Goal: Task Accomplishment & Management: Manage account settings

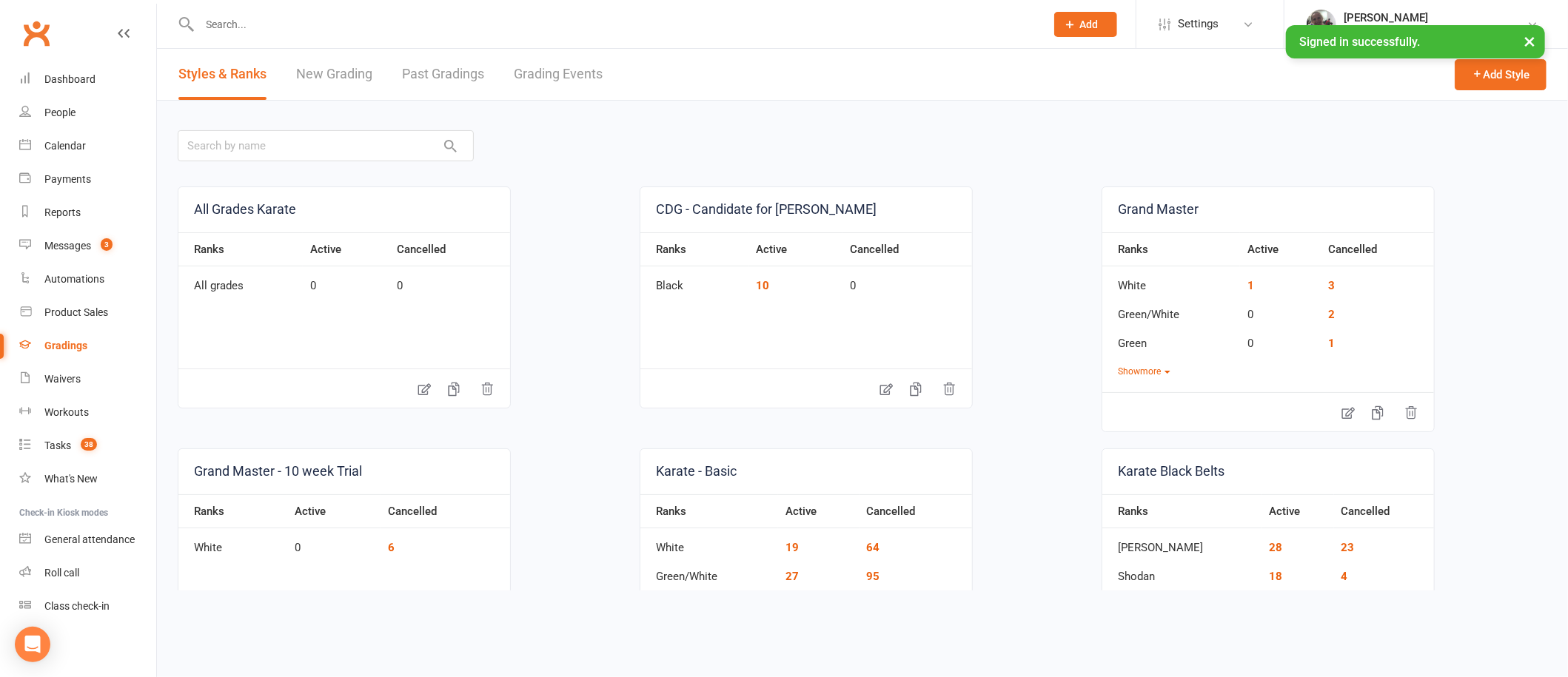
click at [280, 24] on input "text" at bounding box center [615, 24] width 840 height 21
paste input "[PERSON_NAME]"
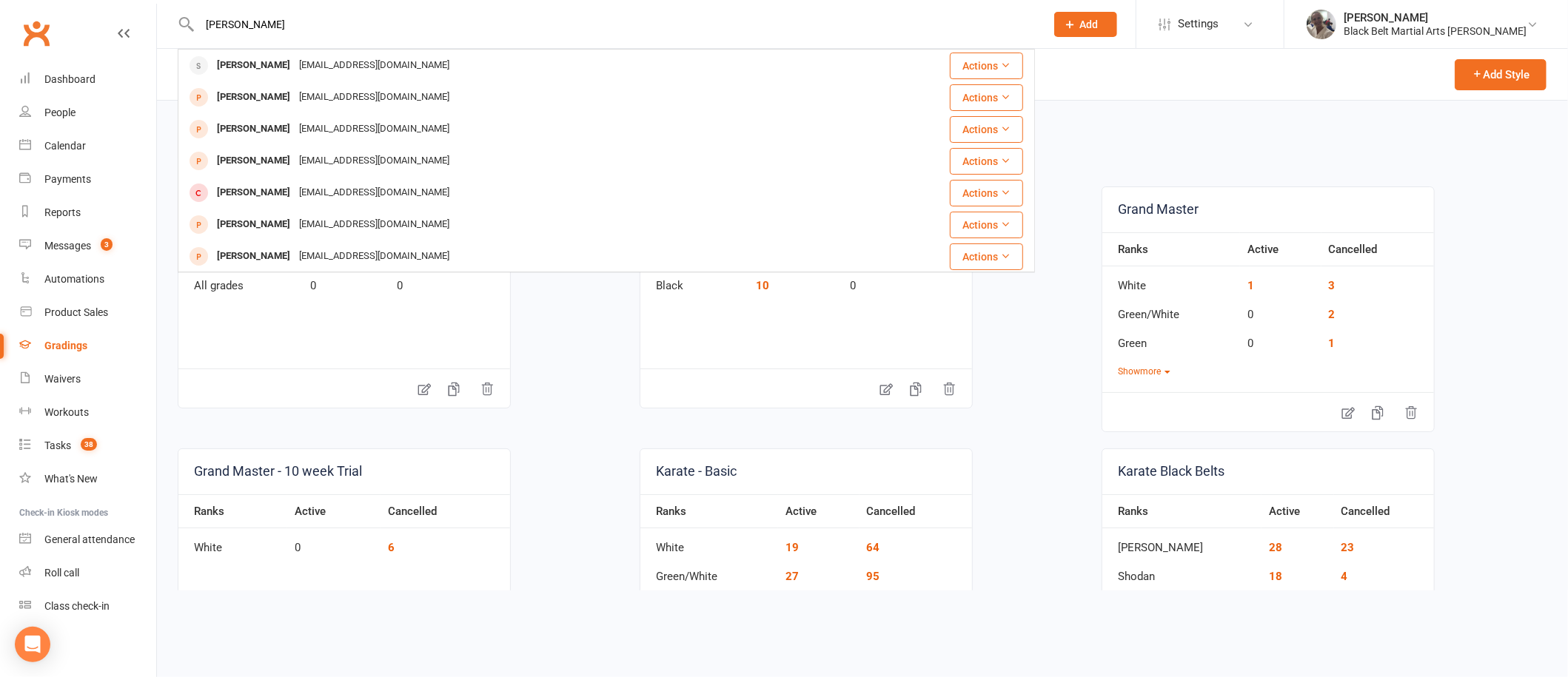
type input "[PERSON_NAME]"
click at [295, 59] on div "[EMAIL_ADDRESS][DOMAIN_NAME]" at bounding box center [374, 66] width 159 height 22
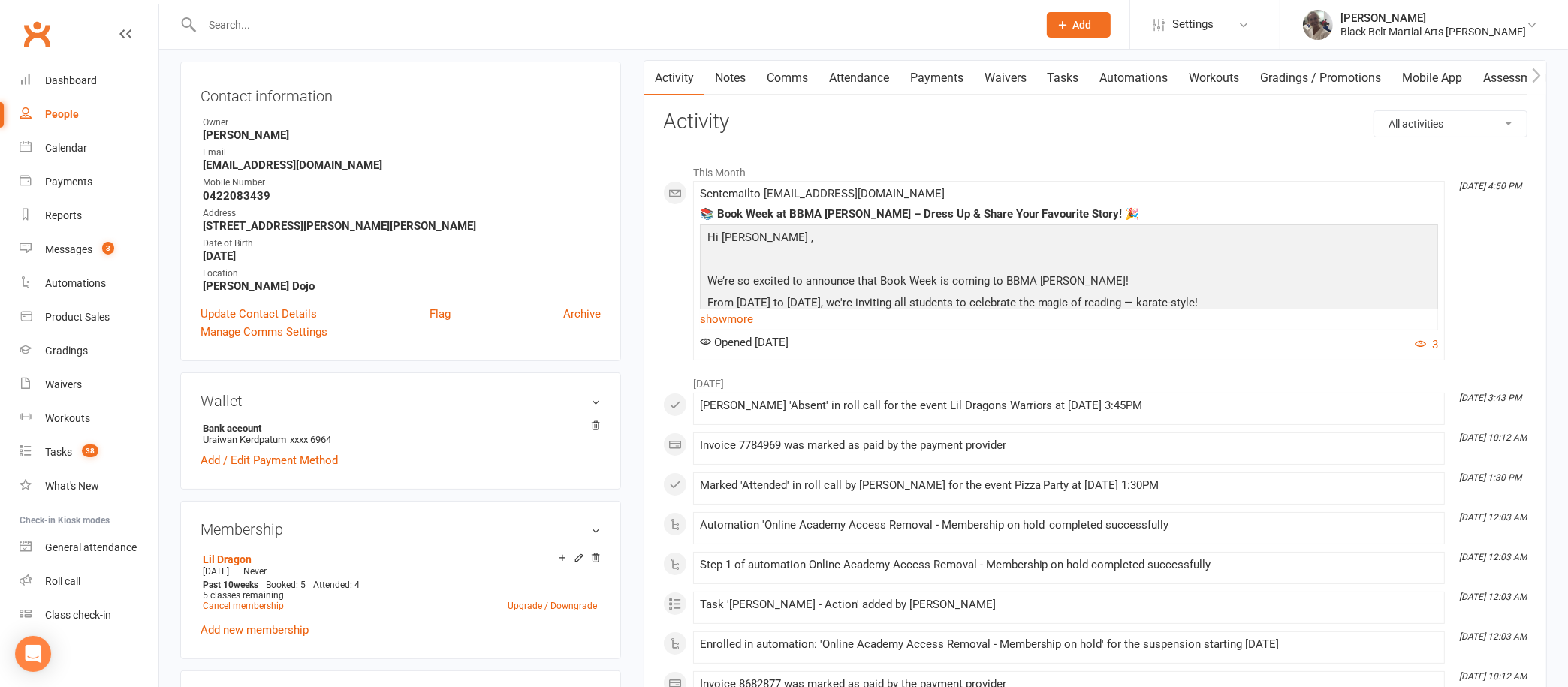
scroll to position [146, 0]
click at [739, 73] on link "Notes" at bounding box center [730, 75] width 52 height 35
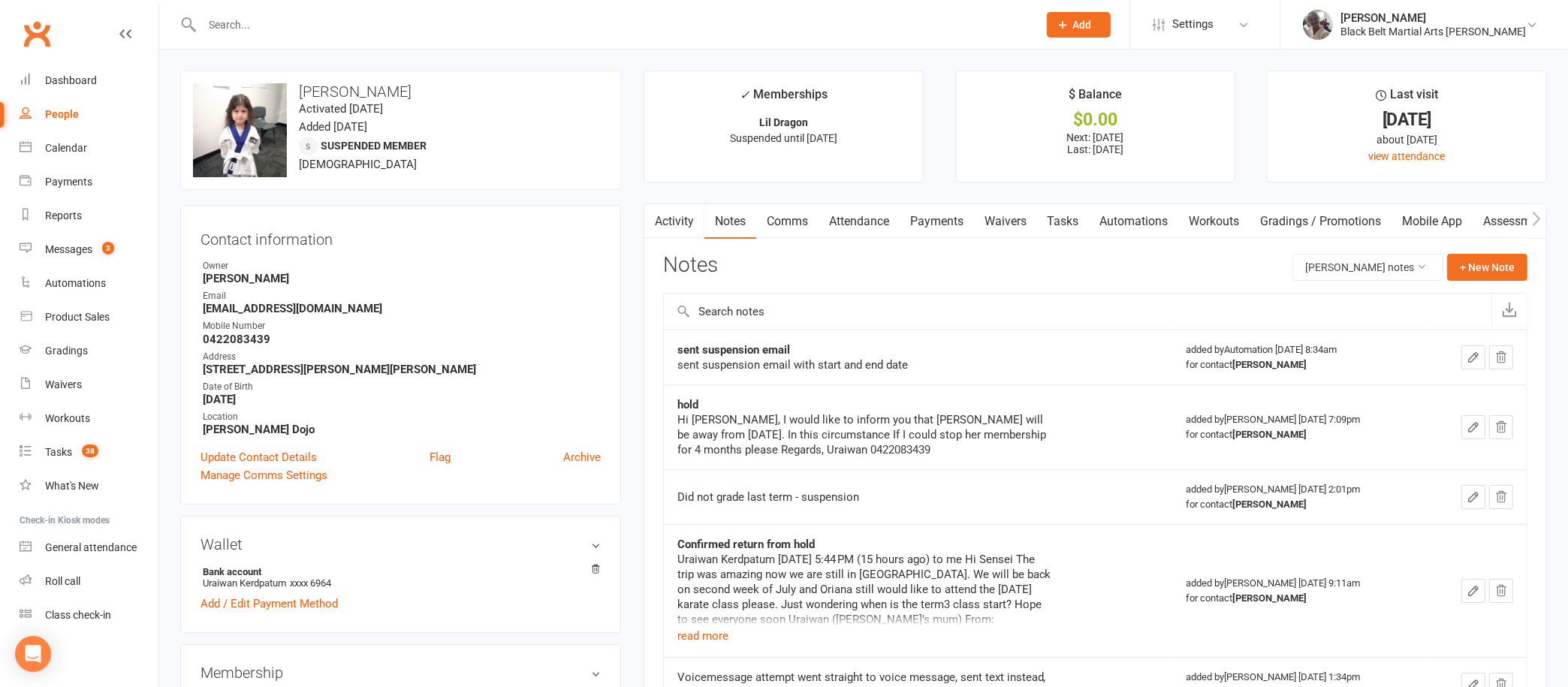
scroll to position [2, 0]
click at [64, 139] on link "Calendar" at bounding box center [89, 149] width 139 height 34
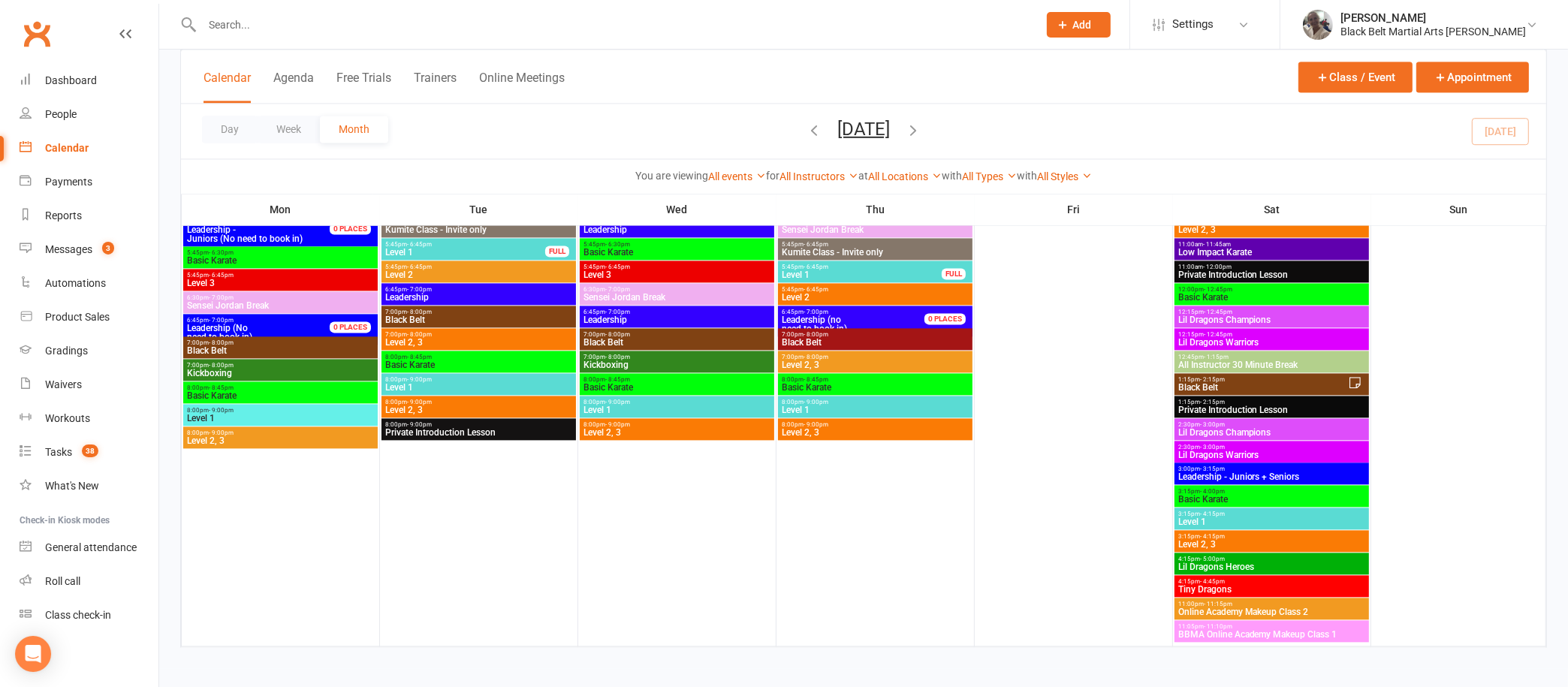
scroll to position [3798, 0]
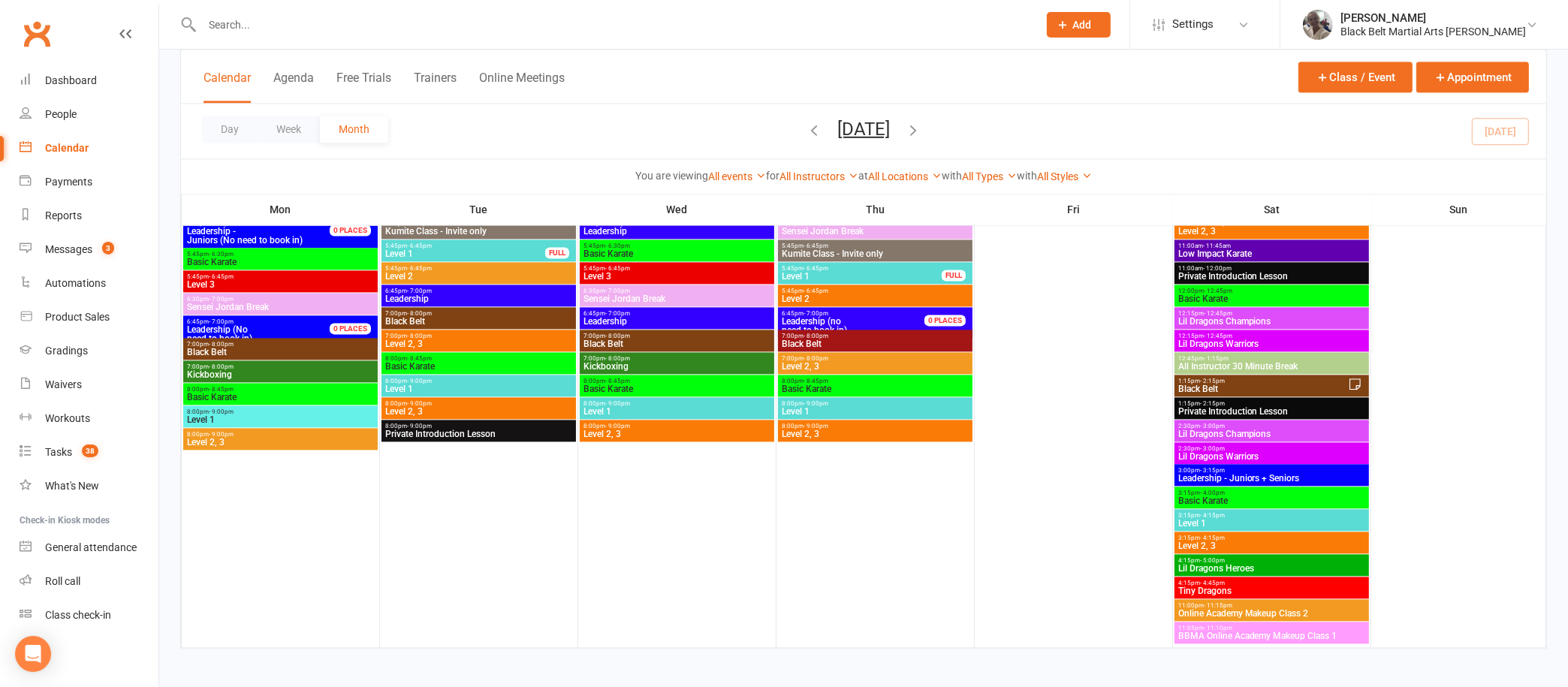
click at [921, 133] on icon "button" at bounding box center [914, 129] width 17 height 17
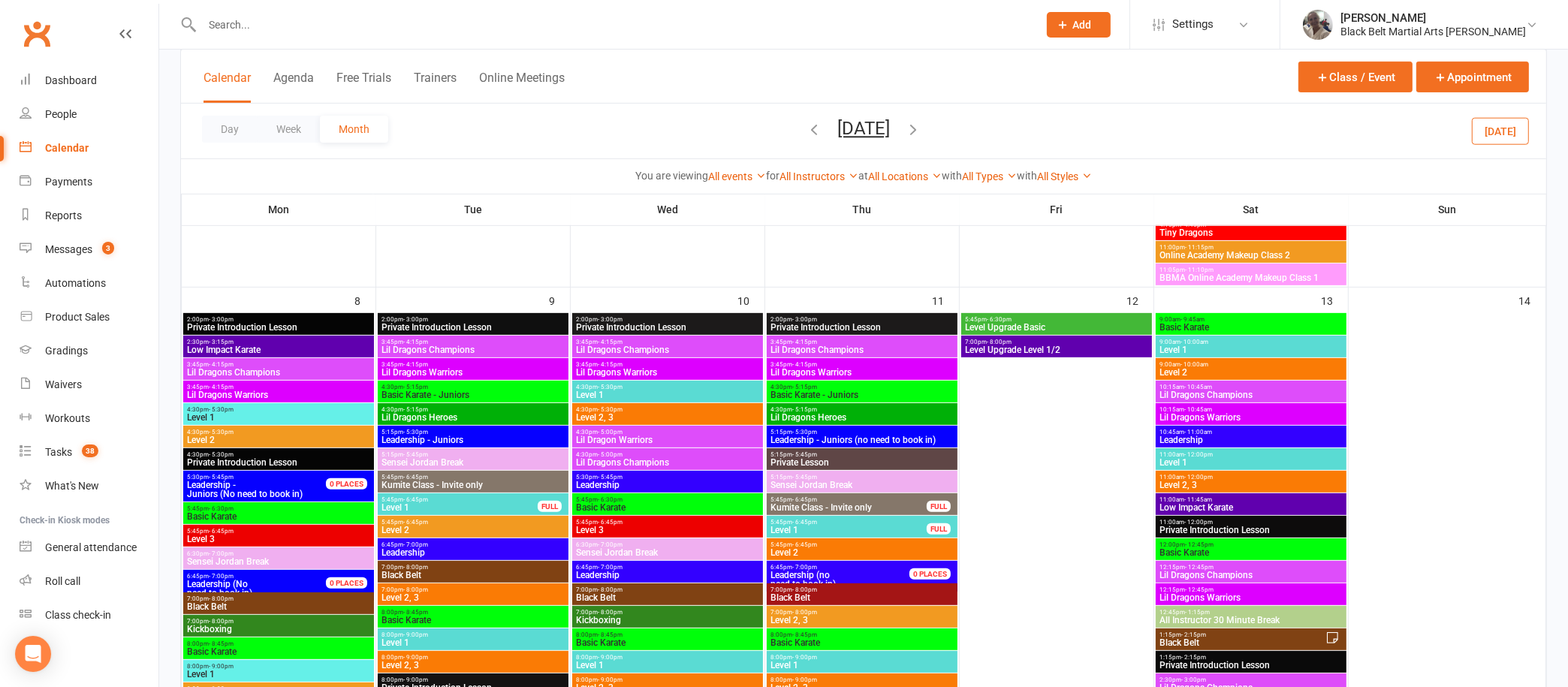
scroll to position [1585, 0]
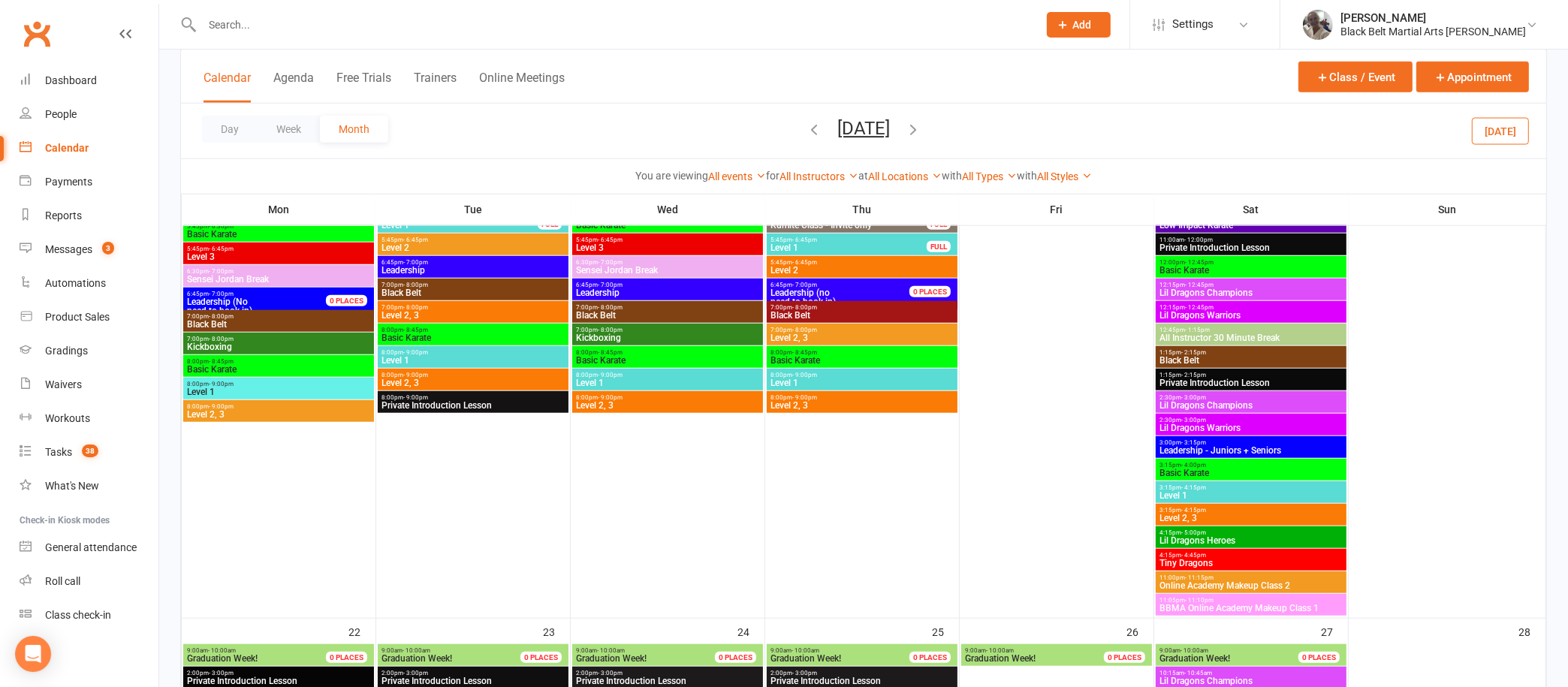
click at [727, 20] on input "text" at bounding box center [612, 24] width 830 height 21
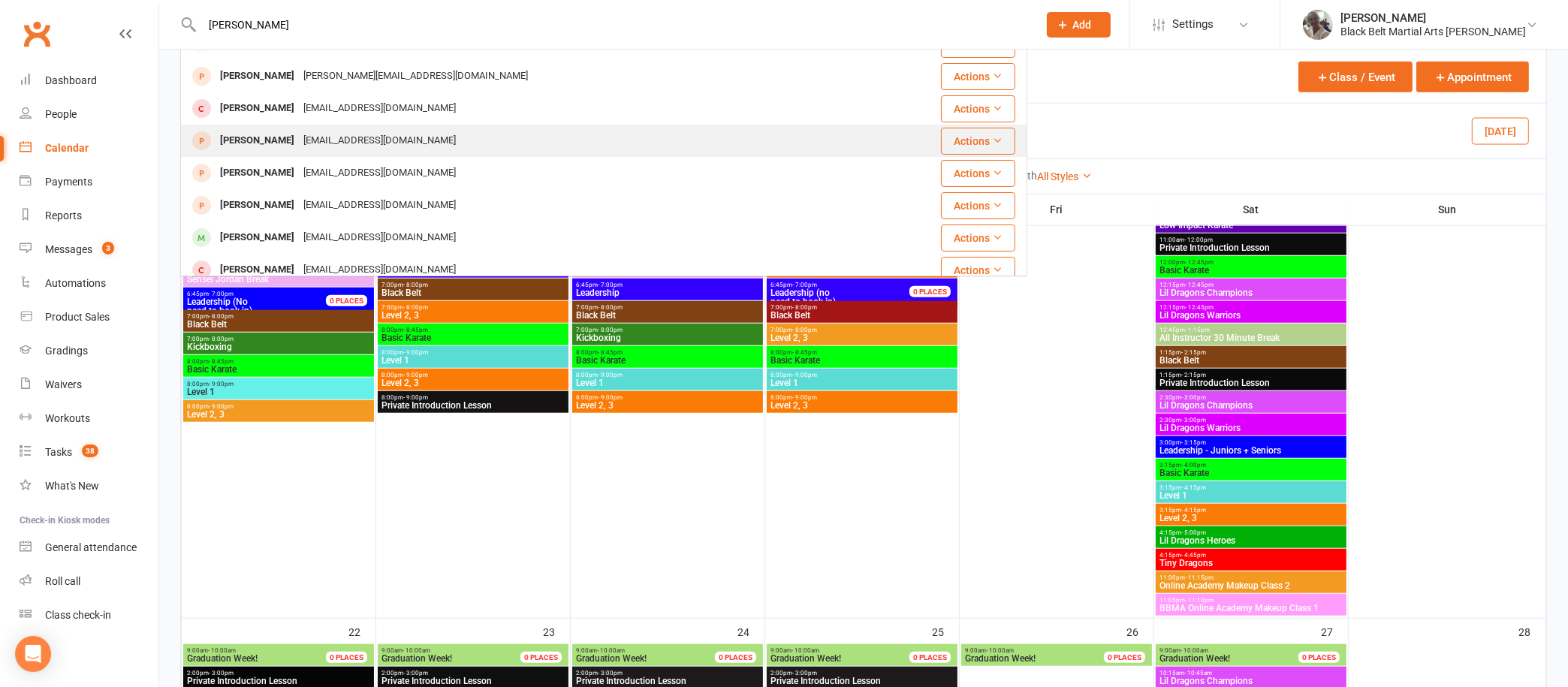
scroll to position [0, 0]
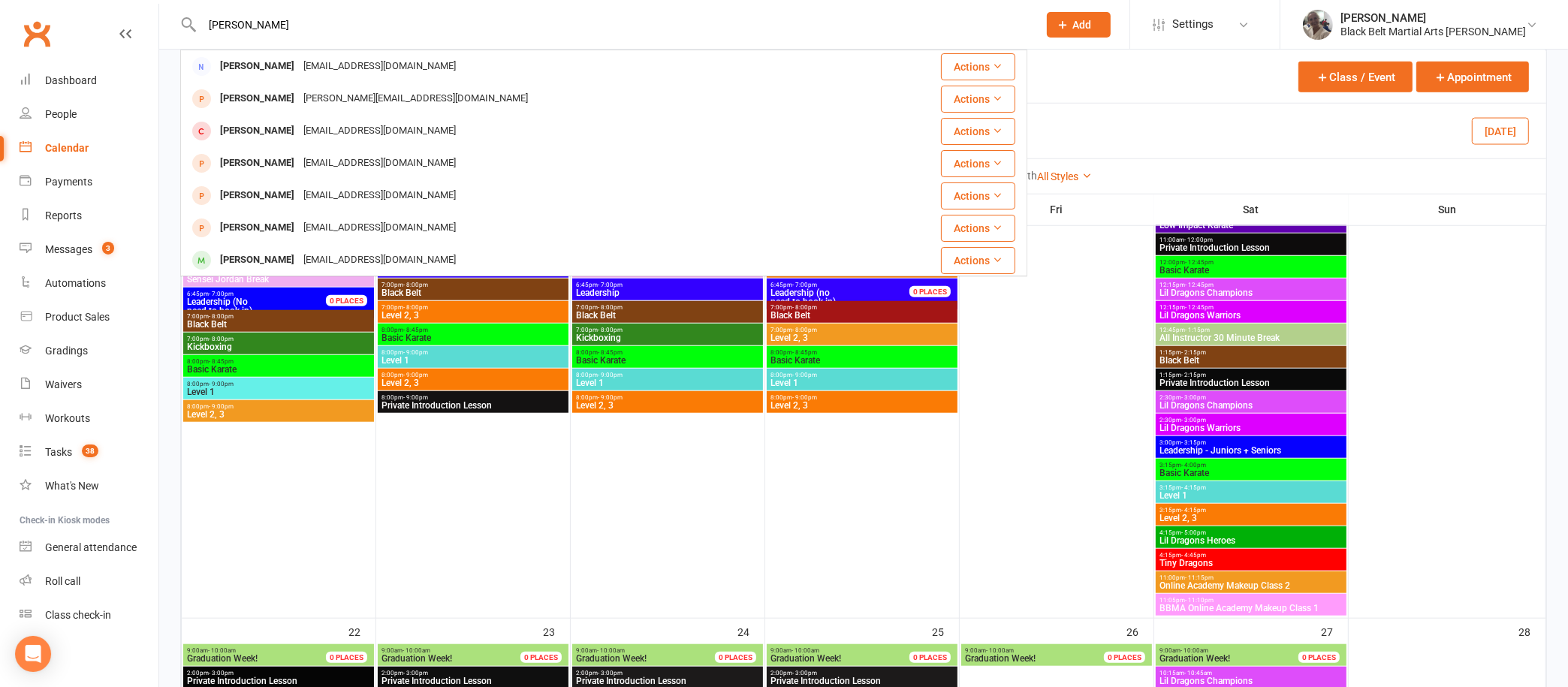
type input "[PERSON_NAME]"
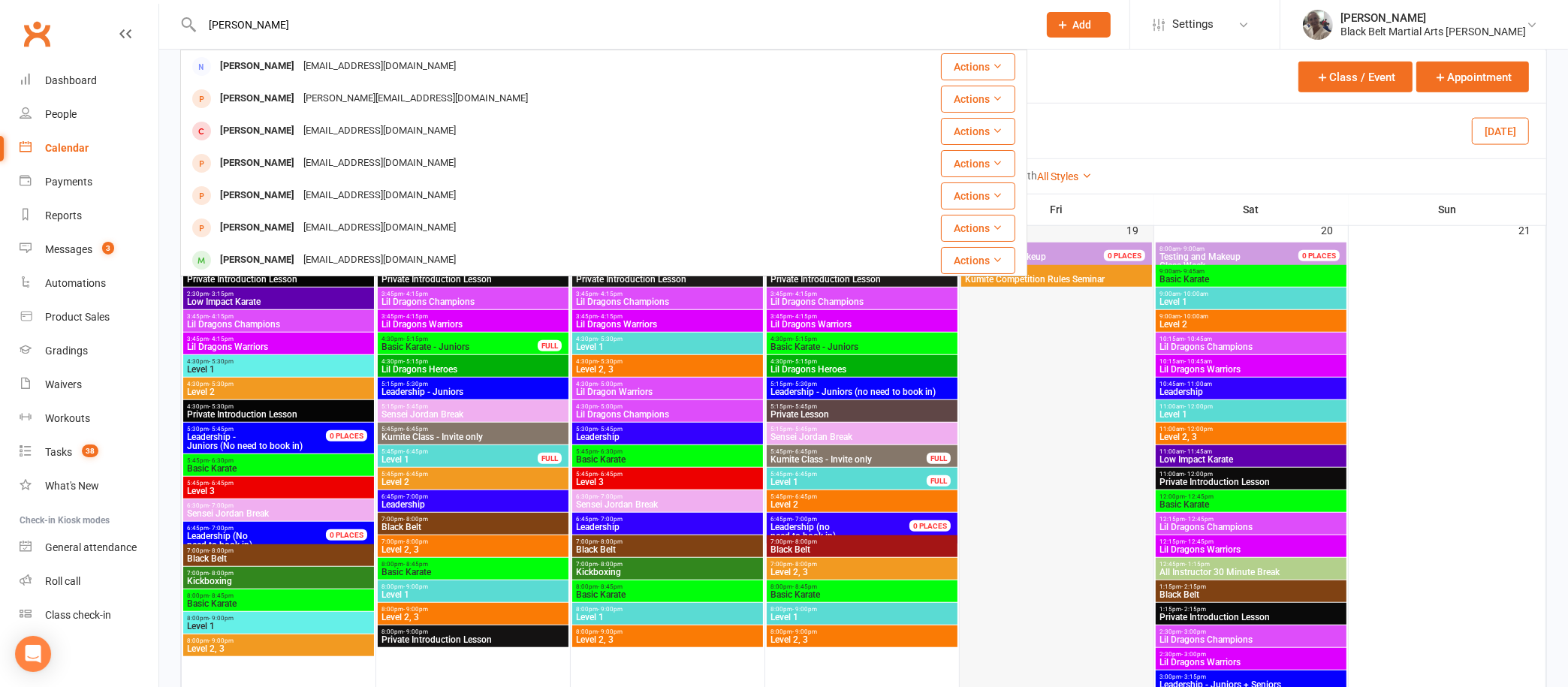
click at [1143, 519] on div at bounding box center [1056, 547] width 191 height 608
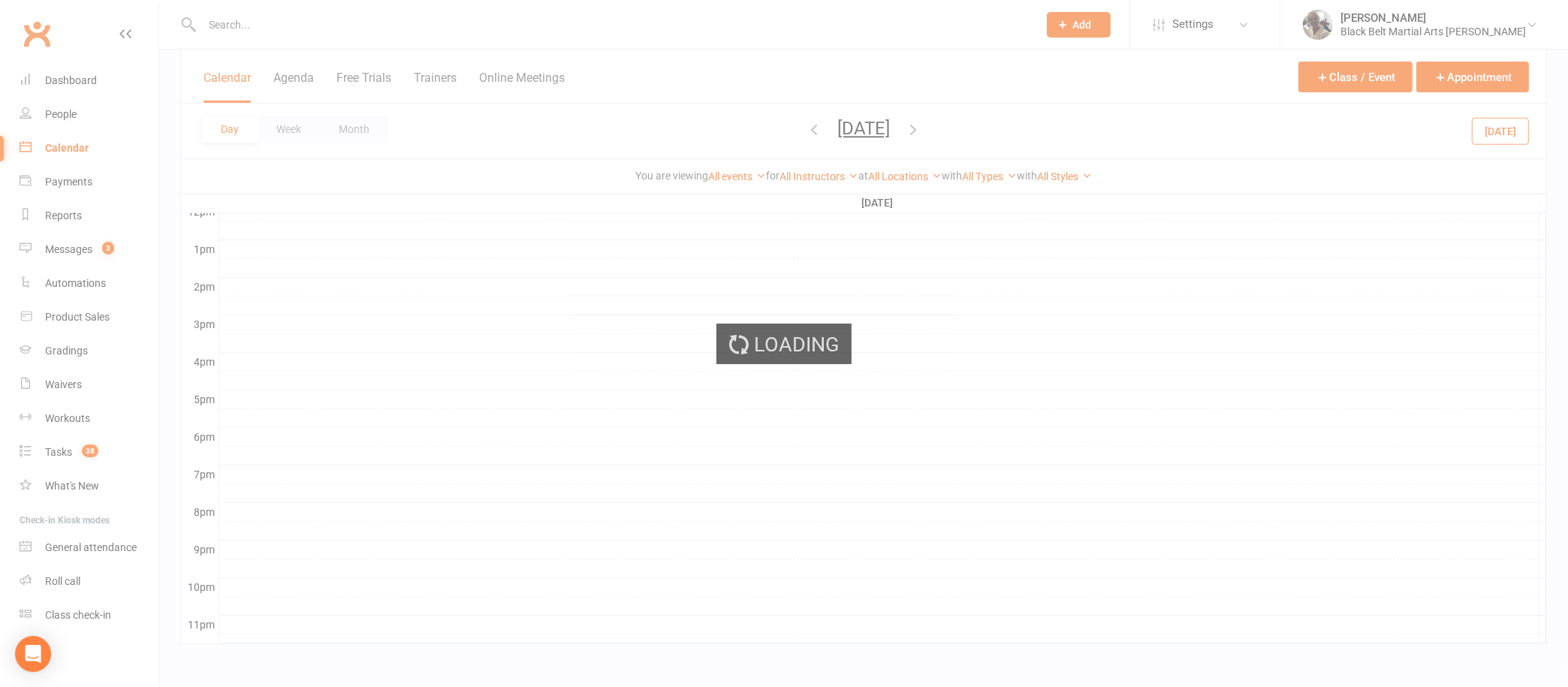
scroll to position [553, 0]
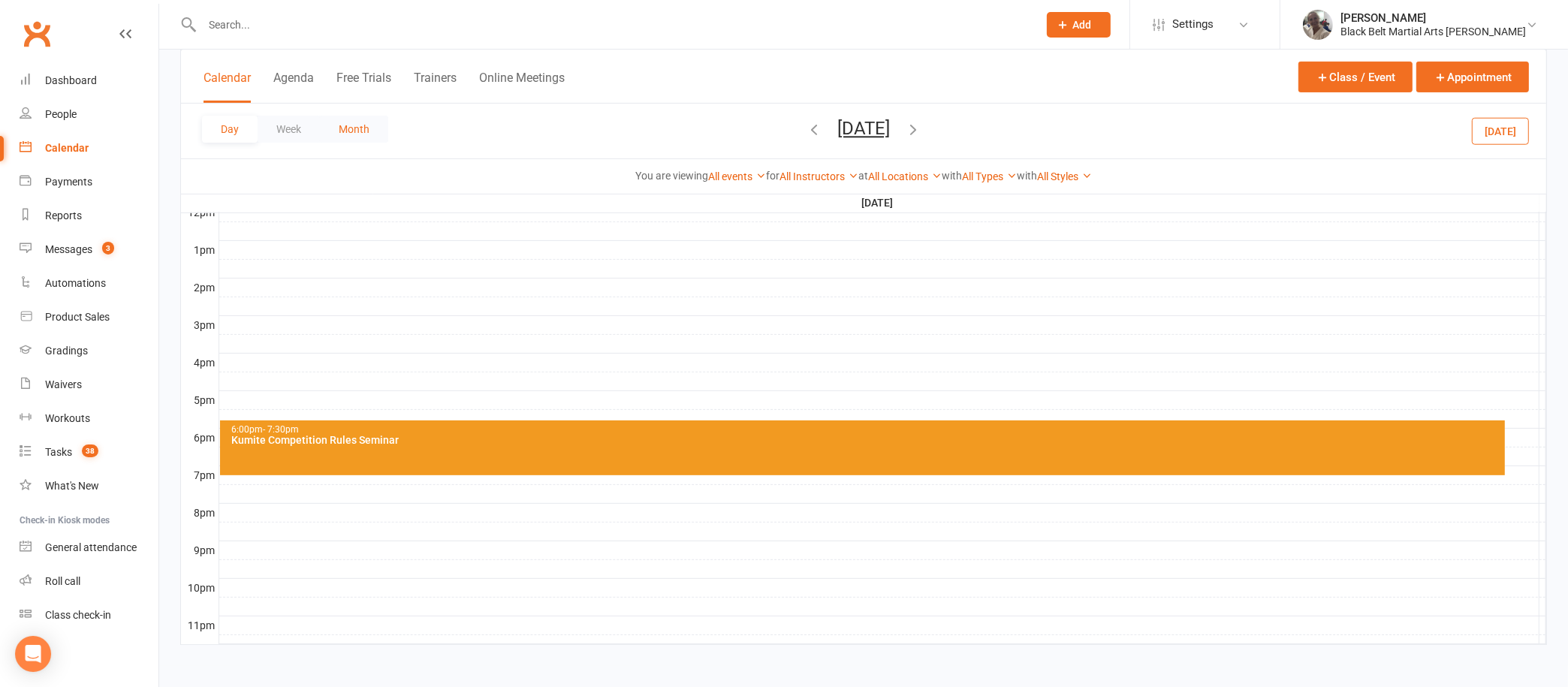
click at [365, 122] on button "Month" at bounding box center [354, 129] width 68 height 27
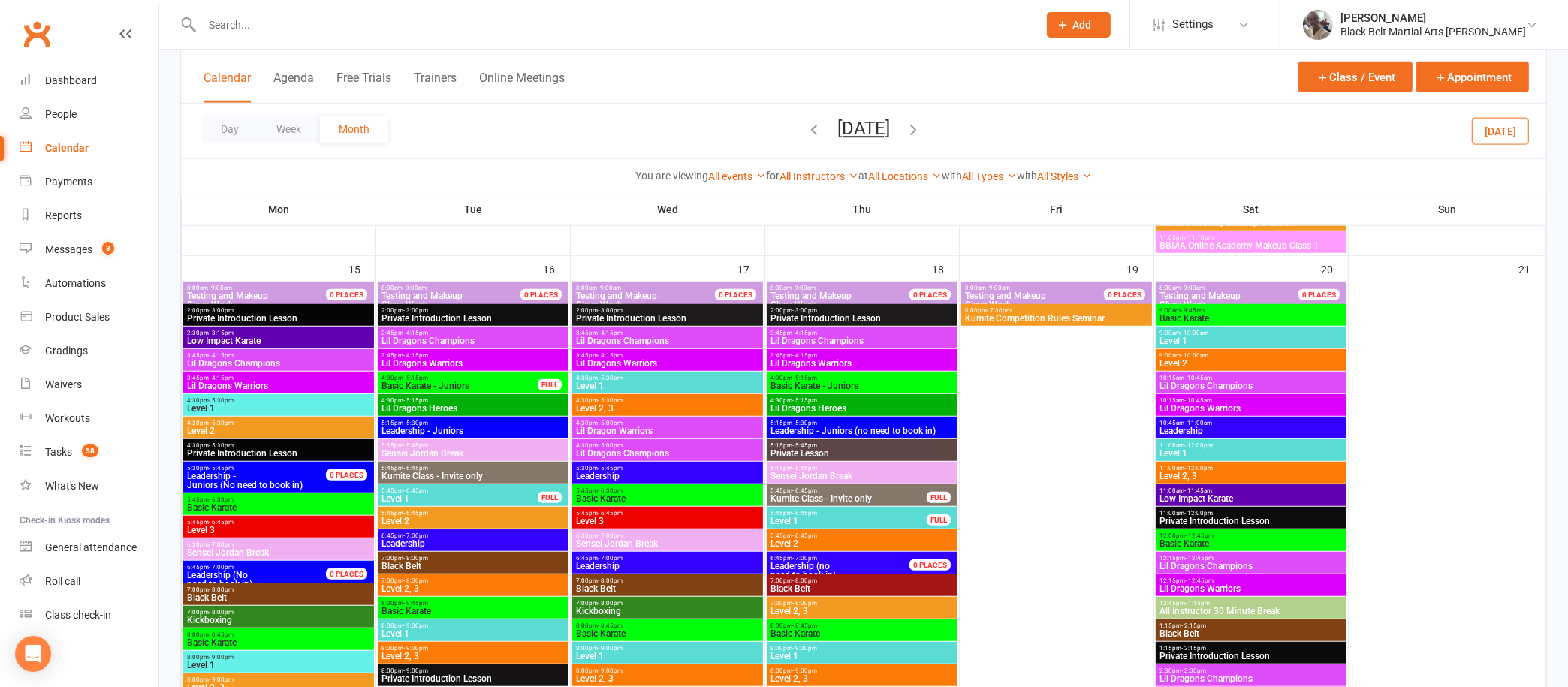
scroll to position [1317, 0]
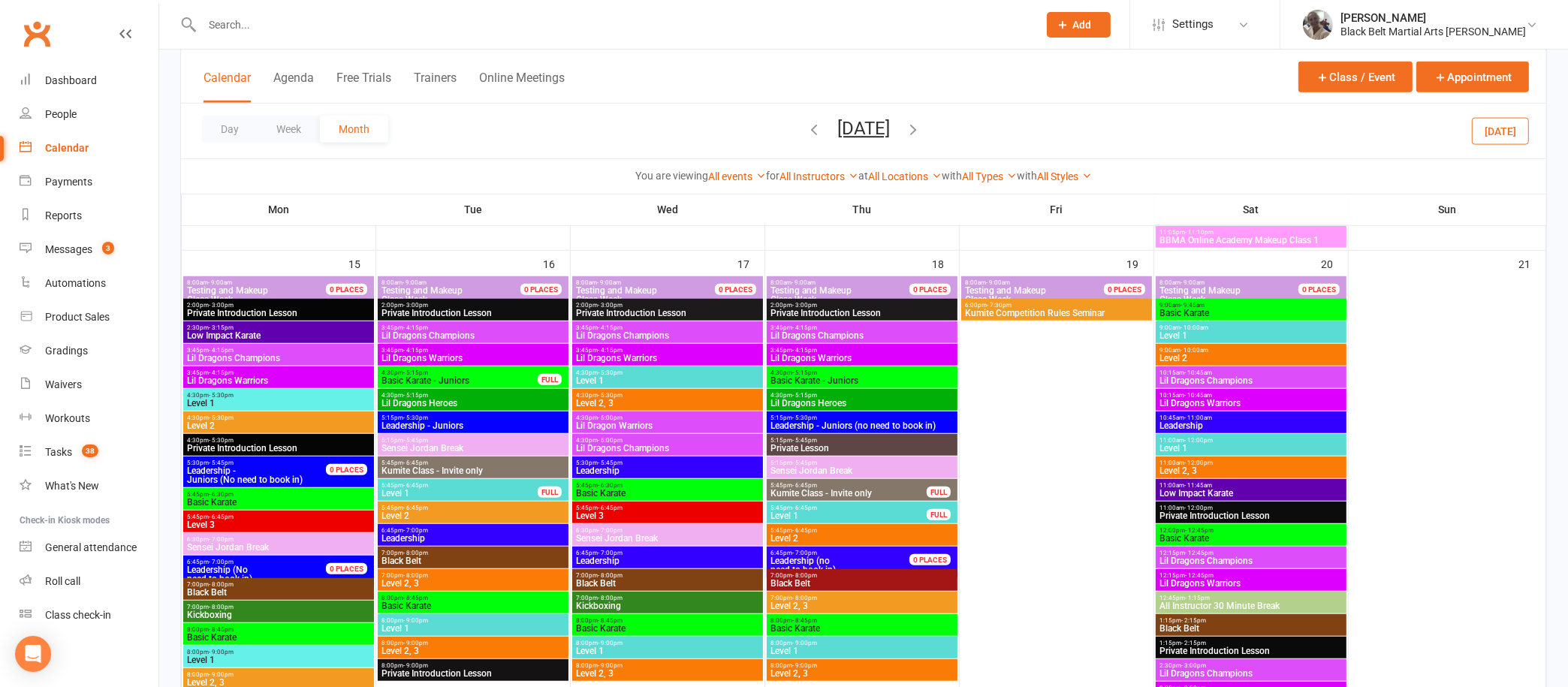
click at [1110, 306] on span "6:00pm - 7:30pm" at bounding box center [1056, 306] width 185 height 7
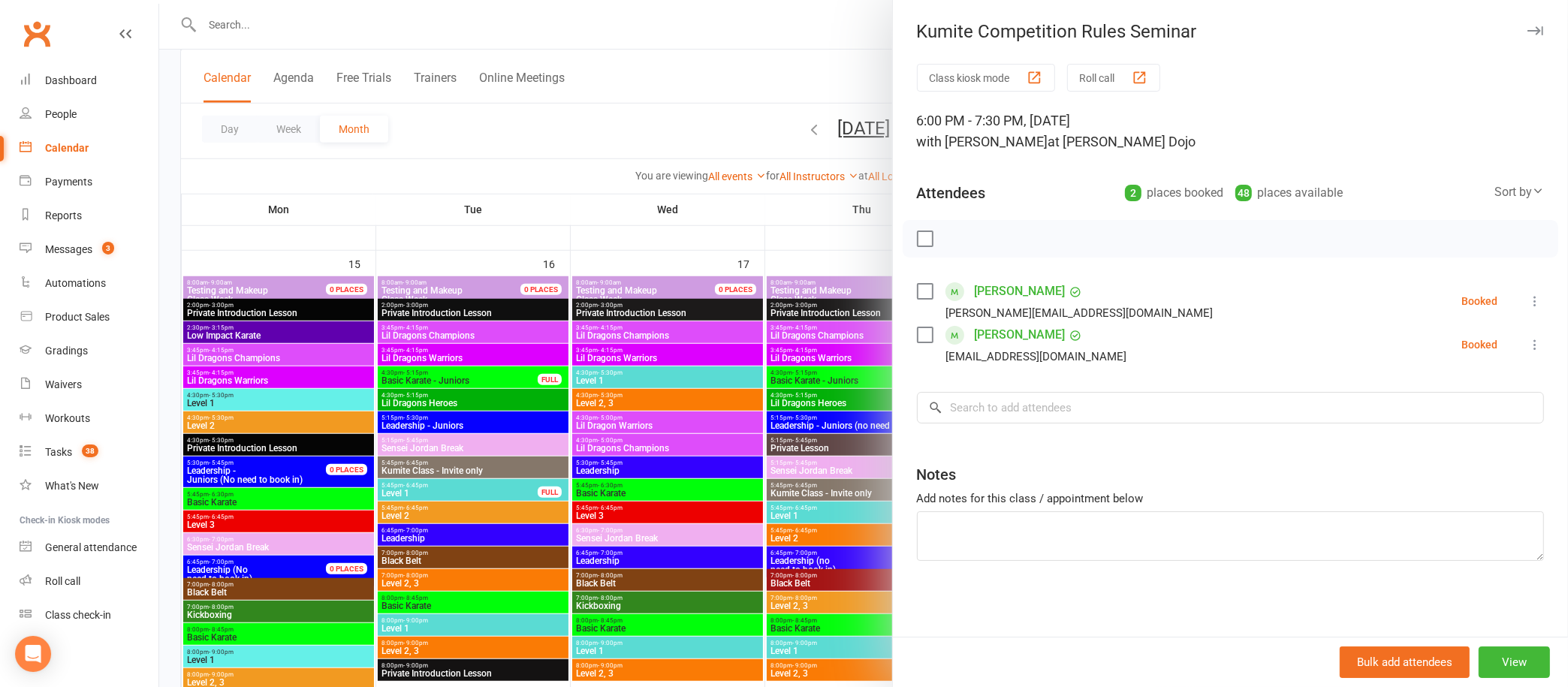
click at [1497, 38] on div "Kumite Competition Rules Seminar" at bounding box center [1230, 31] width 675 height 21
click at [1527, 30] on icon "button" at bounding box center [1535, 30] width 16 height 9
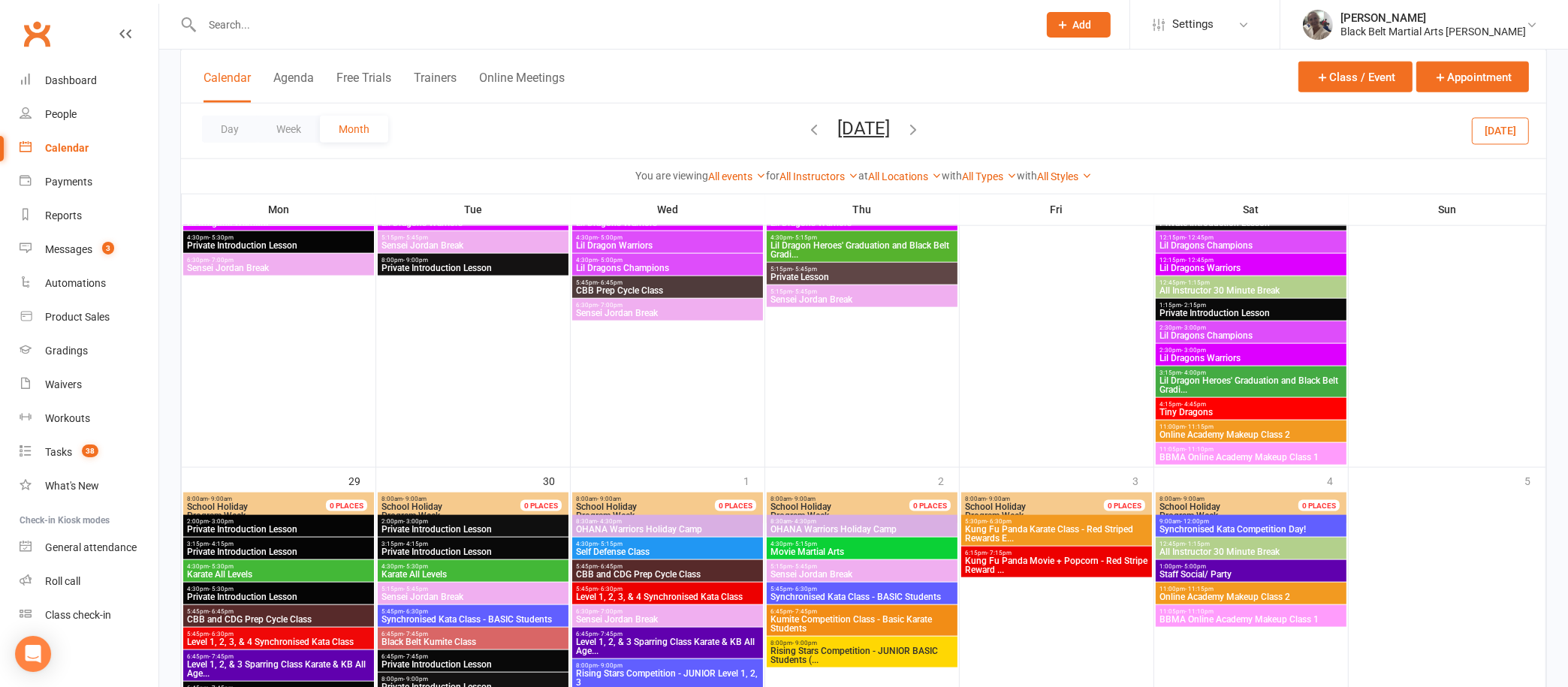
scroll to position [2110, 0]
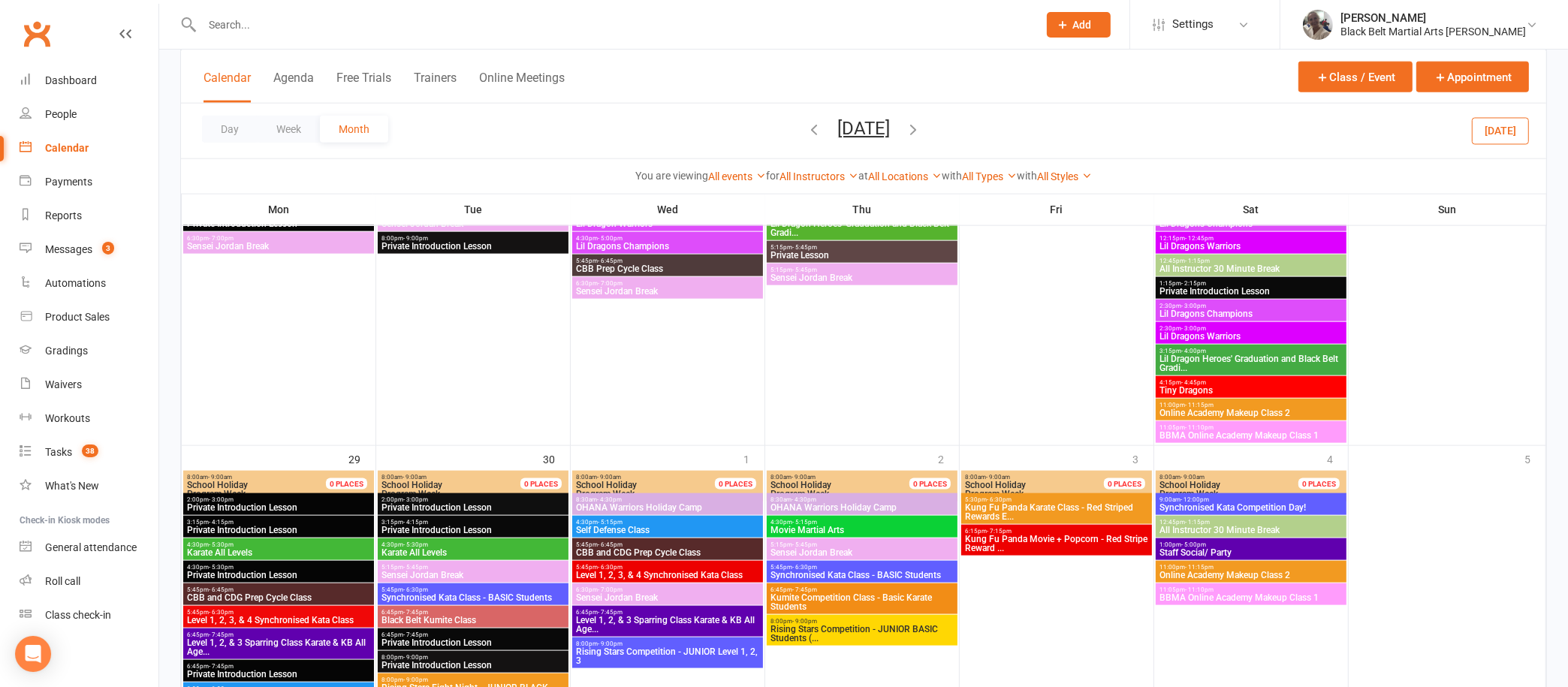
click at [1299, 355] on span "Lil Dragon Heroes' Graduation and Black Belt Gradi..." at bounding box center [1251, 363] width 185 height 18
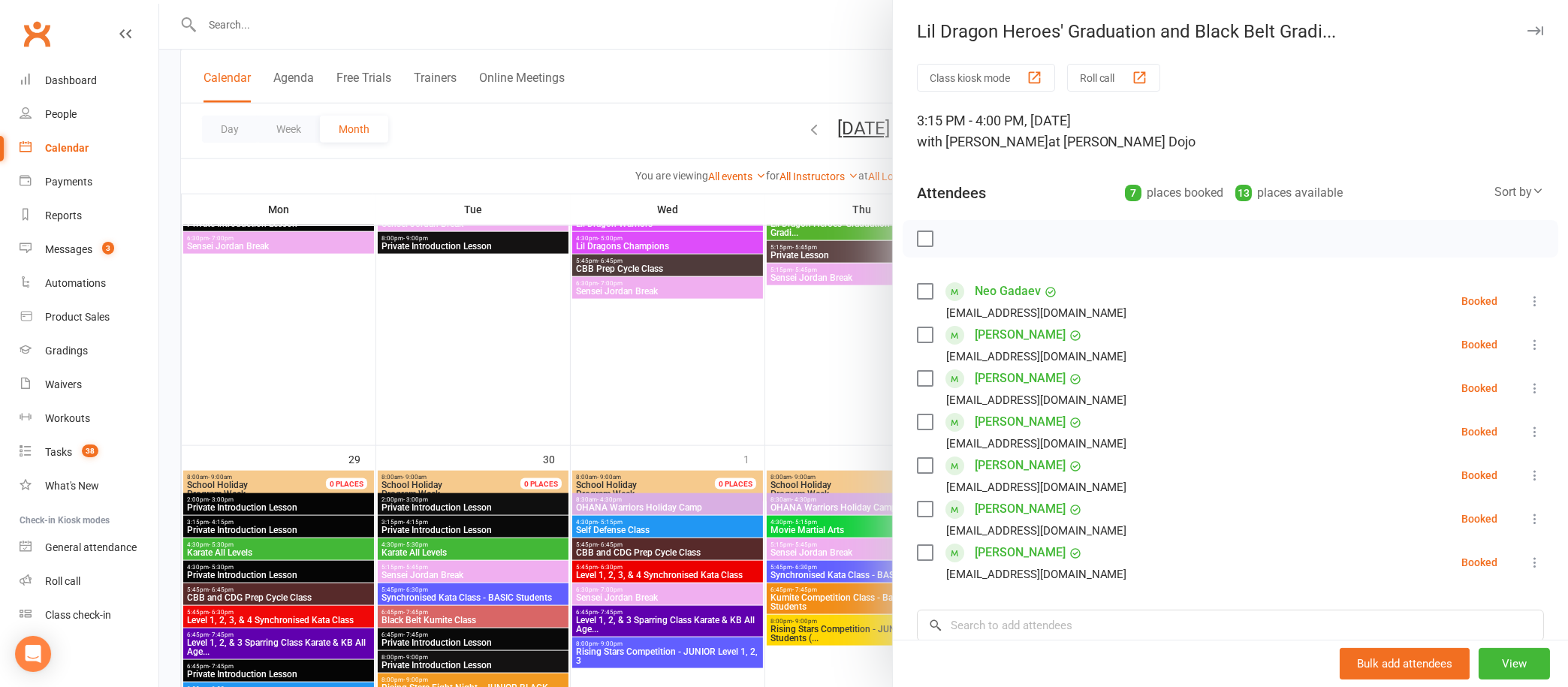
click at [1527, 31] on icon "button" at bounding box center [1535, 30] width 16 height 9
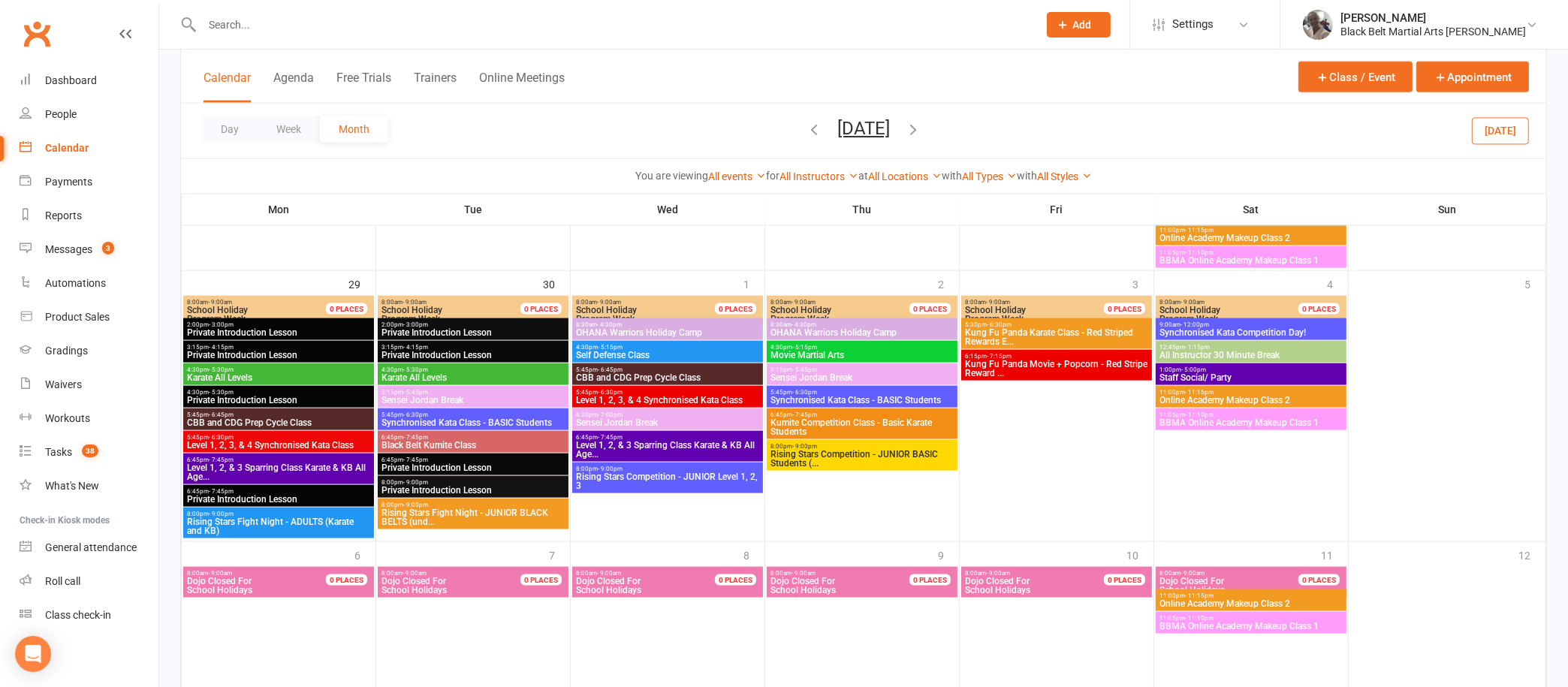
scroll to position [2287, 0]
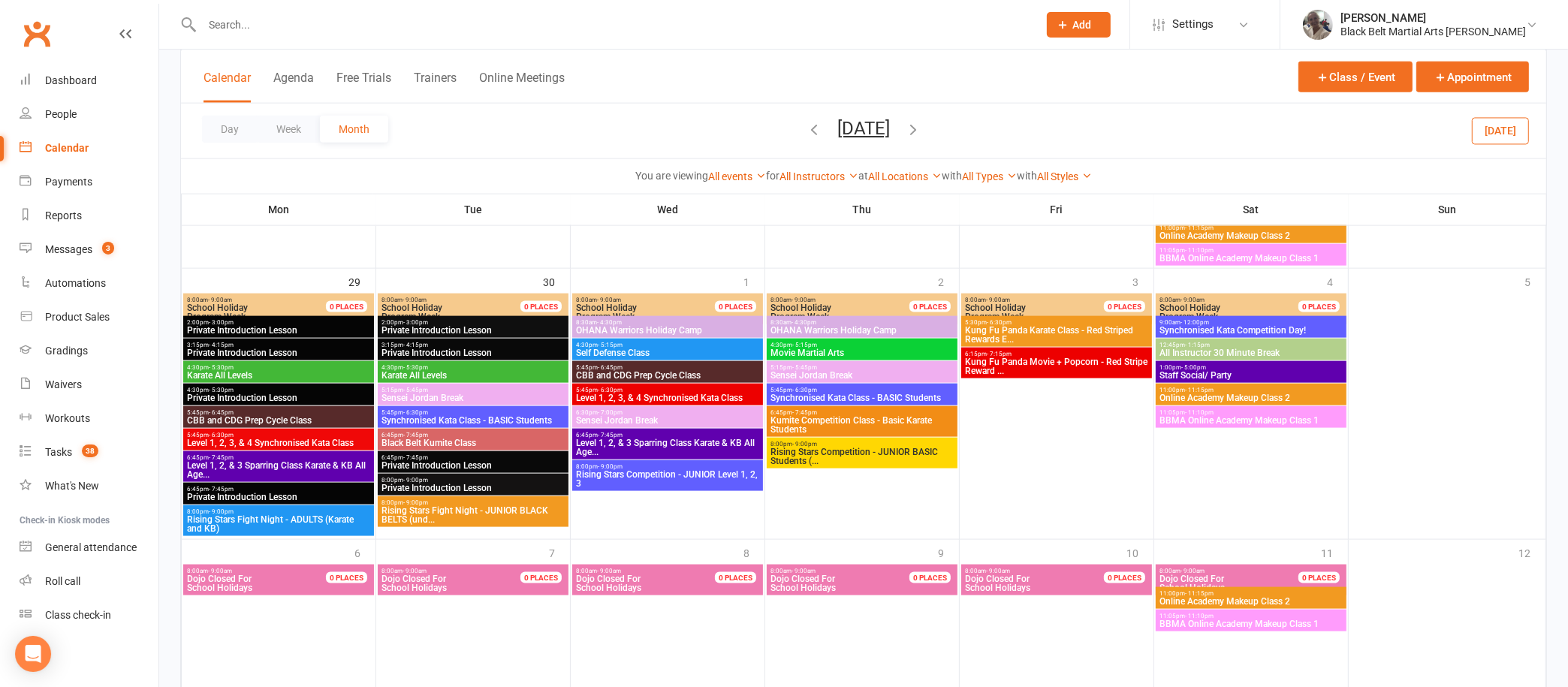
click at [1061, 326] on span "Kung Fu Panda Karate Class - Red Striped Rewards E..." at bounding box center [1056, 334] width 185 height 18
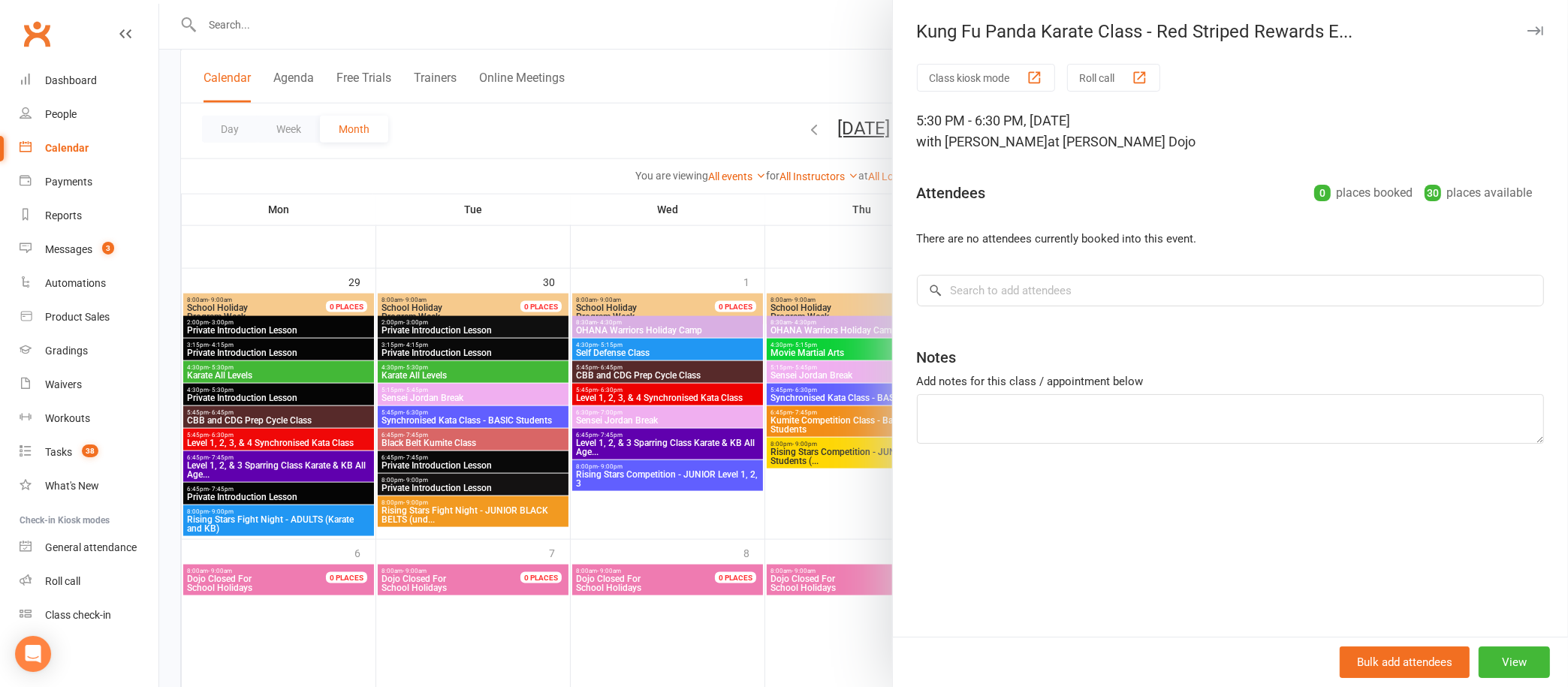
click at [1527, 26] on icon "button" at bounding box center [1535, 30] width 16 height 9
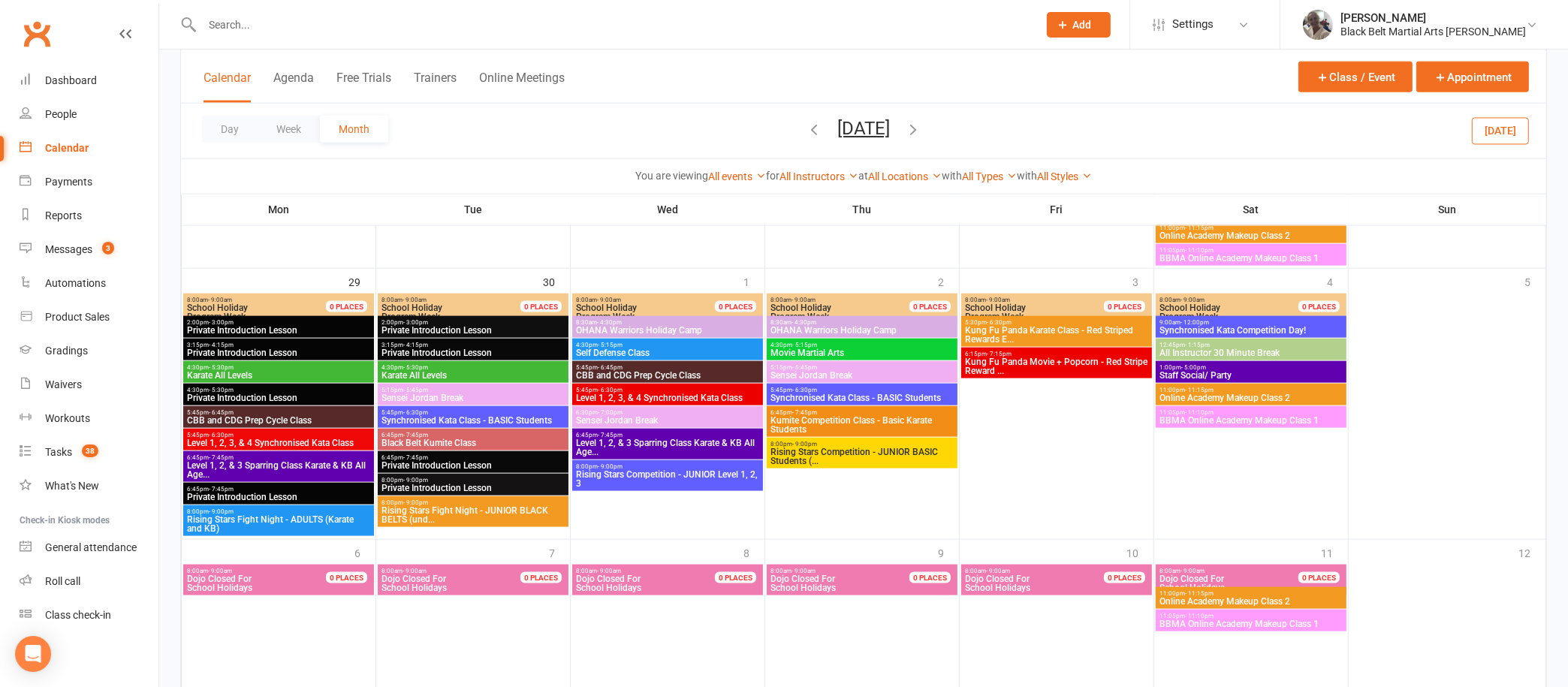
click at [1003, 357] on span "Kung Fu Panda Movie + Popcorn - Red Stripe Reward ..." at bounding box center [1056, 365] width 185 height 18
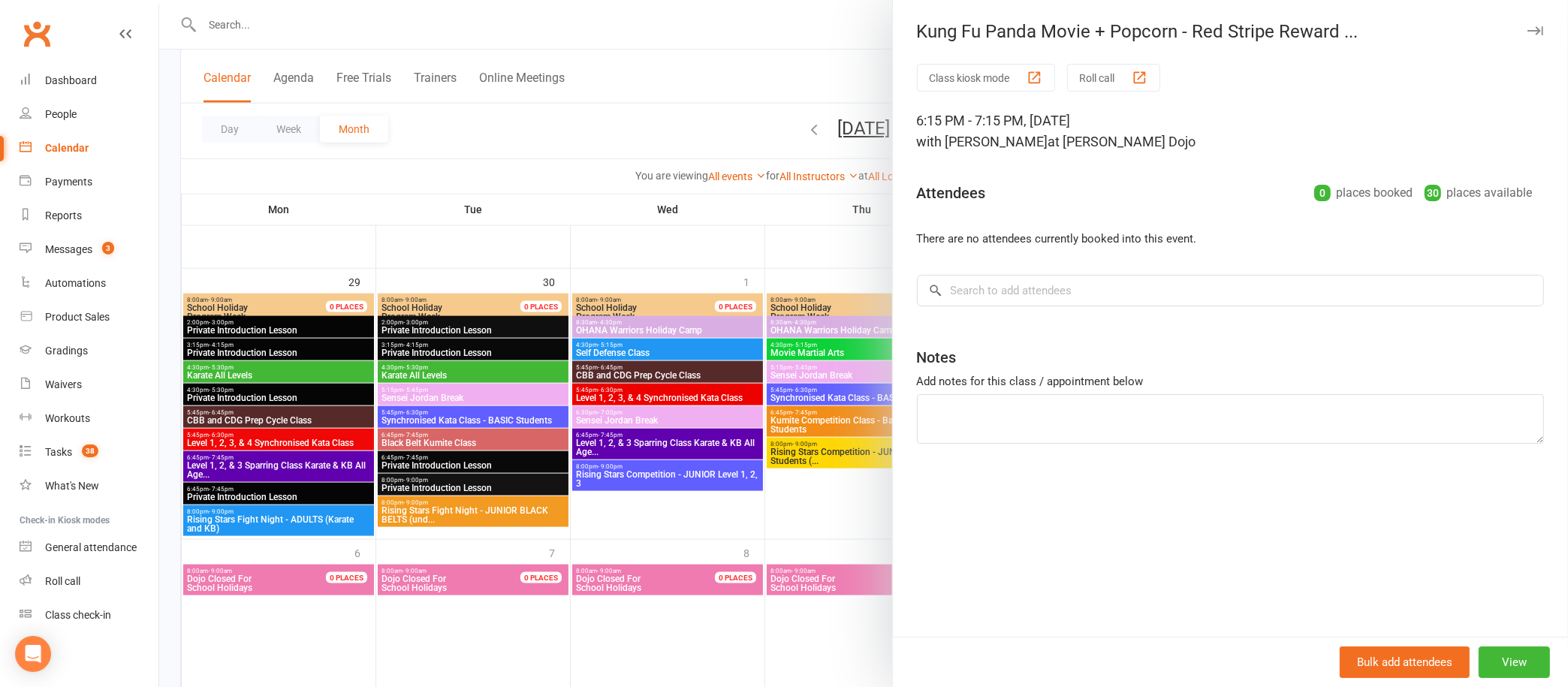
click at [1527, 26] on icon "button" at bounding box center [1535, 30] width 16 height 9
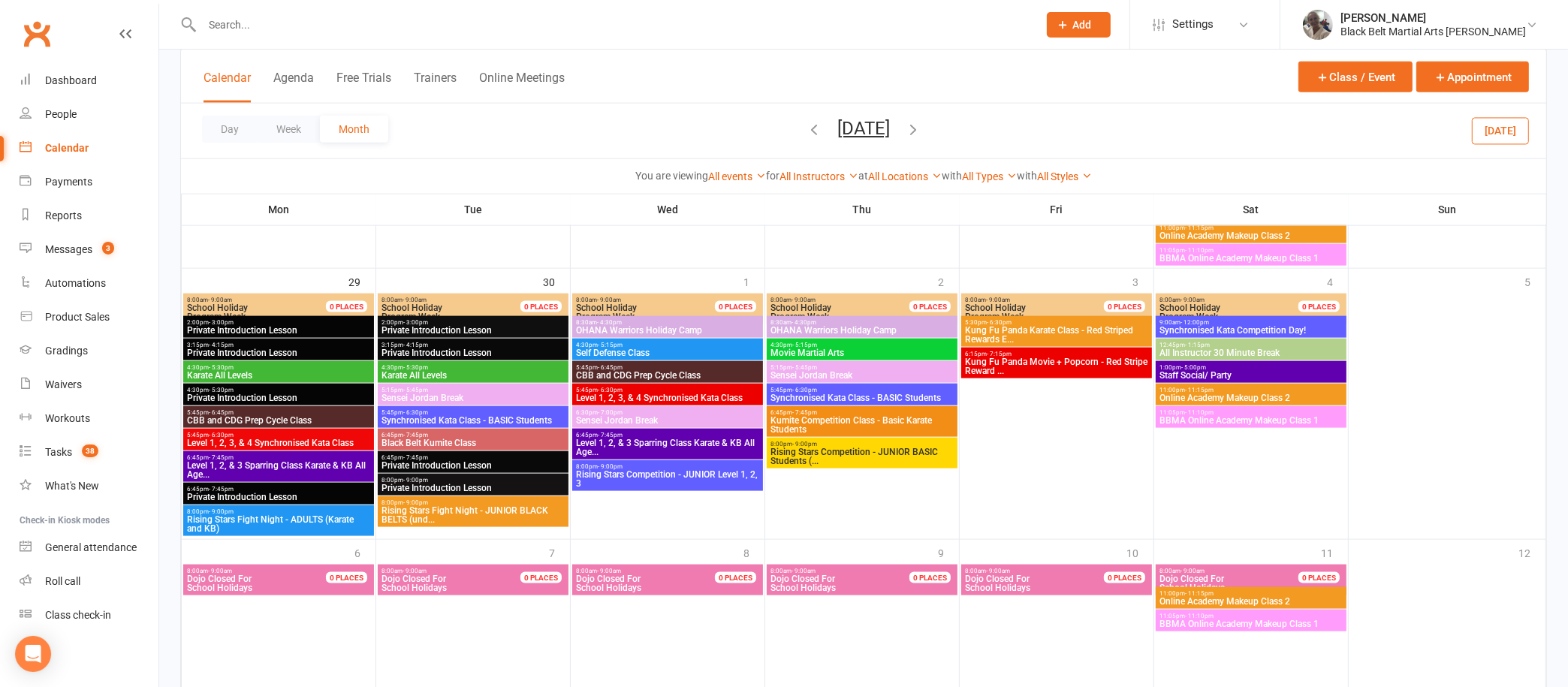
click at [1183, 326] on span "Synchronised Kata Competition Day!" at bounding box center [1251, 330] width 185 height 9
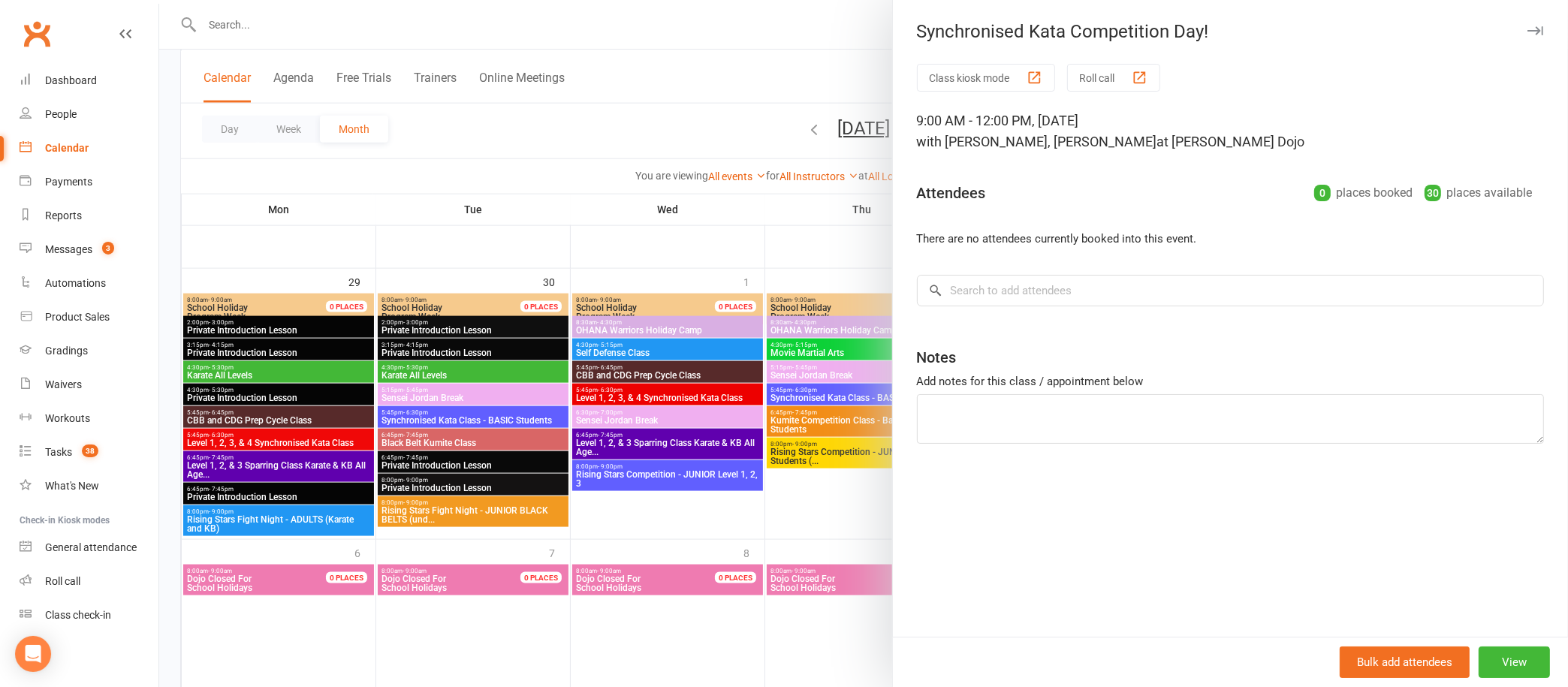
click at [1527, 26] on icon "button" at bounding box center [1535, 30] width 16 height 9
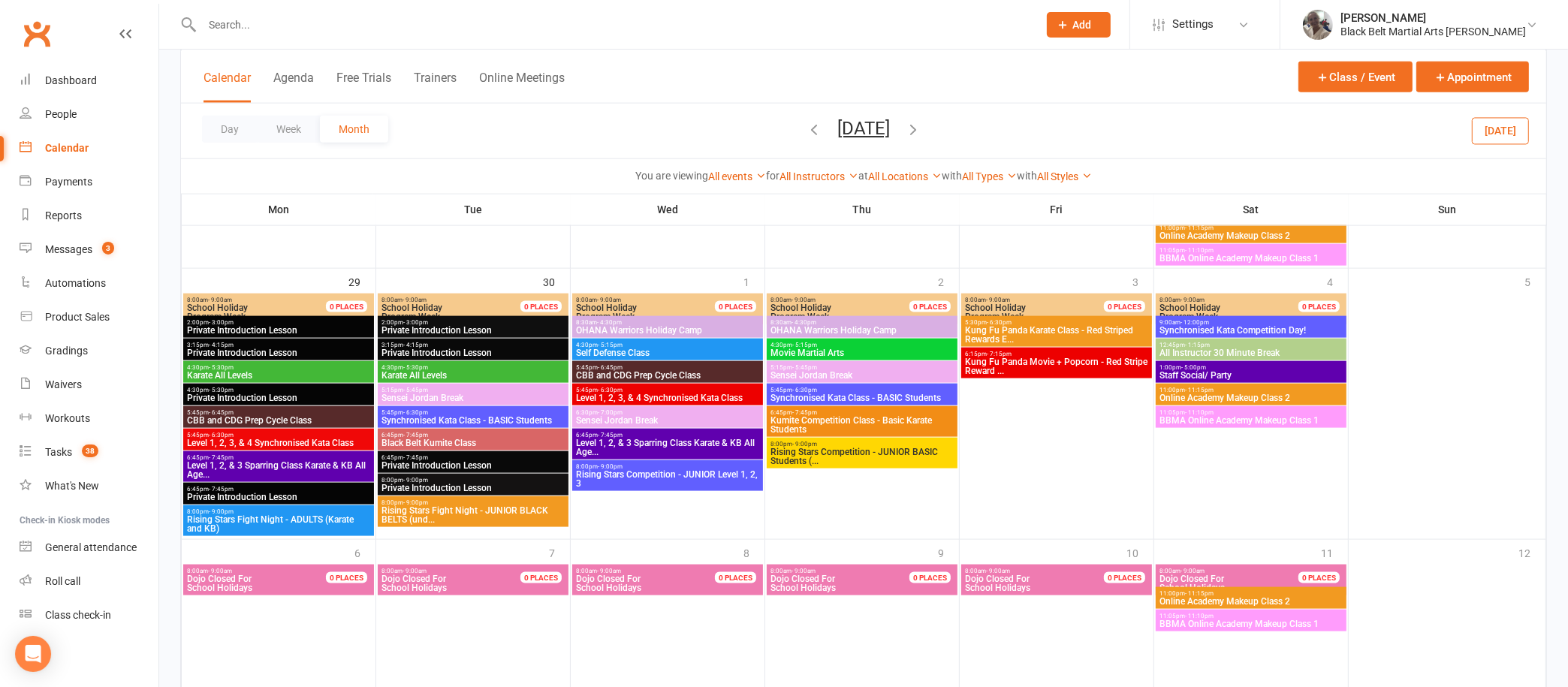
scroll to position [2286, 0]
click at [680, 29] on input "text" at bounding box center [612, 24] width 830 height 21
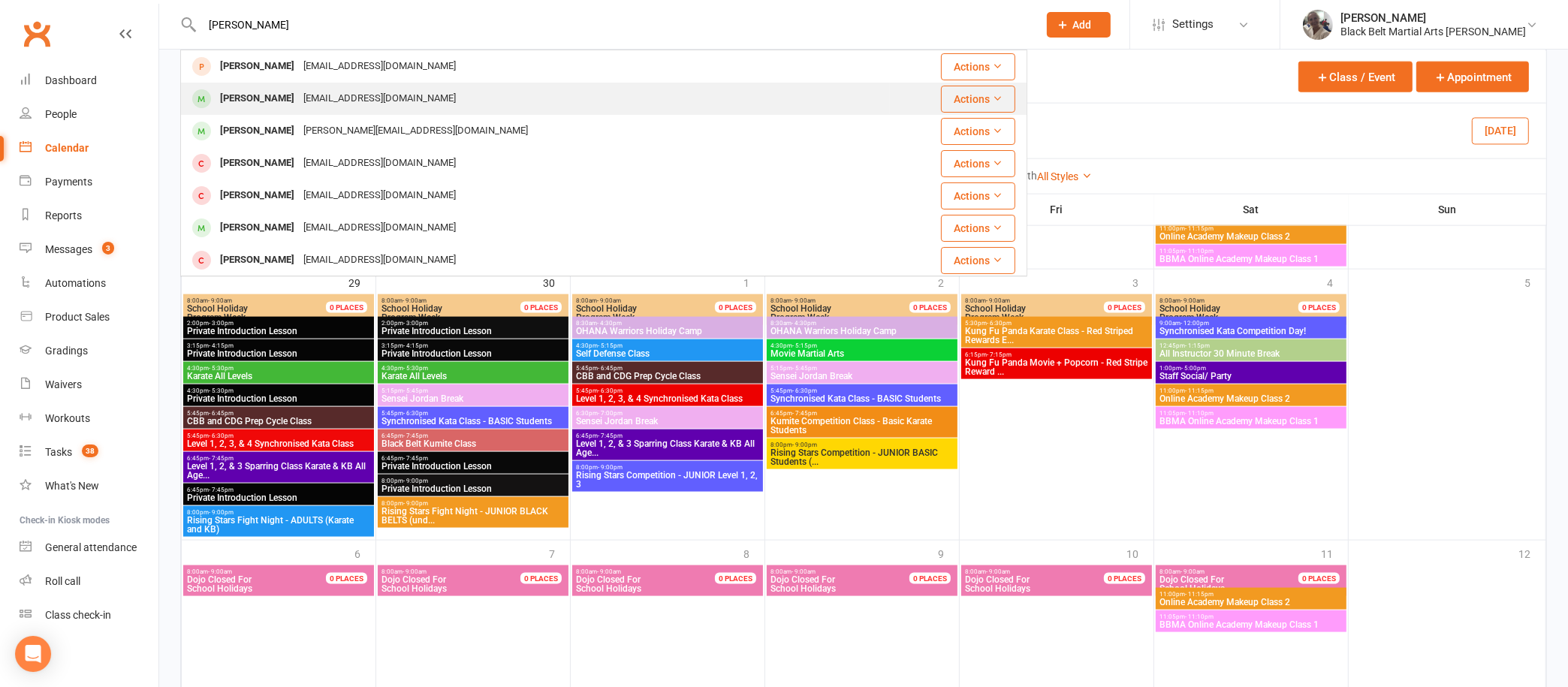
type input "[PERSON_NAME]"
click at [269, 100] on div "[PERSON_NAME]" at bounding box center [257, 99] width 84 height 22
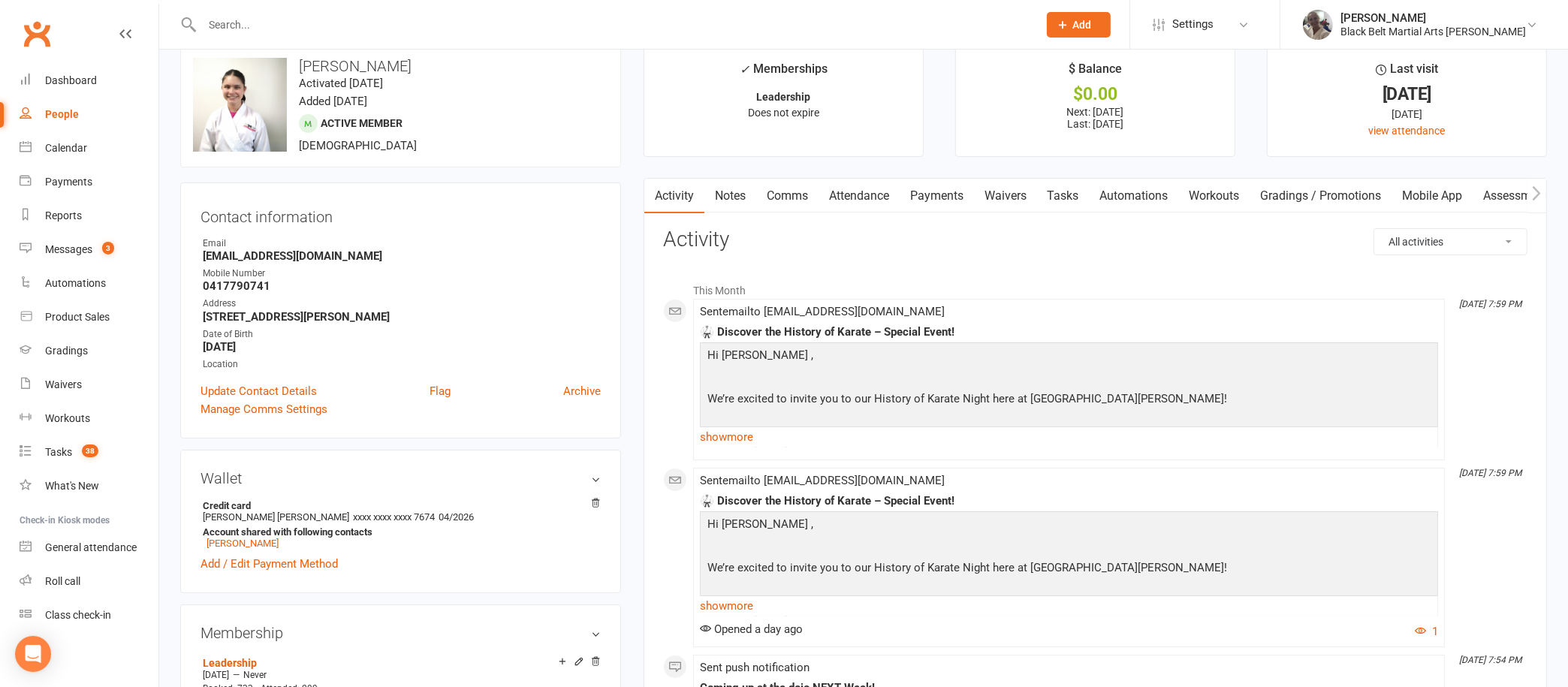
scroll to position [24, 0]
click at [744, 189] on link "Notes" at bounding box center [730, 197] width 52 height 35
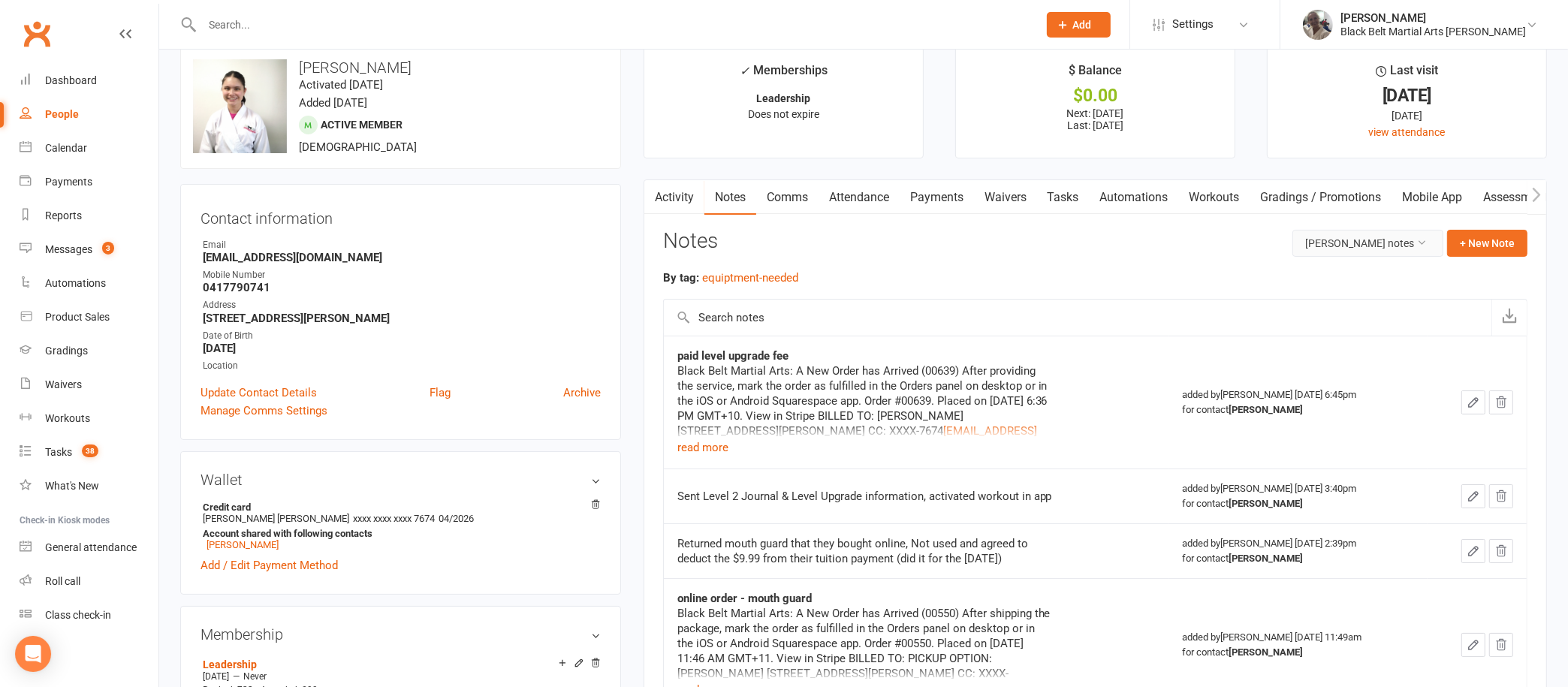
click at [1352, 246] on button "[PERSON_NAME] notes" at bounding box center [1368, 243] width 151 height 27
click at [1339, 298] on link "All family notes" at bounding box center [1347, 306] width 149 height 30
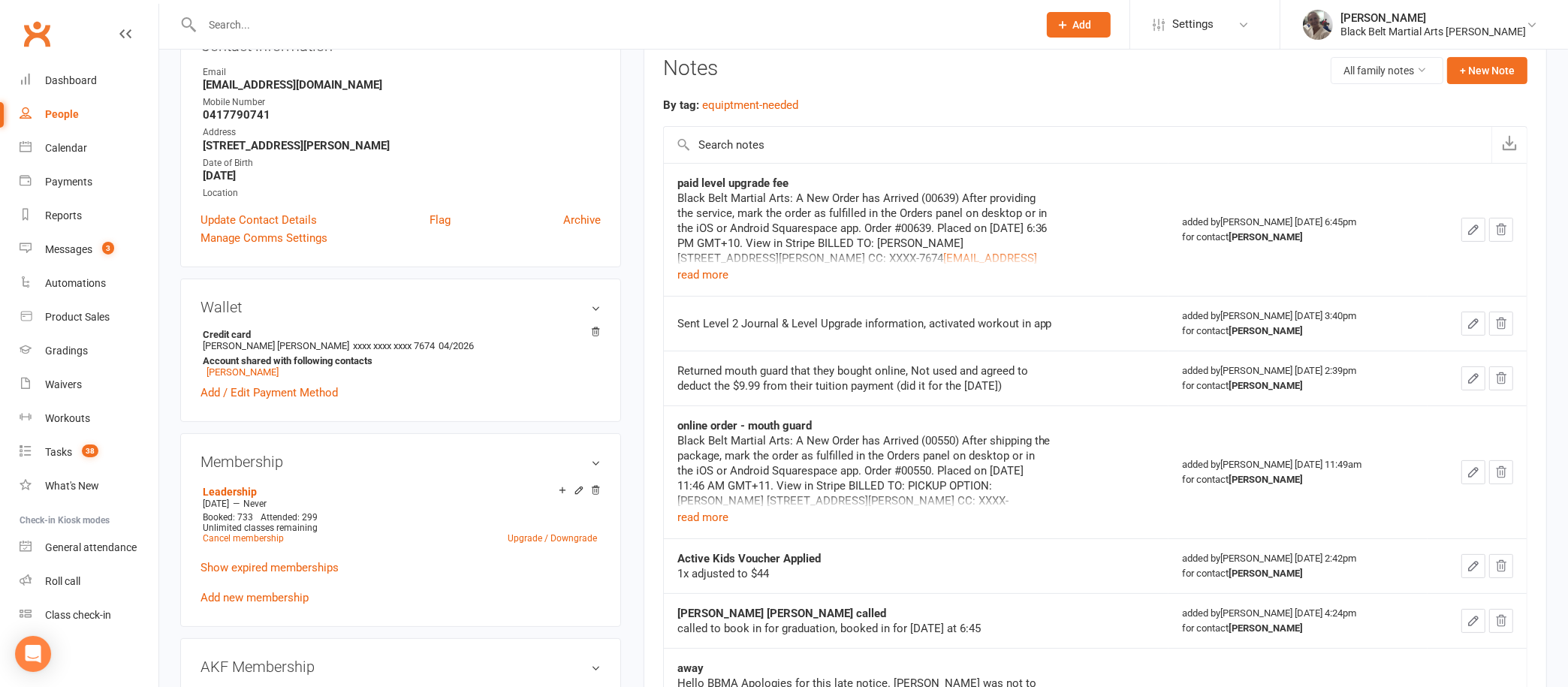
scroll to position [195, 0]
click at [723, 283] on button "read more" at bounding box center [703, 276] width 51 height 18
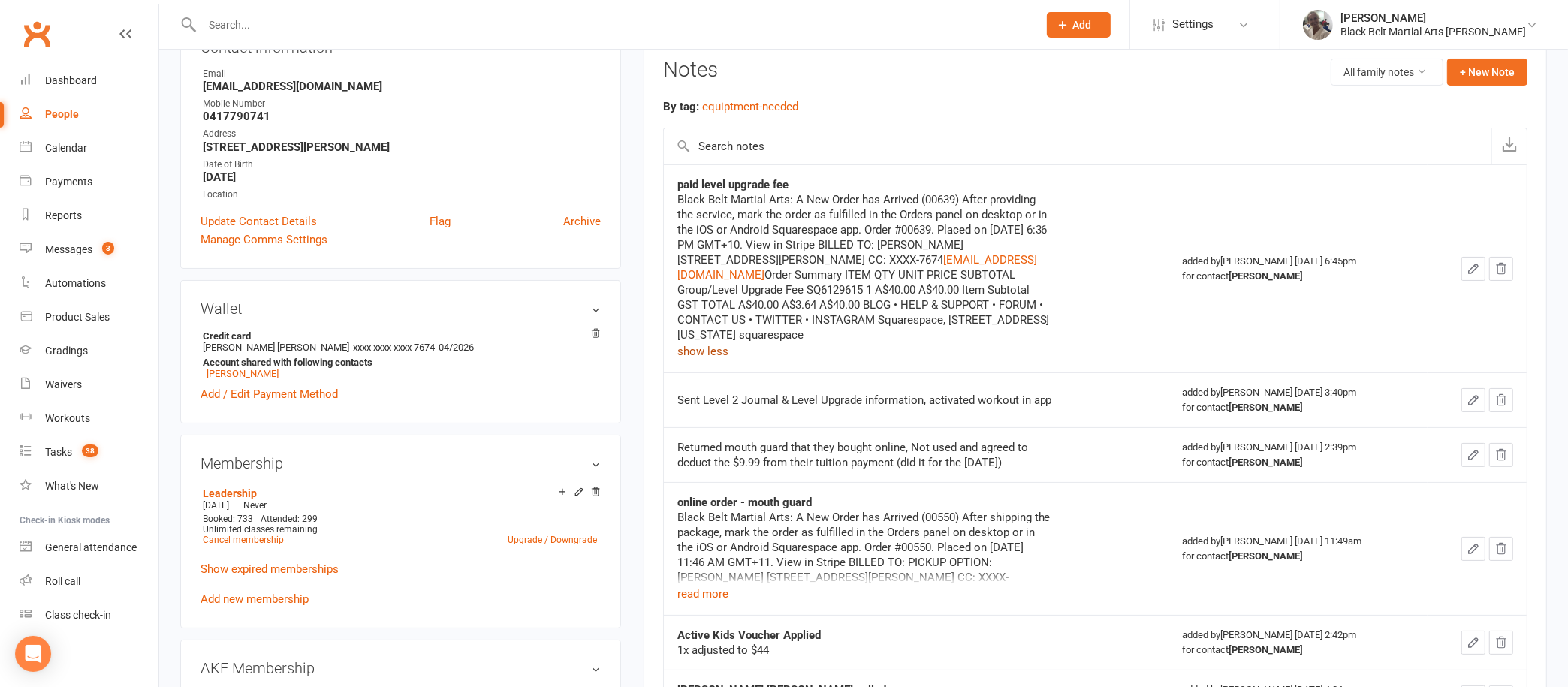
scroll to position [0, 0]
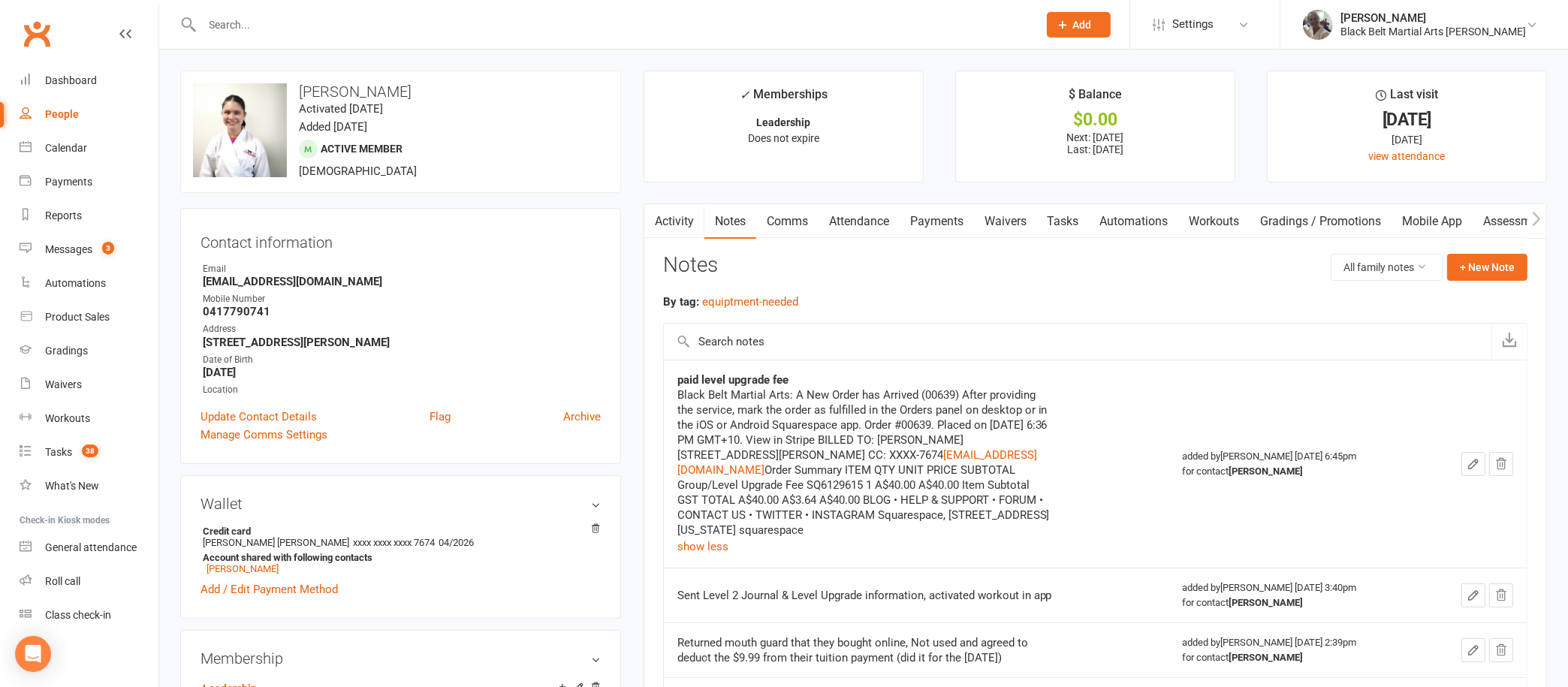
click at [621, 27] on input "text" at bounding box center [612, 24] width 830 height 21
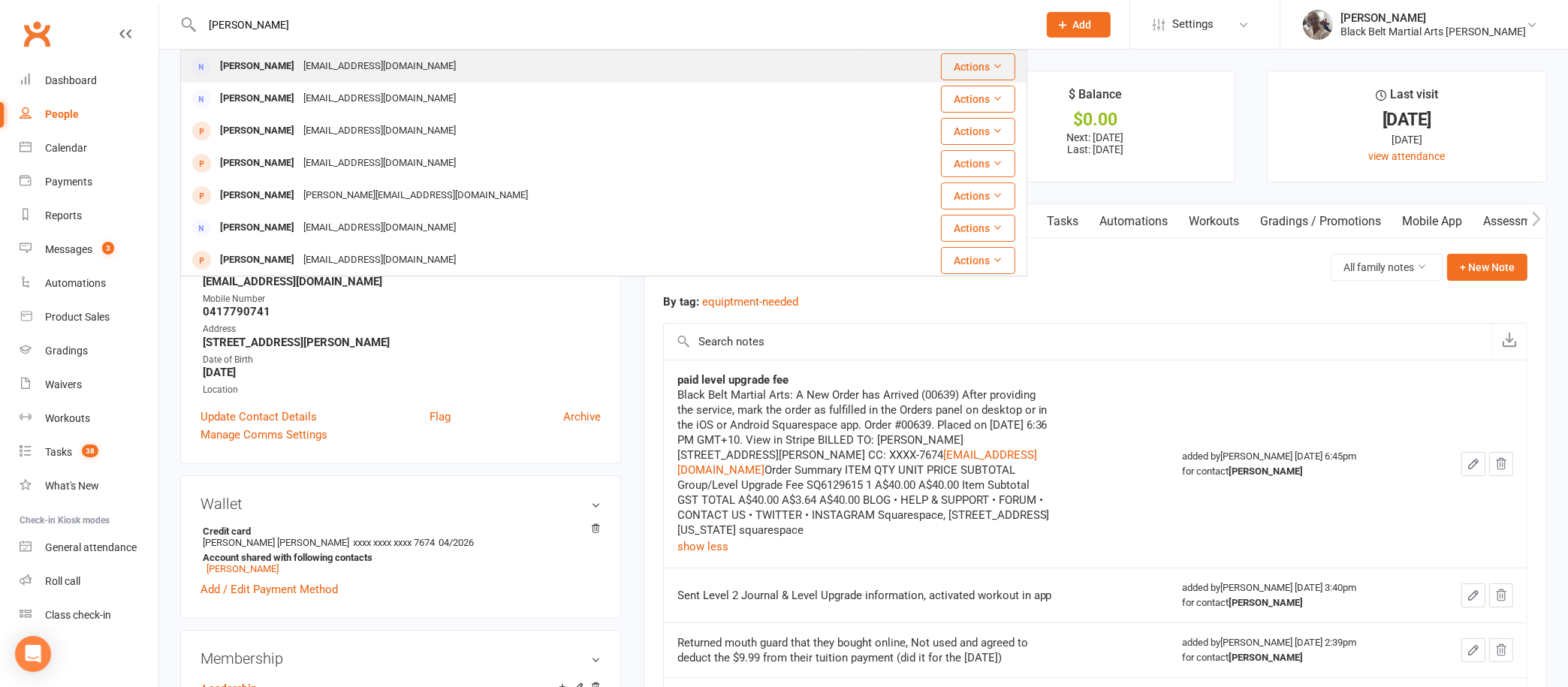
type input "[PERSON_NAME]"
click at [417, 66] on div "[PERSON_NAME] [EMAIL_ADDRESS][DOMAIN_NAME]" at bounding box center [521, 66] width 680 height 30
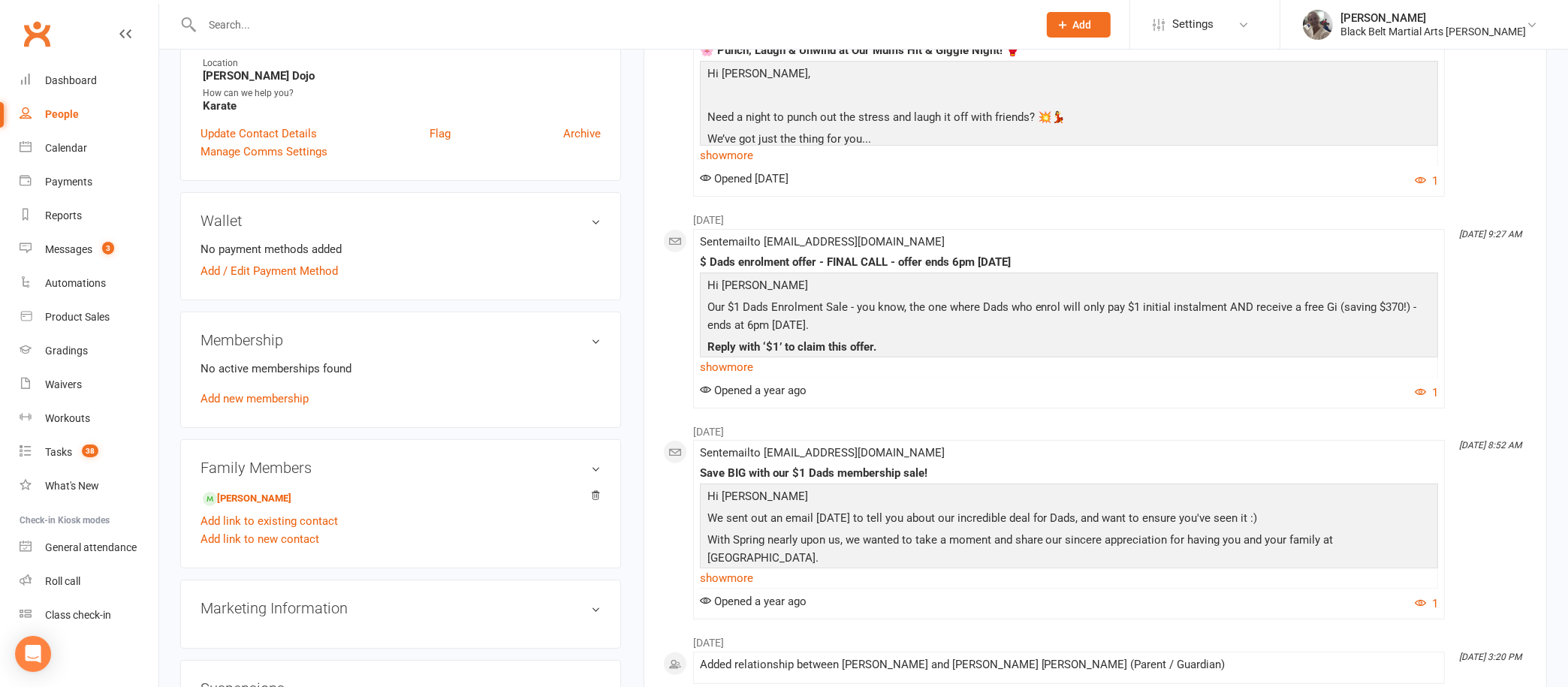
scroll to position [288, 0]
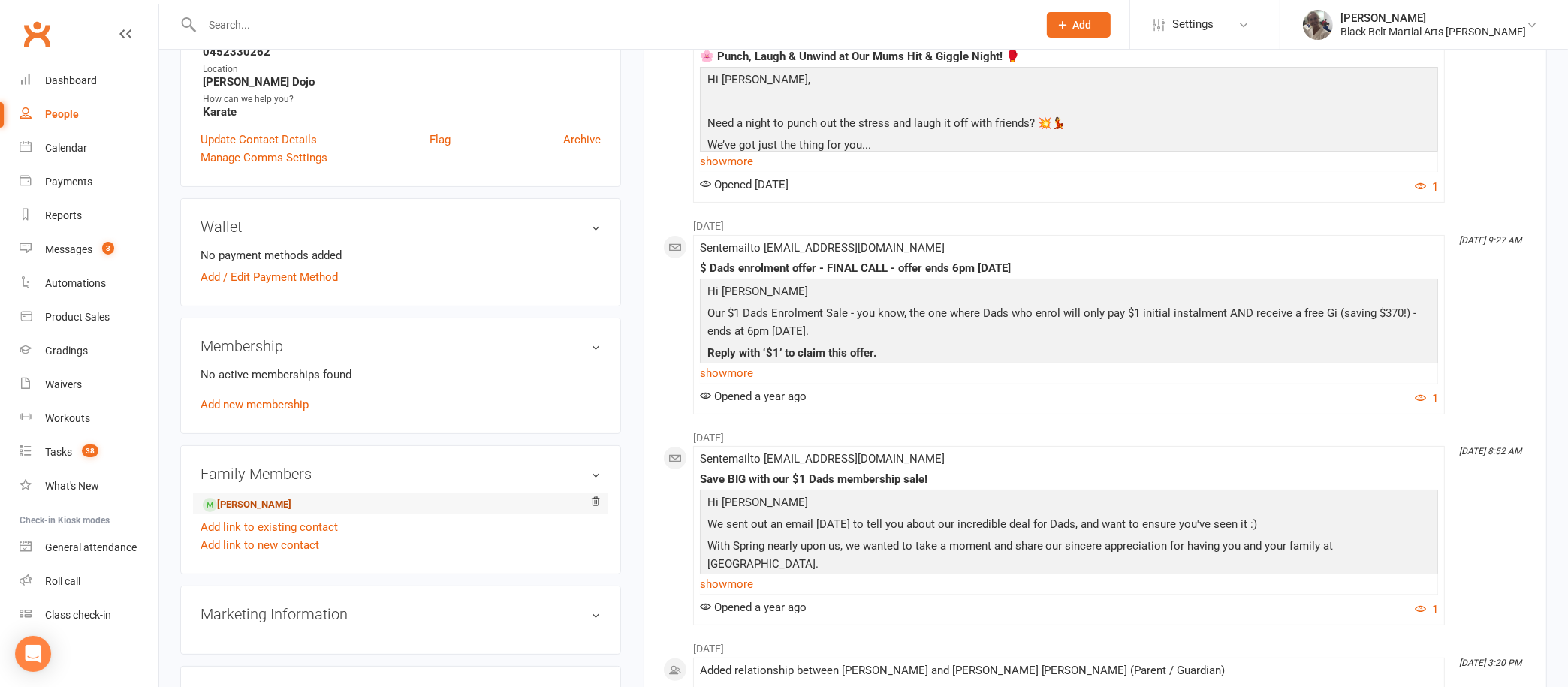
click at [289, 500] on link "[PERSON_NAME]" at bounding box center [247, 505] width 89 height 16
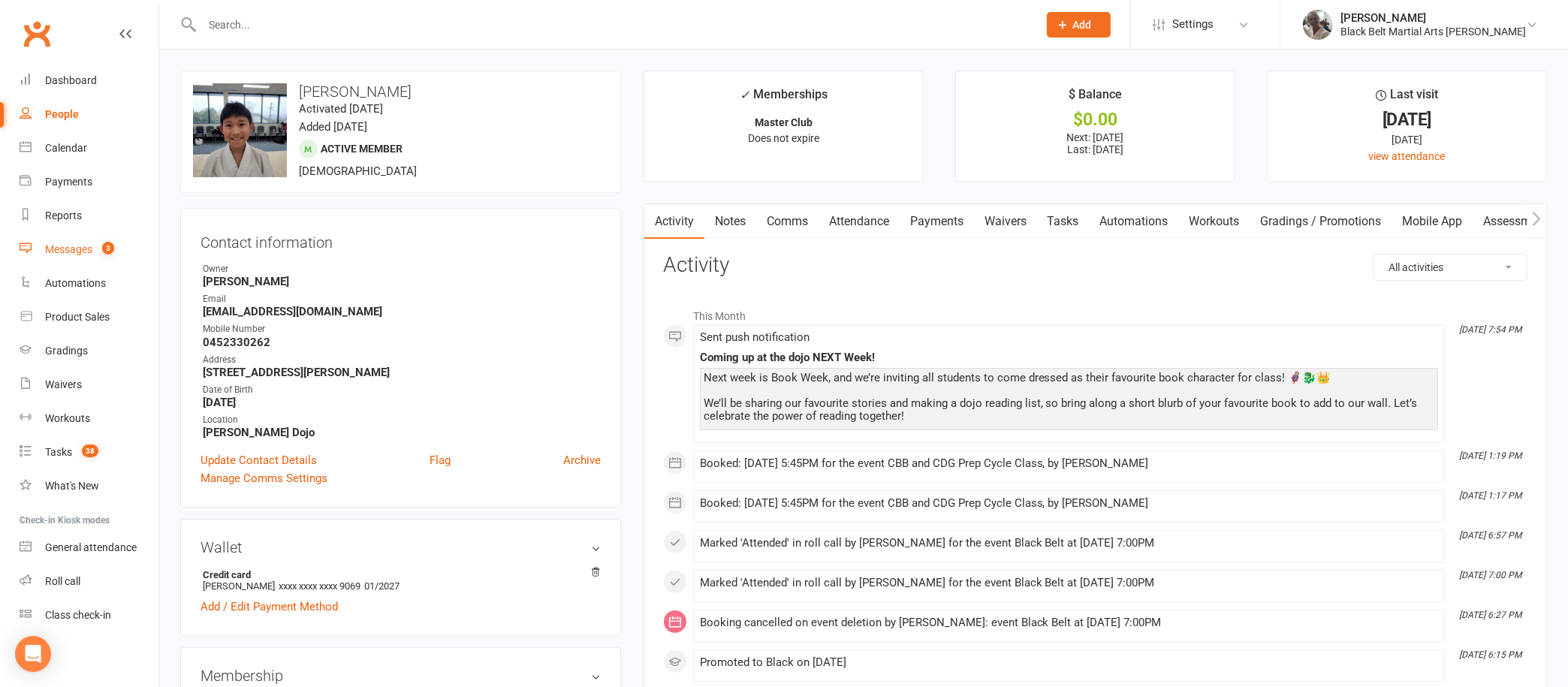
click at [73, 252] on div "Messages" at bounding box center [68, 249] width 47 height 12
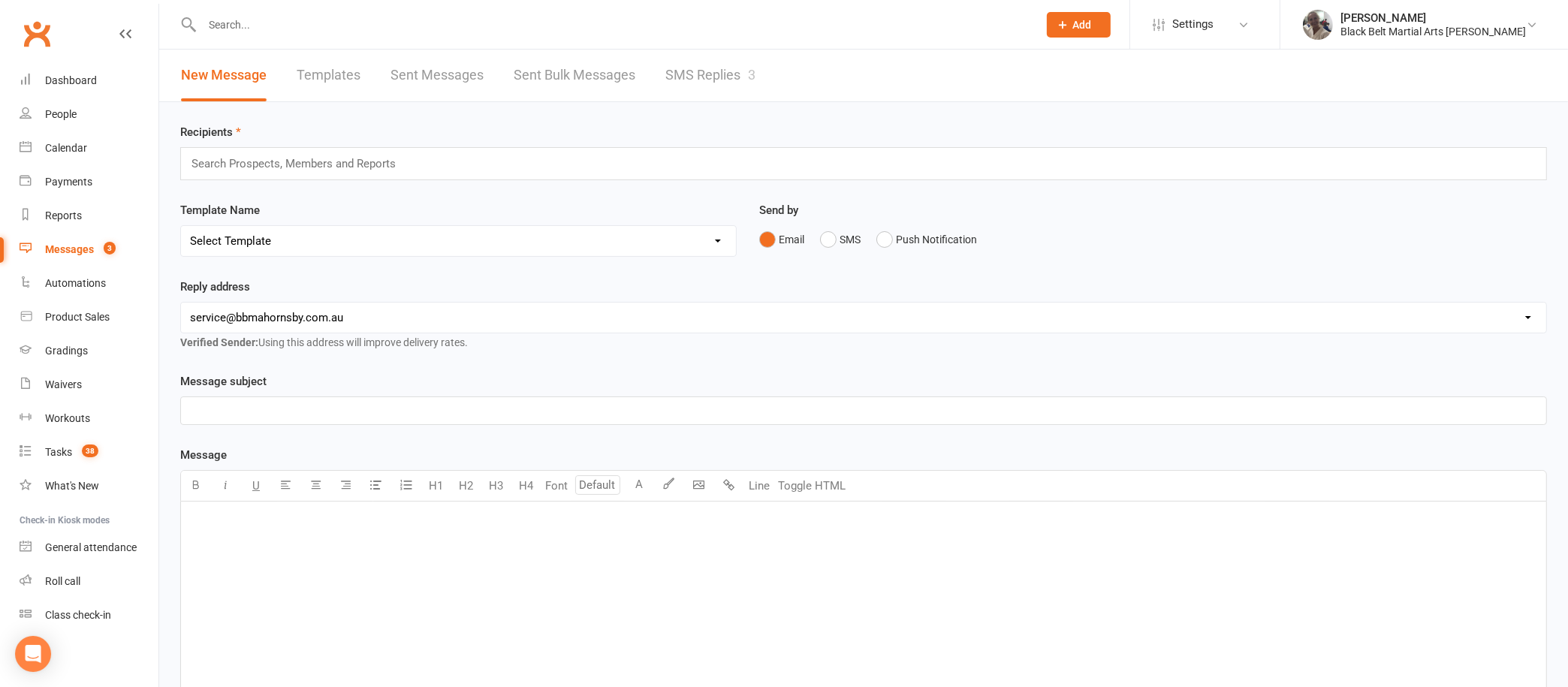
click at [301, 29] on input "text" at bounding box center [612, 24] width 830 height 21
type input "[PERSON_NAME]"
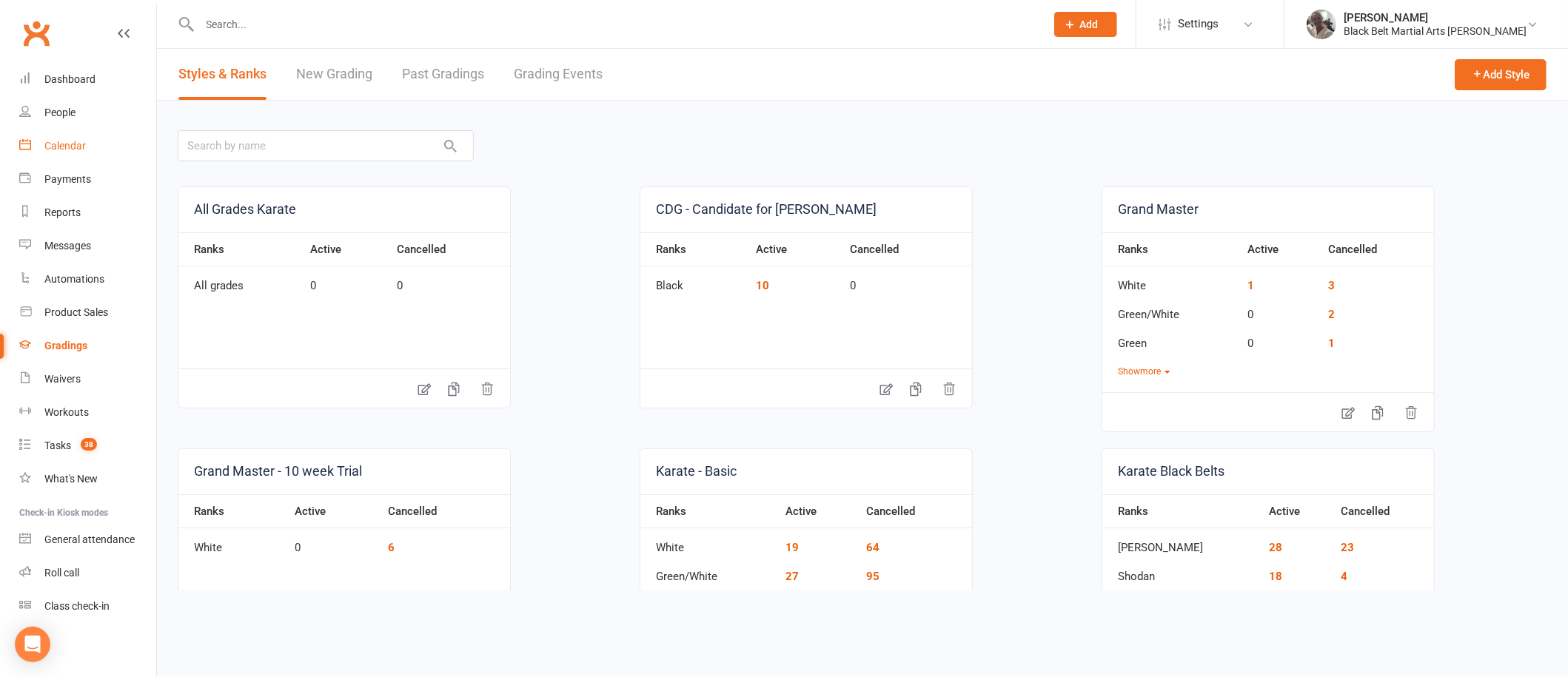
click at [57, 144] on div "Calendar" at bounding box center [65, 146] width 42 height 12
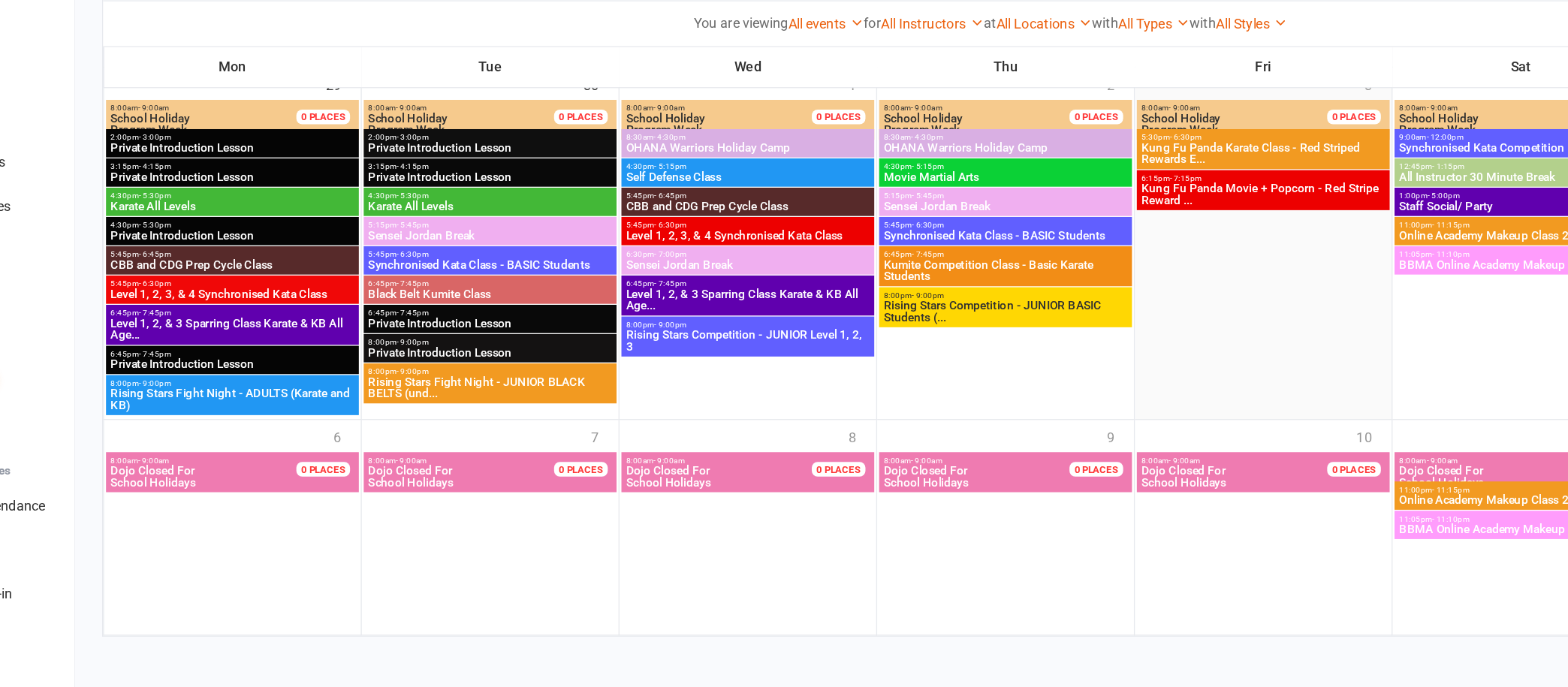
scroll to position [2345, 0]
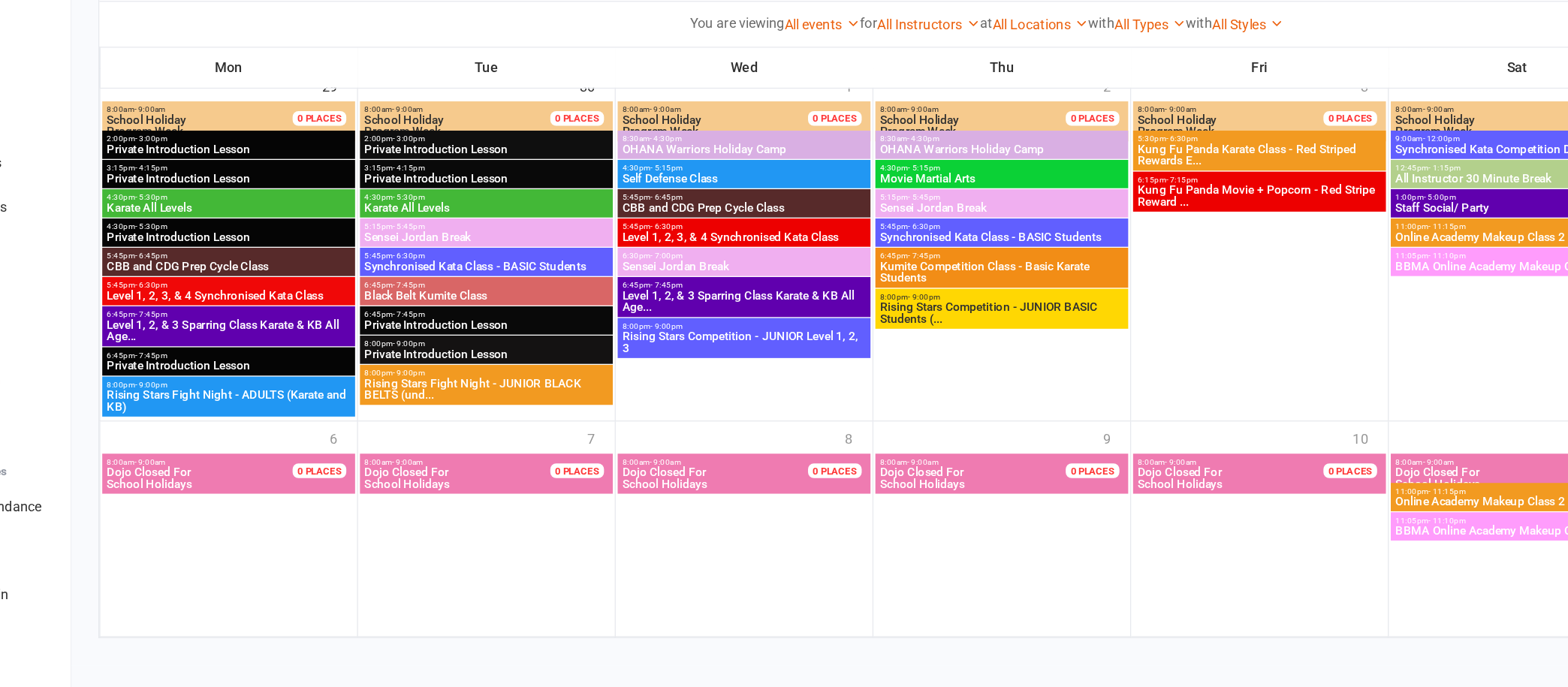
click at [544, 354] on span "5:45pm - 6:30pm" at bounding box center [478, 354] width 188 height 7
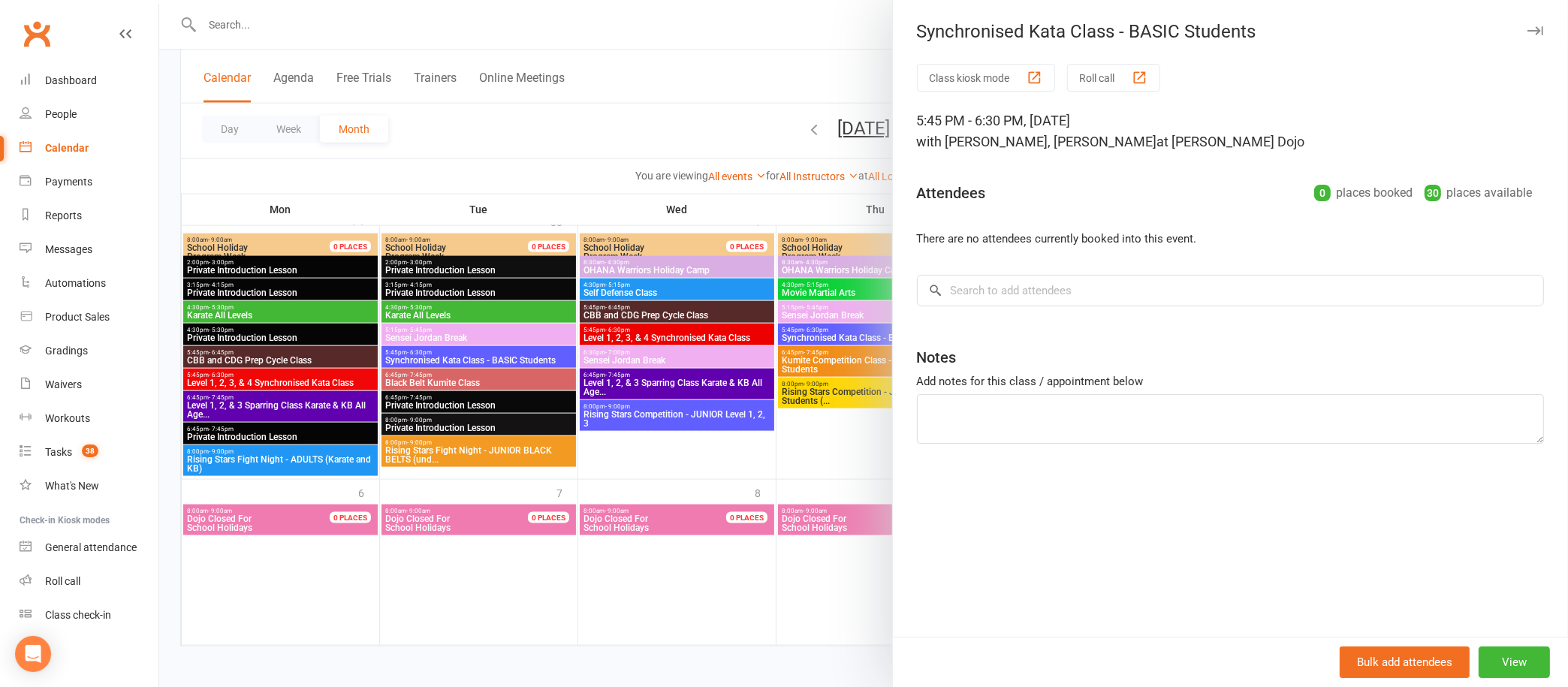
scroll to position [2345, 0]
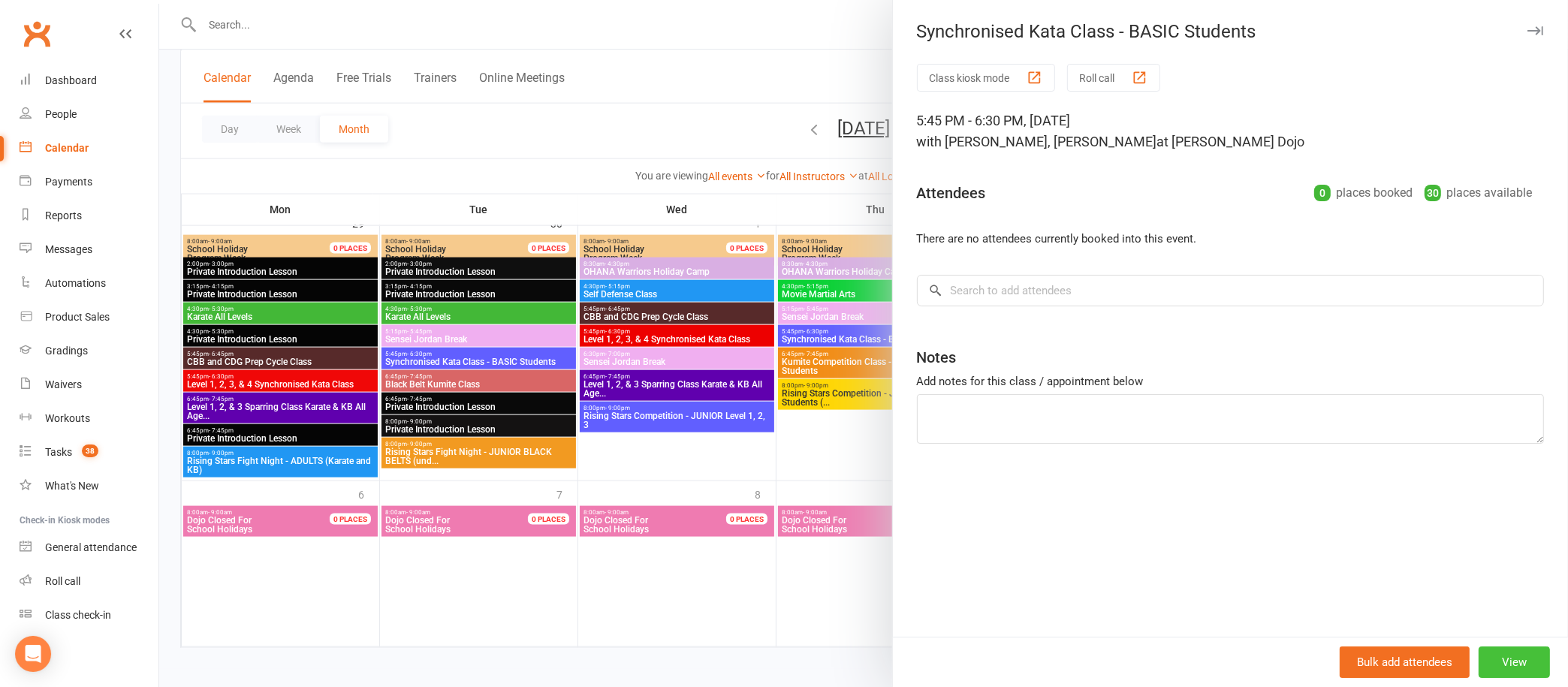
click at [1489, 659] on button "View" at bounding box center [1514, 662] width 71 height 31
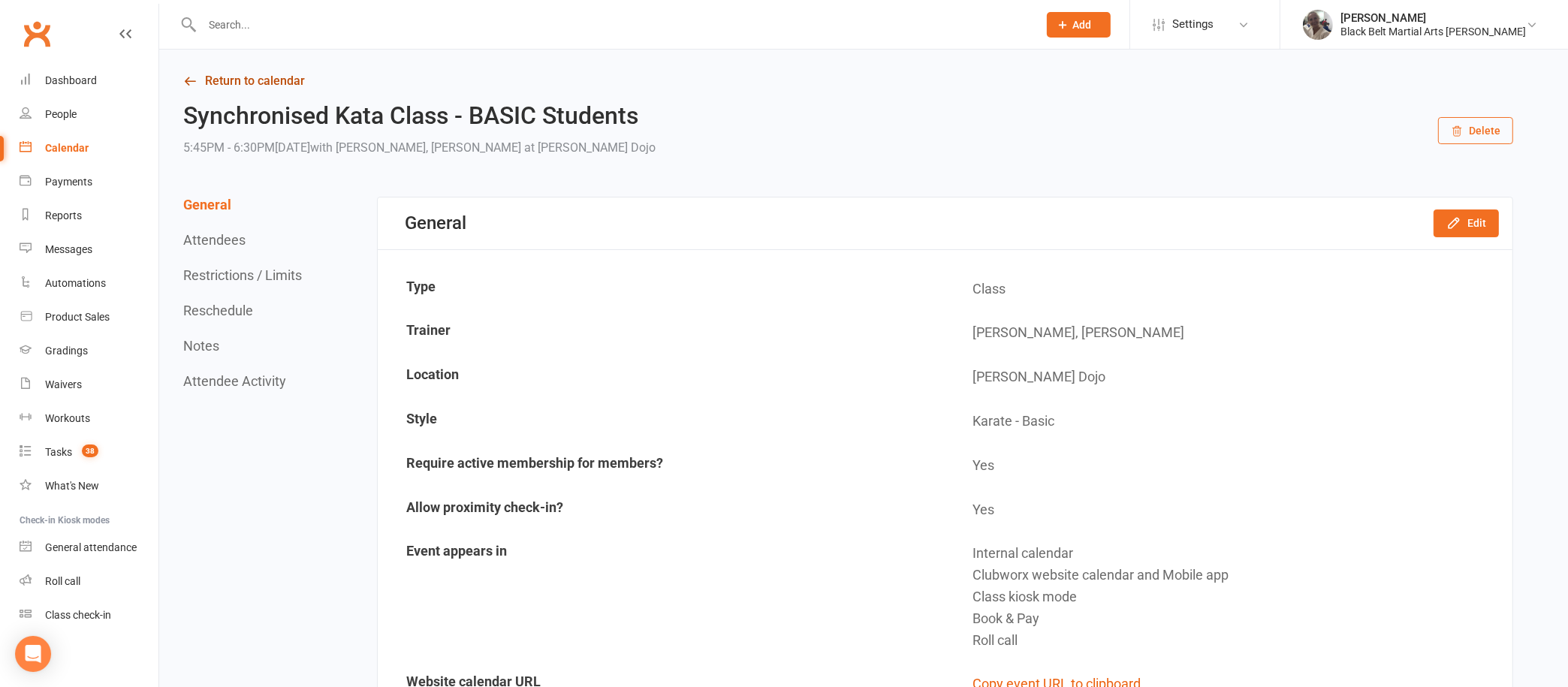
click at [226, 78] on link "Return to calendar" at bounding box center [848, 81] width 1330 height 21
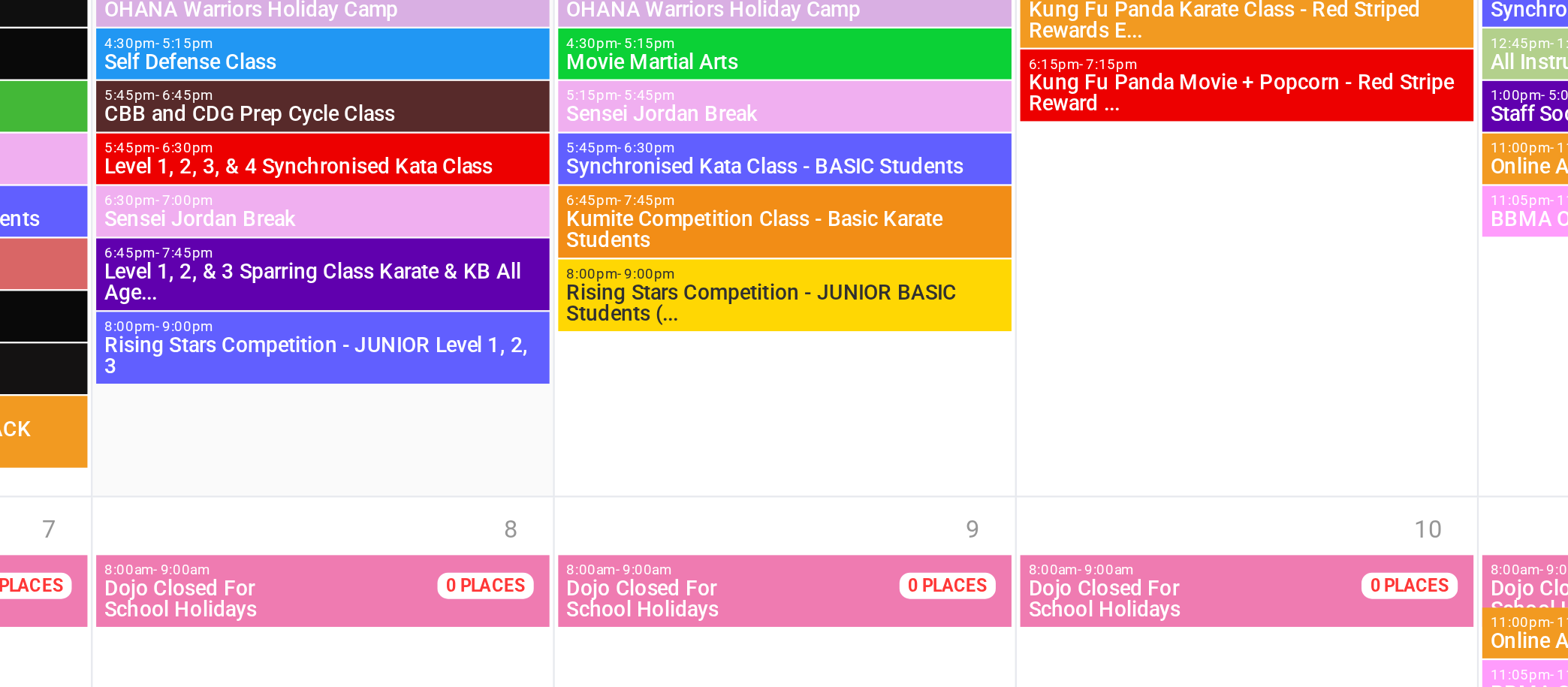
scroll to position [2344, 0]
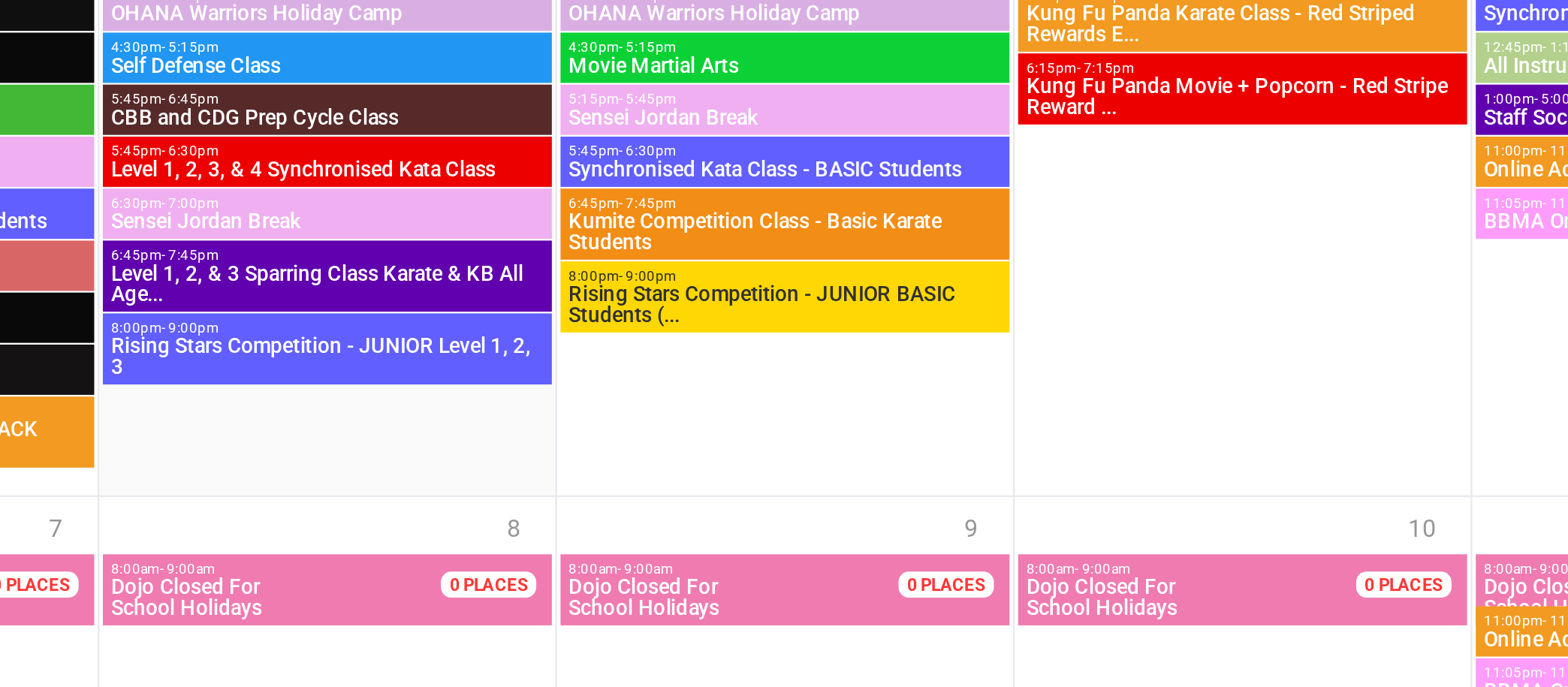
click at [897, 430] on div at bounding box center [875, 360] width 194 height 243
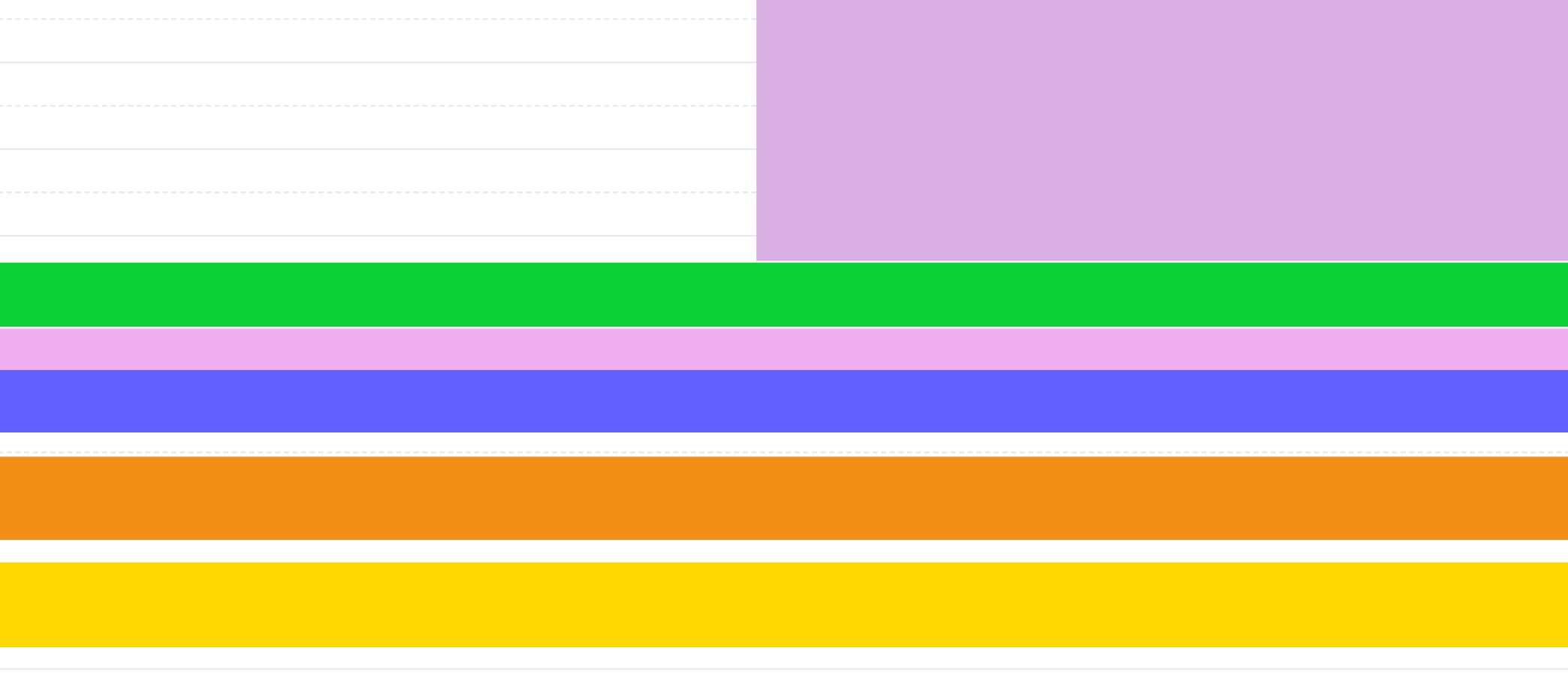
scroll to position [553, 0]
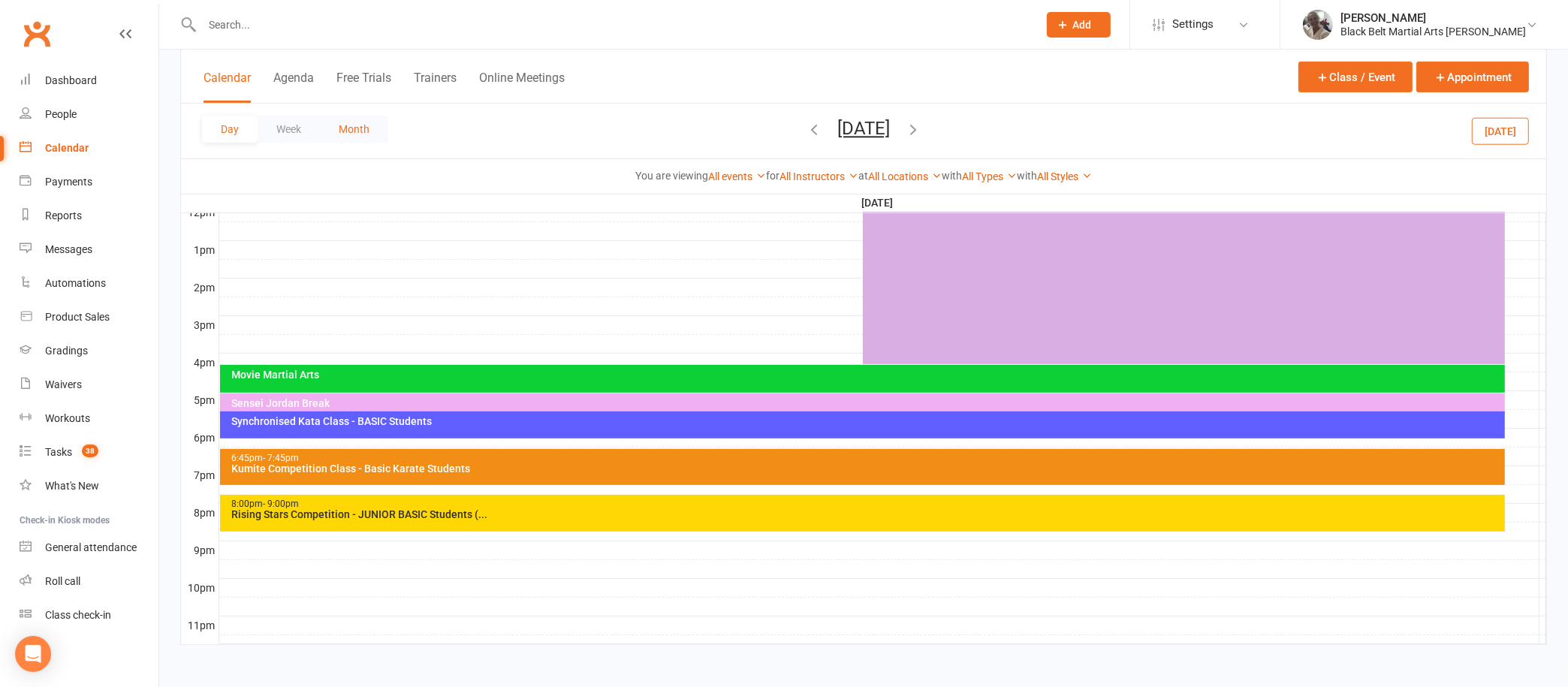
click at [355, 116] on button "Month" at bounding box center [354, 129] width 68 height 27
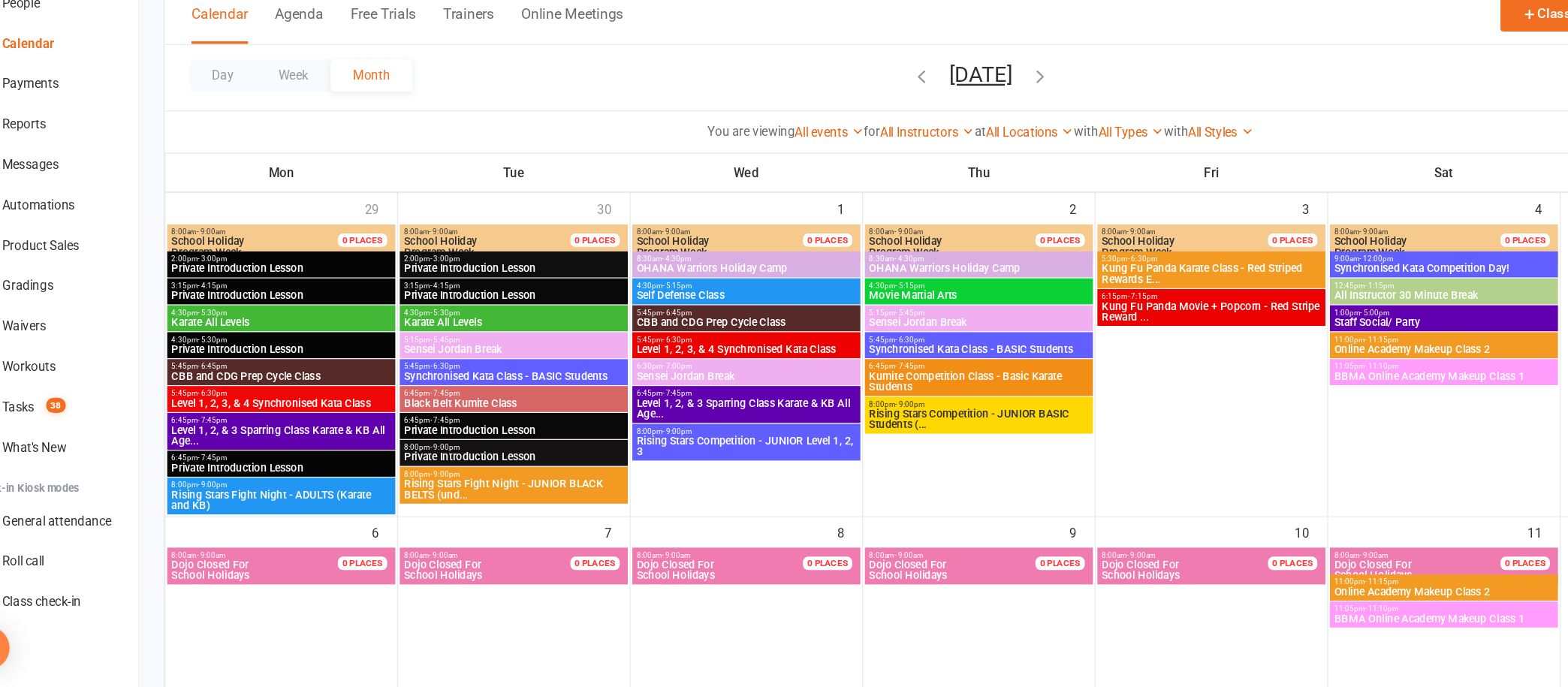
scroll to position [46, 0]
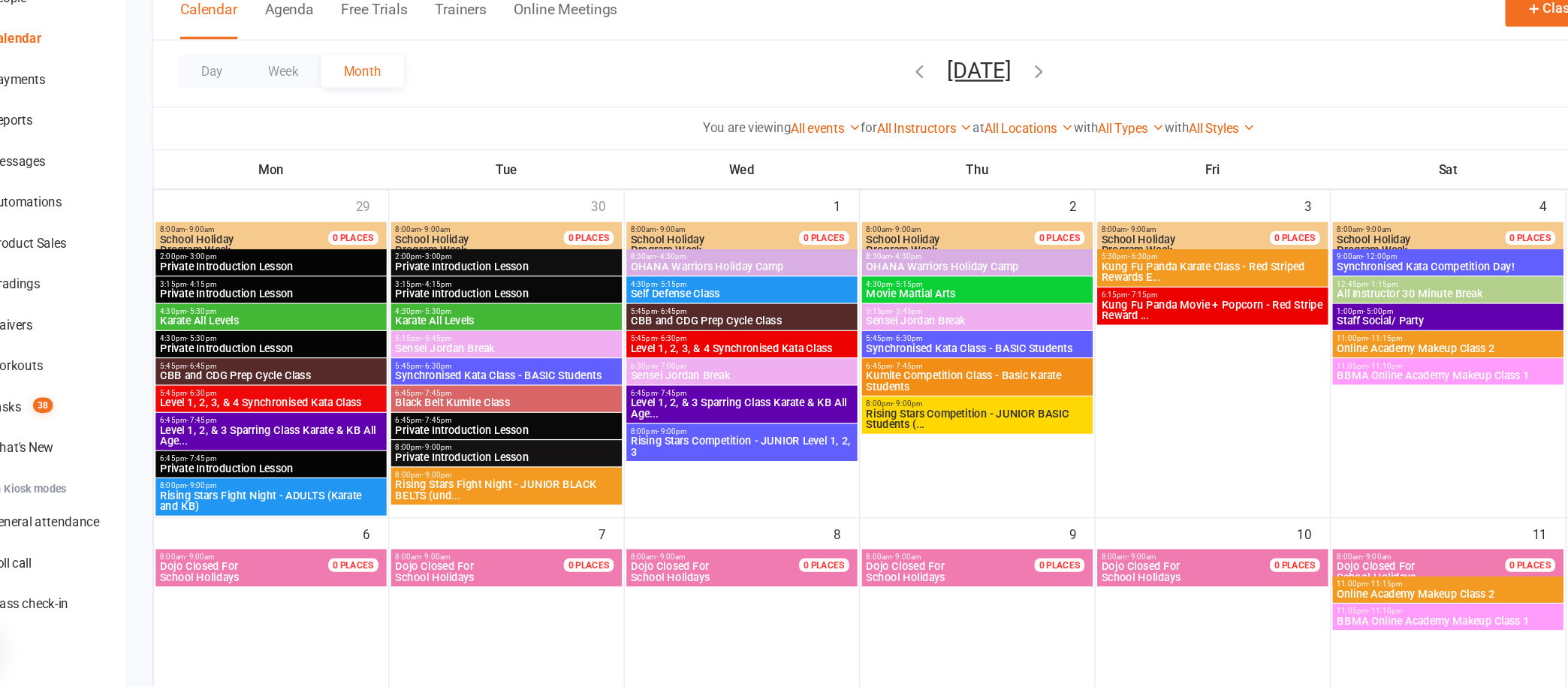
click at [341, 444] on span "Level 1, 2, 3, & 4 Synchronised Kata Class" at bounding box center [279, 448] width 185 height 9
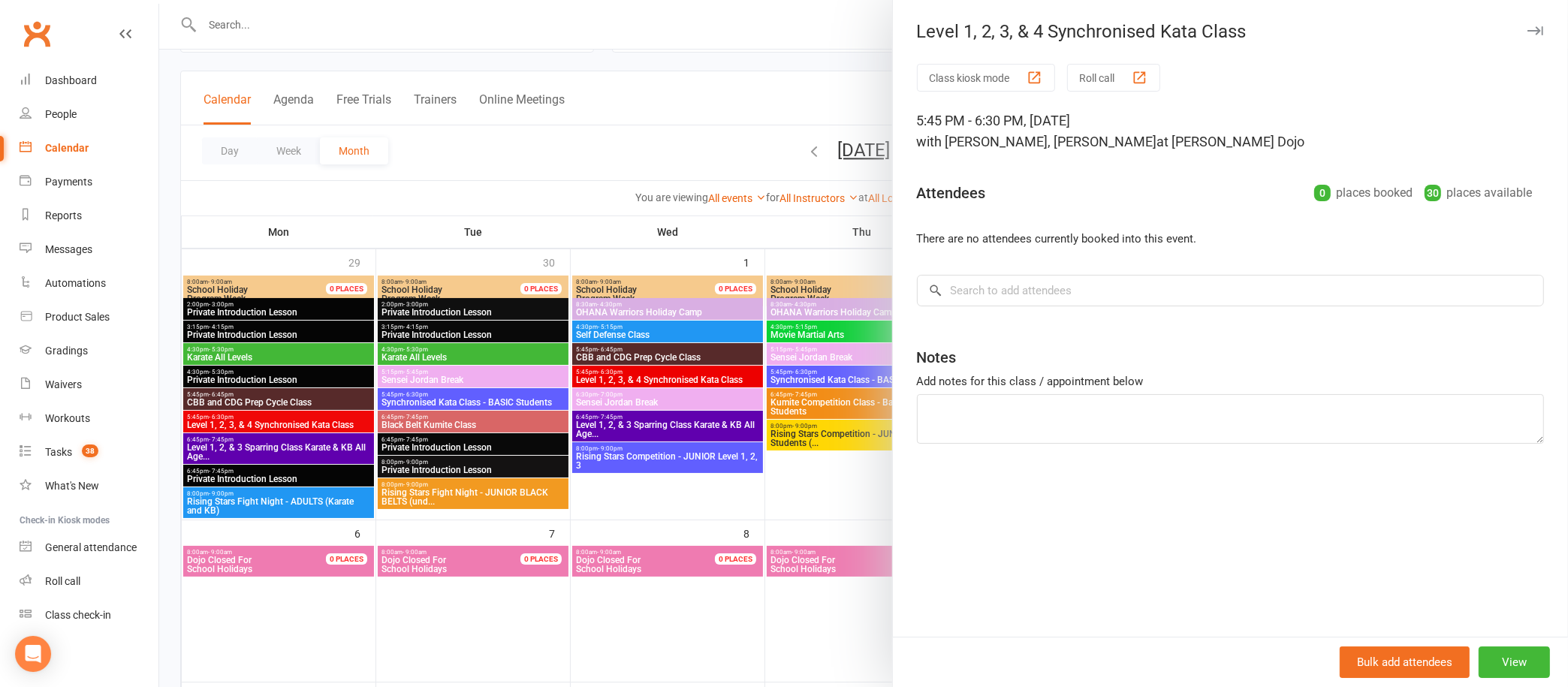
scroll to position [69, 0]
click at [1478, 653] on button "View" at bounding box center [1514, 662] width 71 height 31
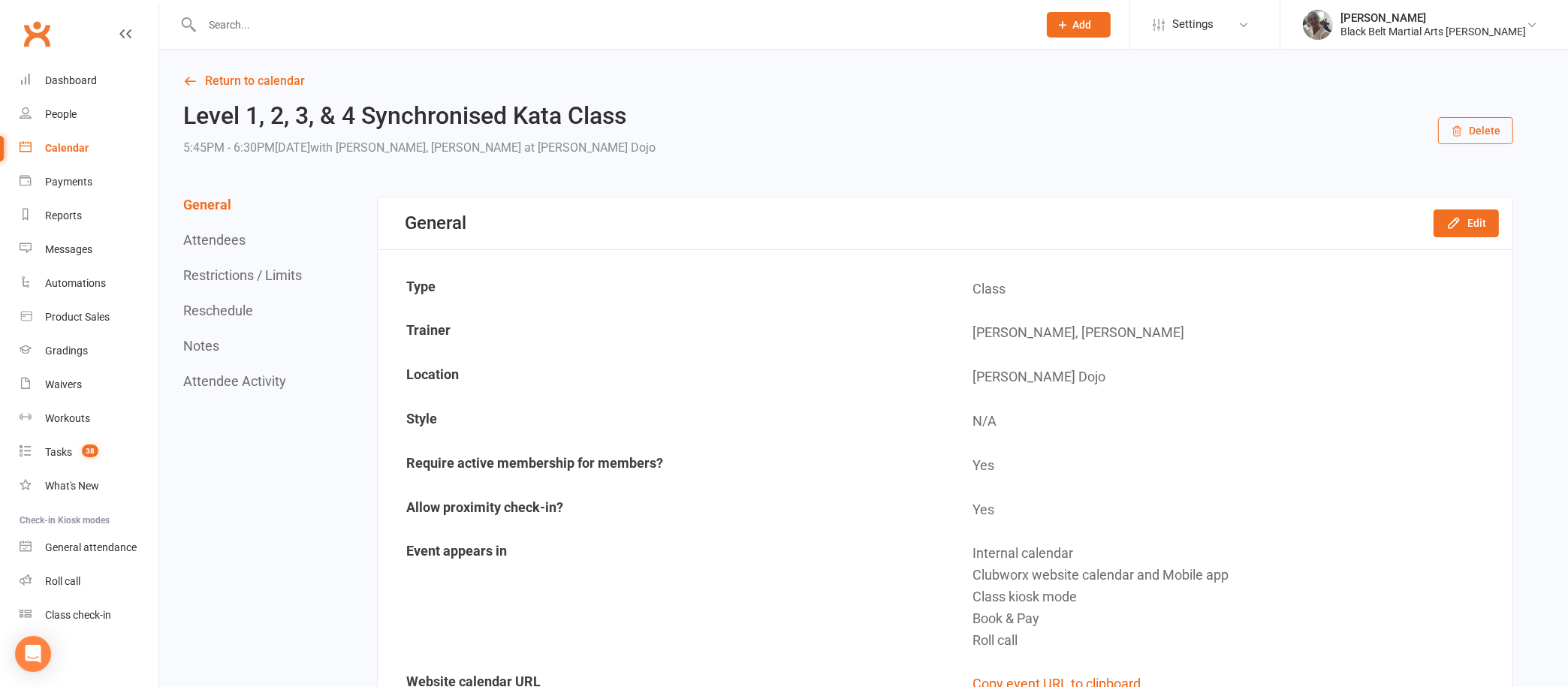
click at [1489, 208] on div "General Edit" at bounding box center [945, 223] width 1135 height 51
click at [1468, 219] on button "Edit" at bounding box center [1466, 223] width 65 height 27
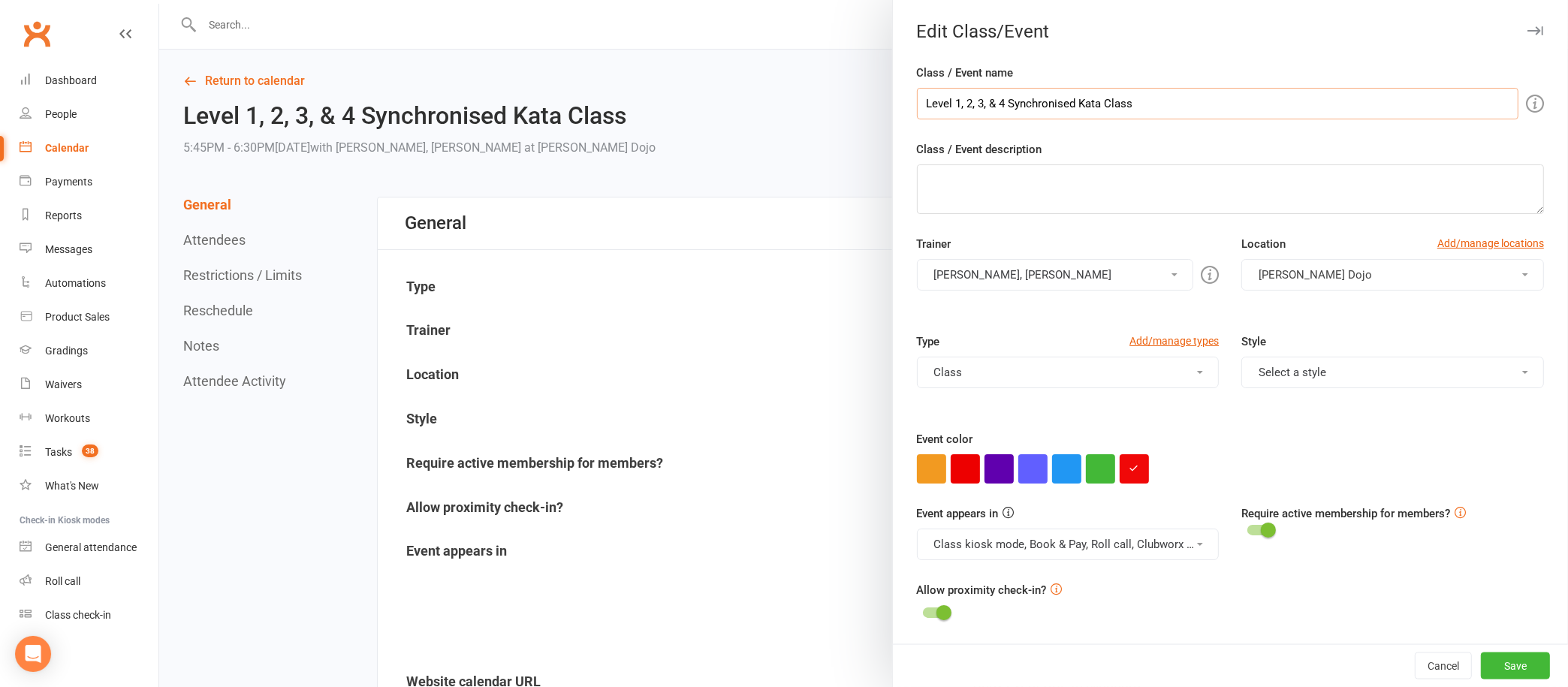
drag, startPoint x: 1062, startPoint y: 105, endPoint x: 843, endPoint y: 92, distance: 219.4
click at [843, 0] on div "Edit Class/Event Class / Event name Level 1, 2, 3, & 4 Synchronised Kata Class …" at bounding box center [864, 0] width 1408 height 0
click at [990, 101] on input "Kata Class" at bounding box center [1218, 103] width 601 height 31
type input "Kata Class - L1/2/3/4"
click at [1481, 667] on button "Save" at bounding box center [1516, 666] width 69 height 27
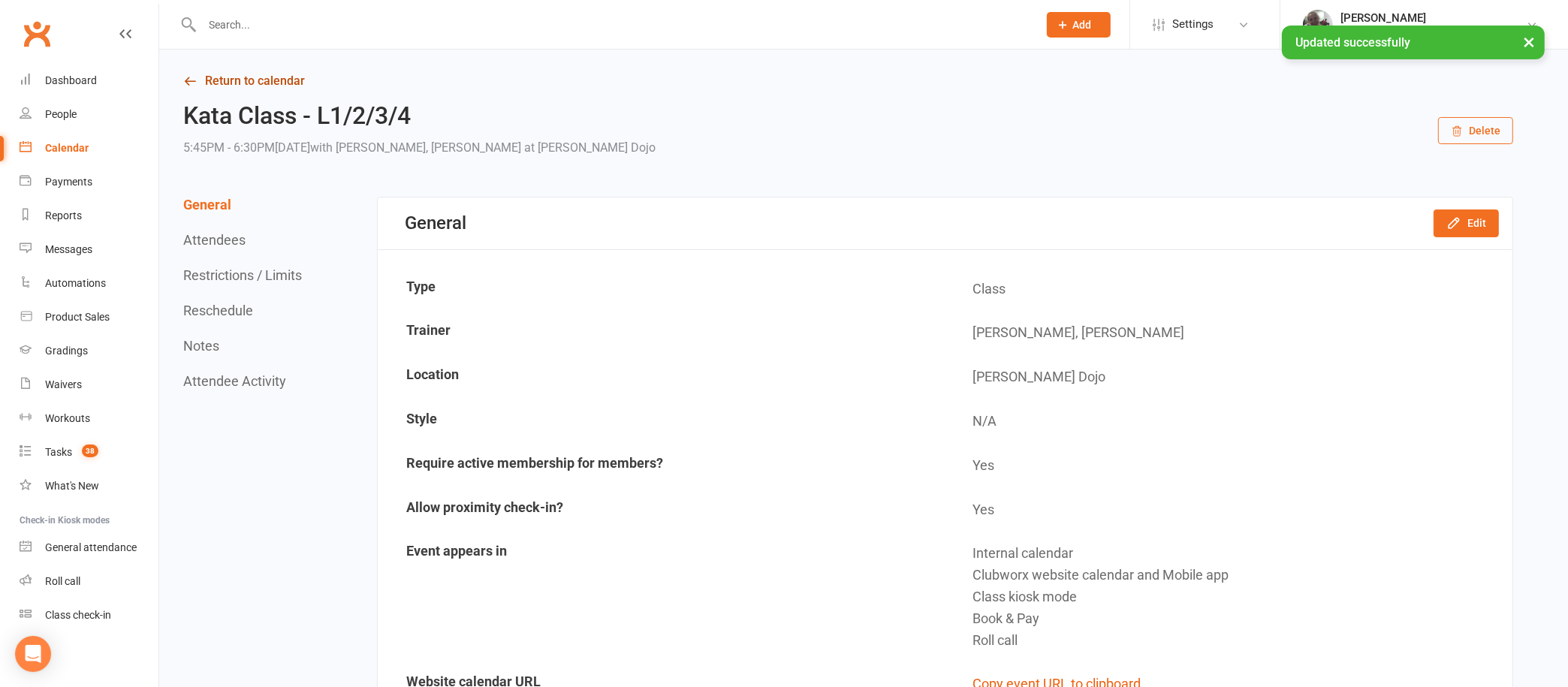
click at [241, 84] on link "Return to calendar" at bounding box center [848, 81] width 1330 height 21
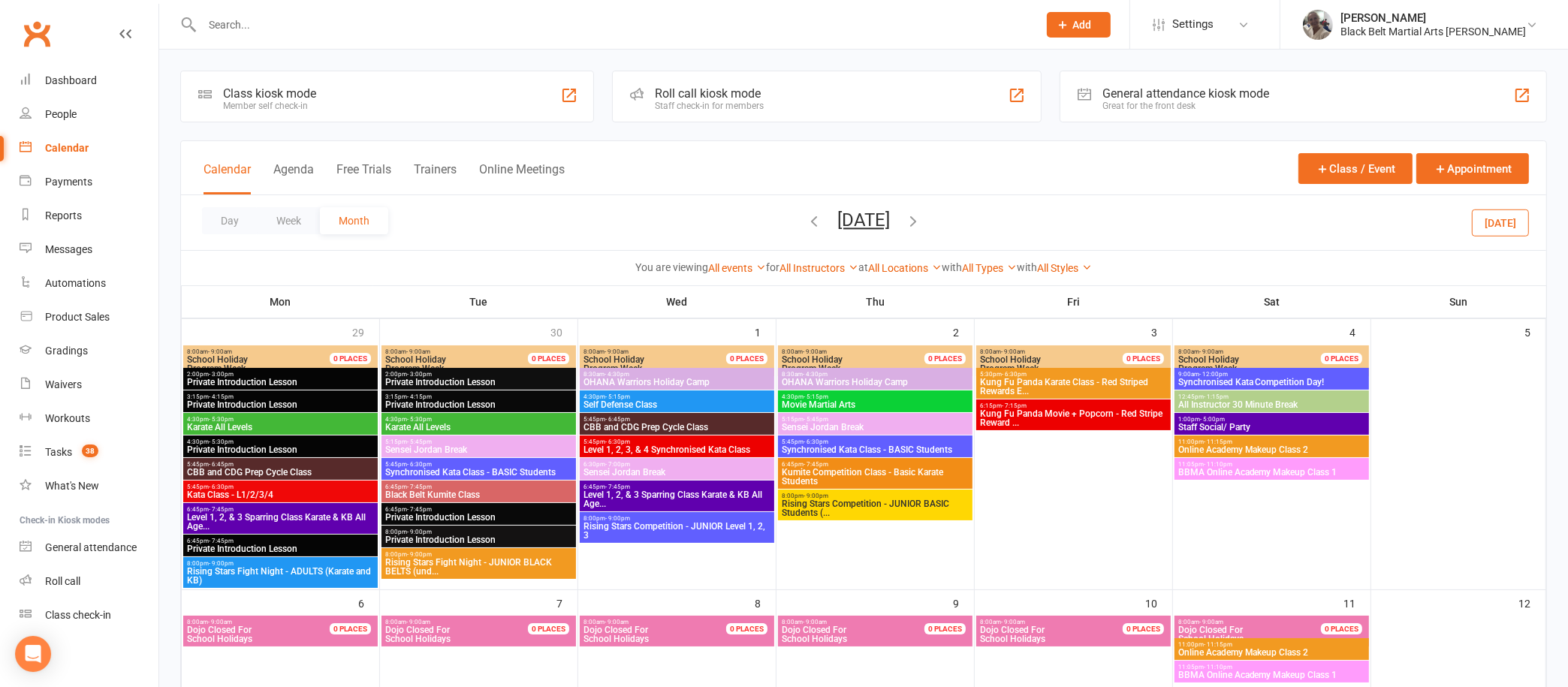
click at [473, 468] on span "Synchronised Kata Class - BASIC Students" at bounding box center [478, 472] width 188 height 9
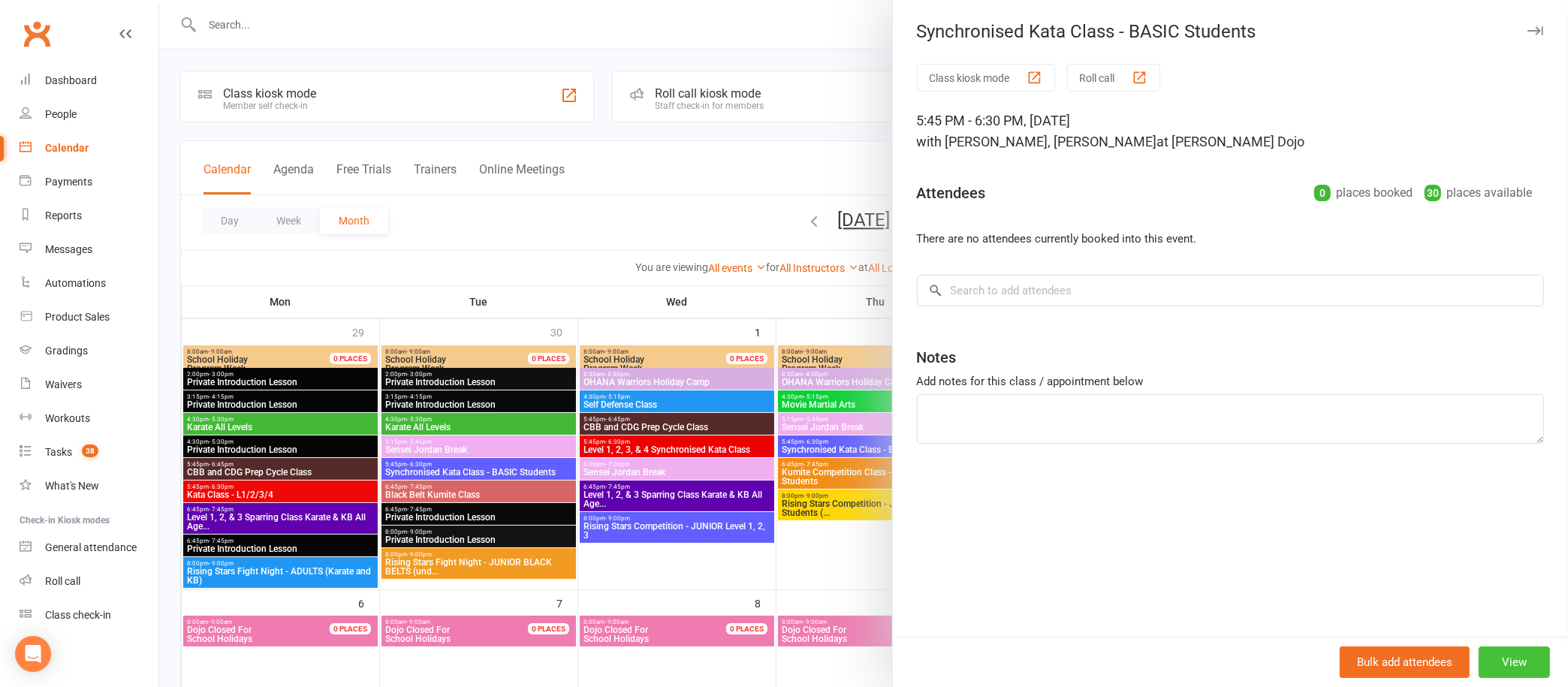
click at [1486, 661] on button "View" at bounding box center [1514, 662] width 71 height 31
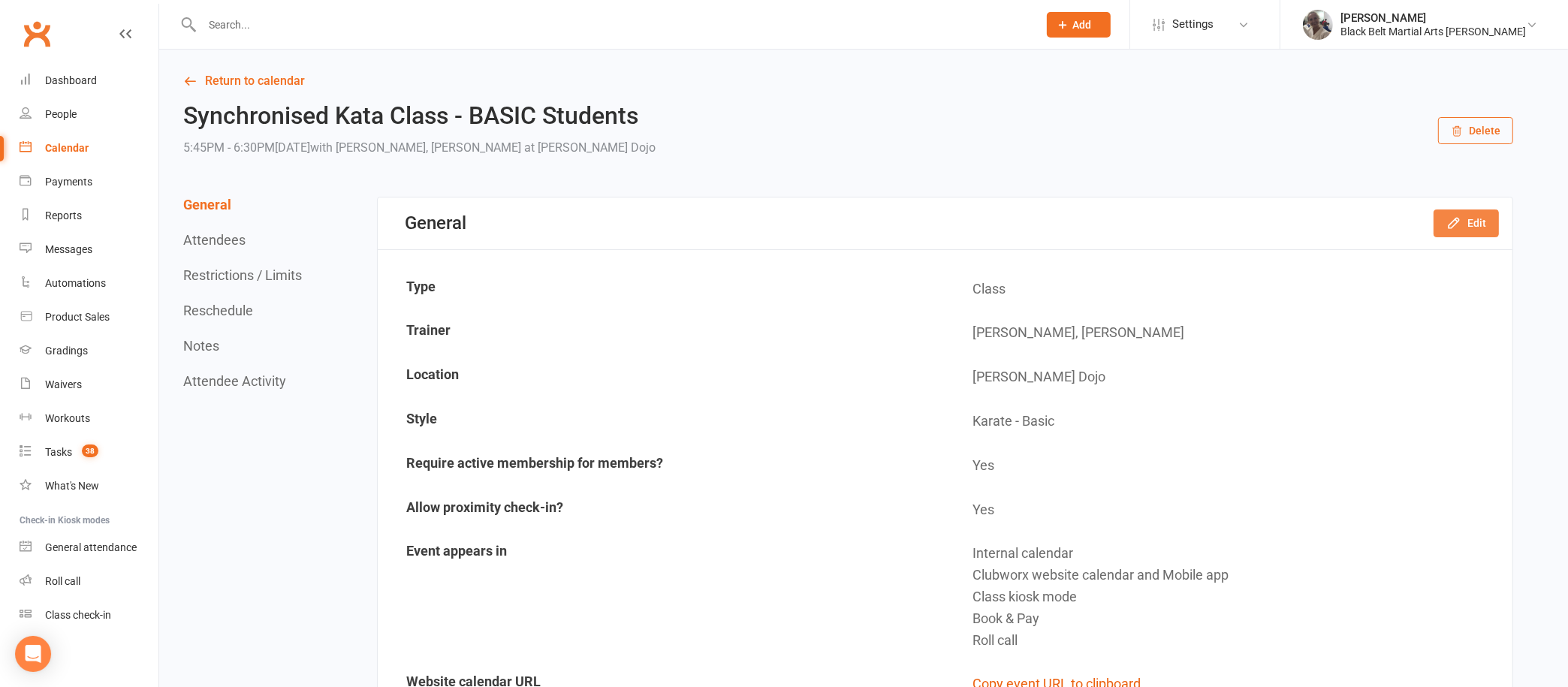
click at [1476, 227] on button "Edit" at bounding box center [1466, 223] width 65 height 27
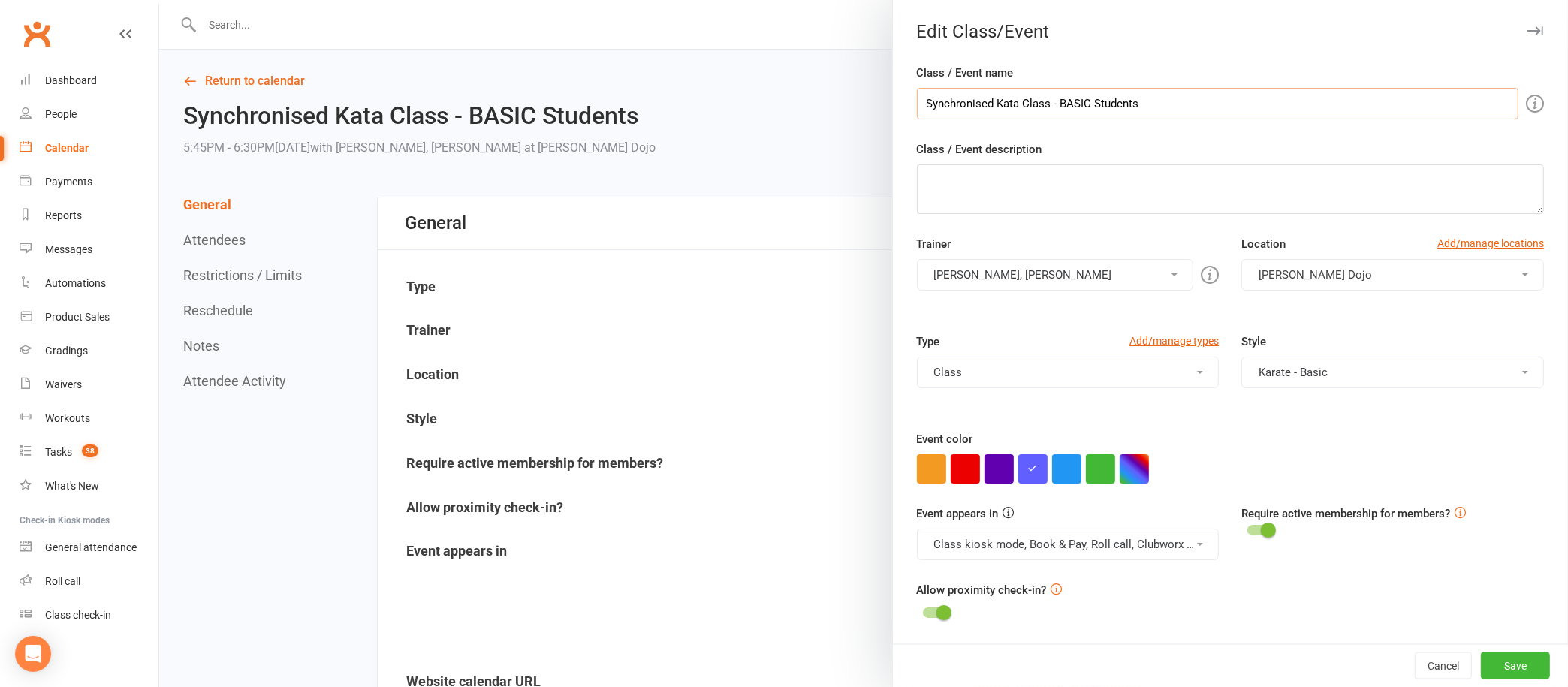
drag, startPoint x: 978, startPoint y: 104, endPoint x: 867, endPoint y: 105, distance: 111.0
click at [867, 0] on div "Edit Class/Event Class / Event name Synchronised Kata Class - BASIC Students Cl…" at bounding box center [864, 0] width 1408 height 0
type input "Kata Class - BASIC Students"
click at [1487, 660] on button "Save" at bounding box center [1516, 666] width 69 height 27
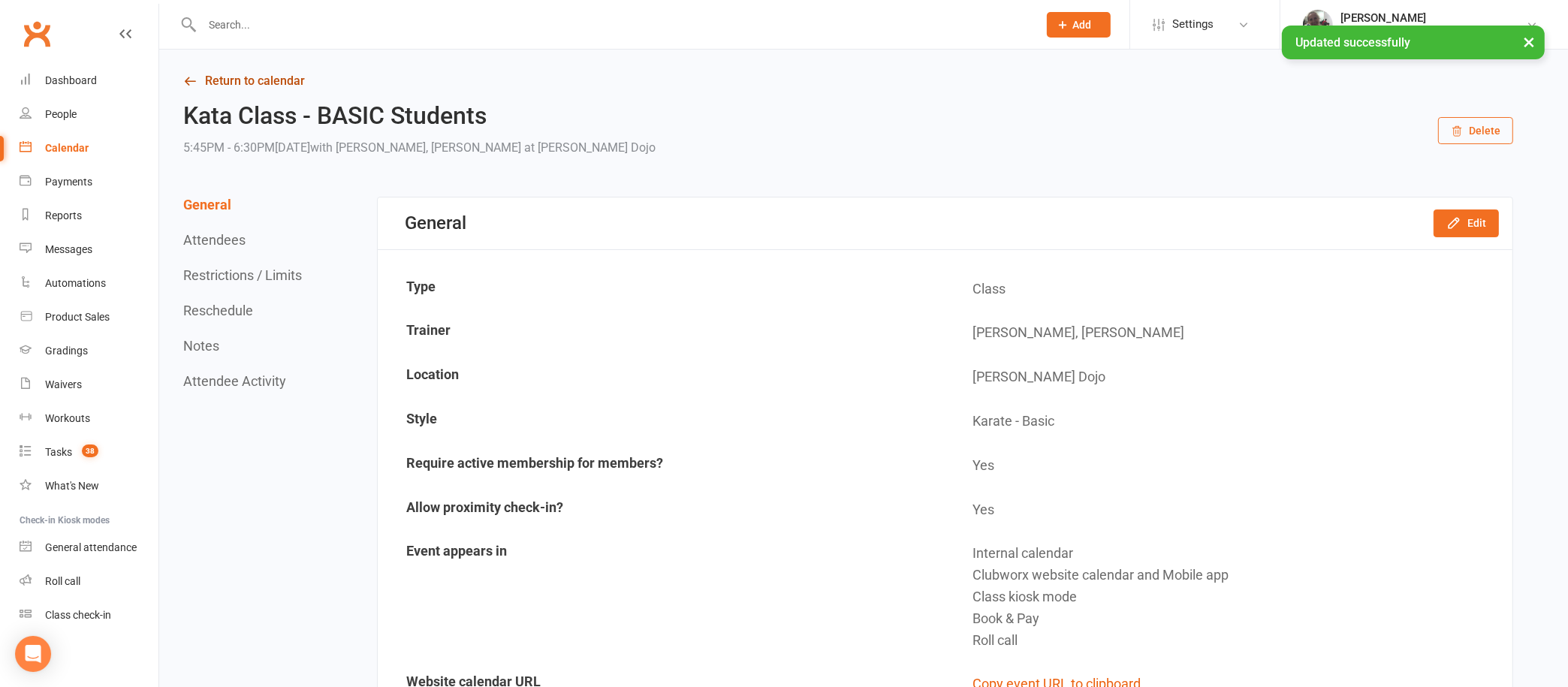
click at [265, 73] on link "Return to calendar" at bounding box center [848, 81] width 1330 height 21
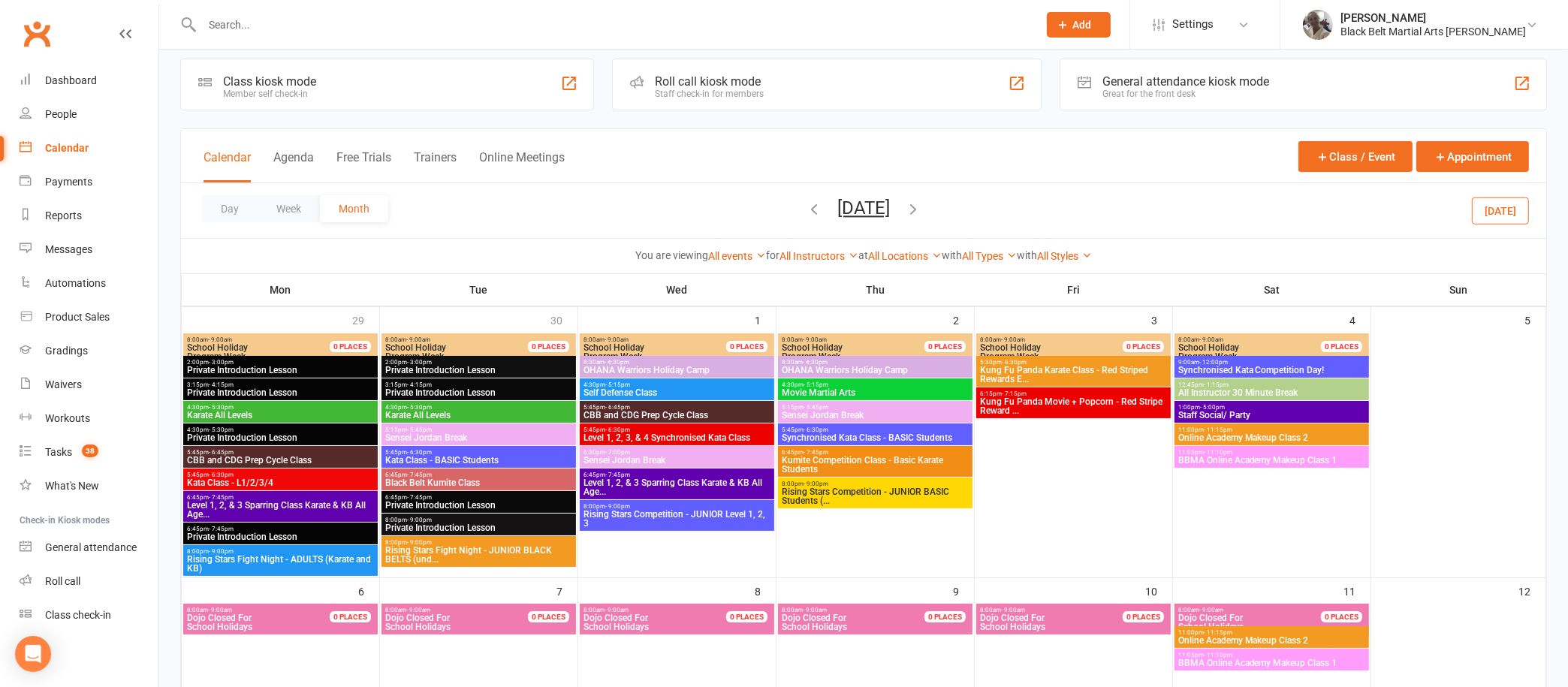
scroll to position [10, 0]
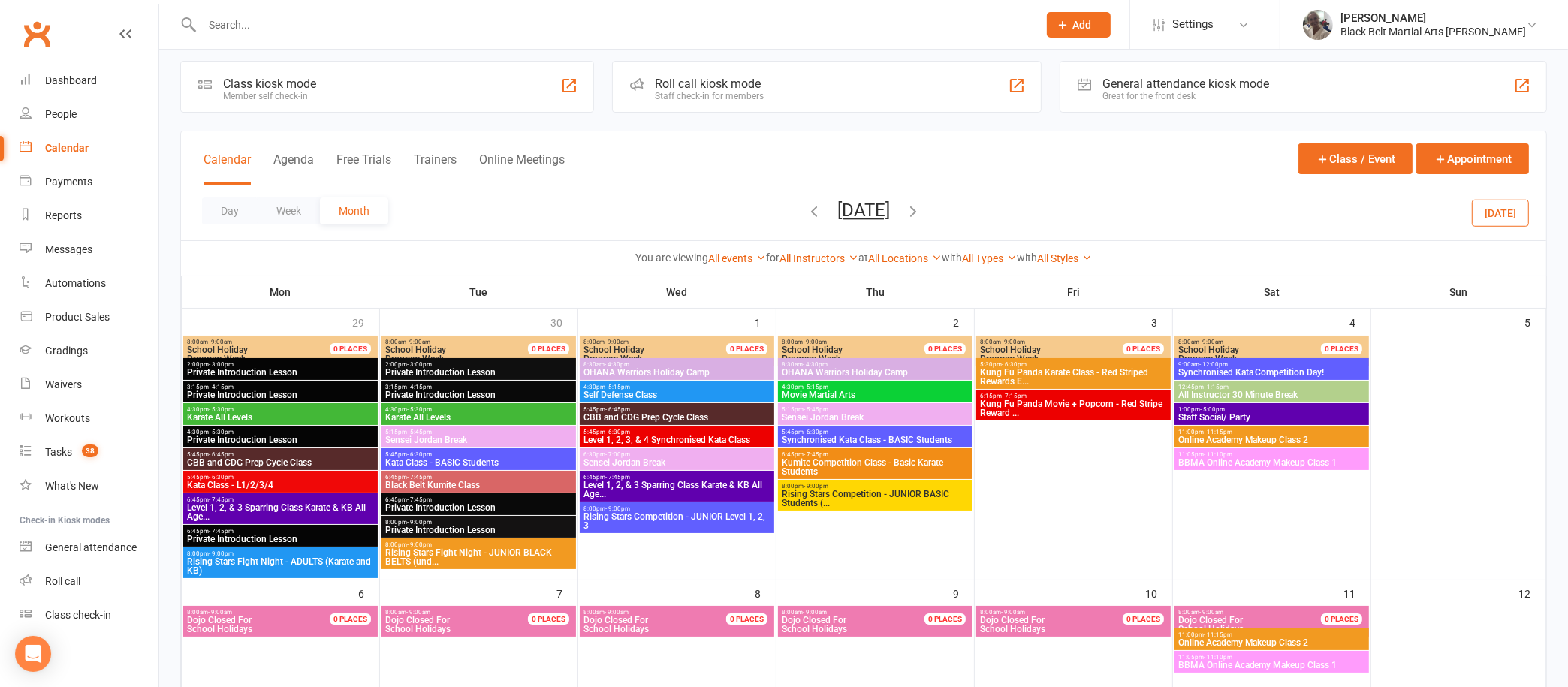
click at [709, 431] on span "5:45pm - 6:30pm" at bounding box center [676, 432] width 188 height 7
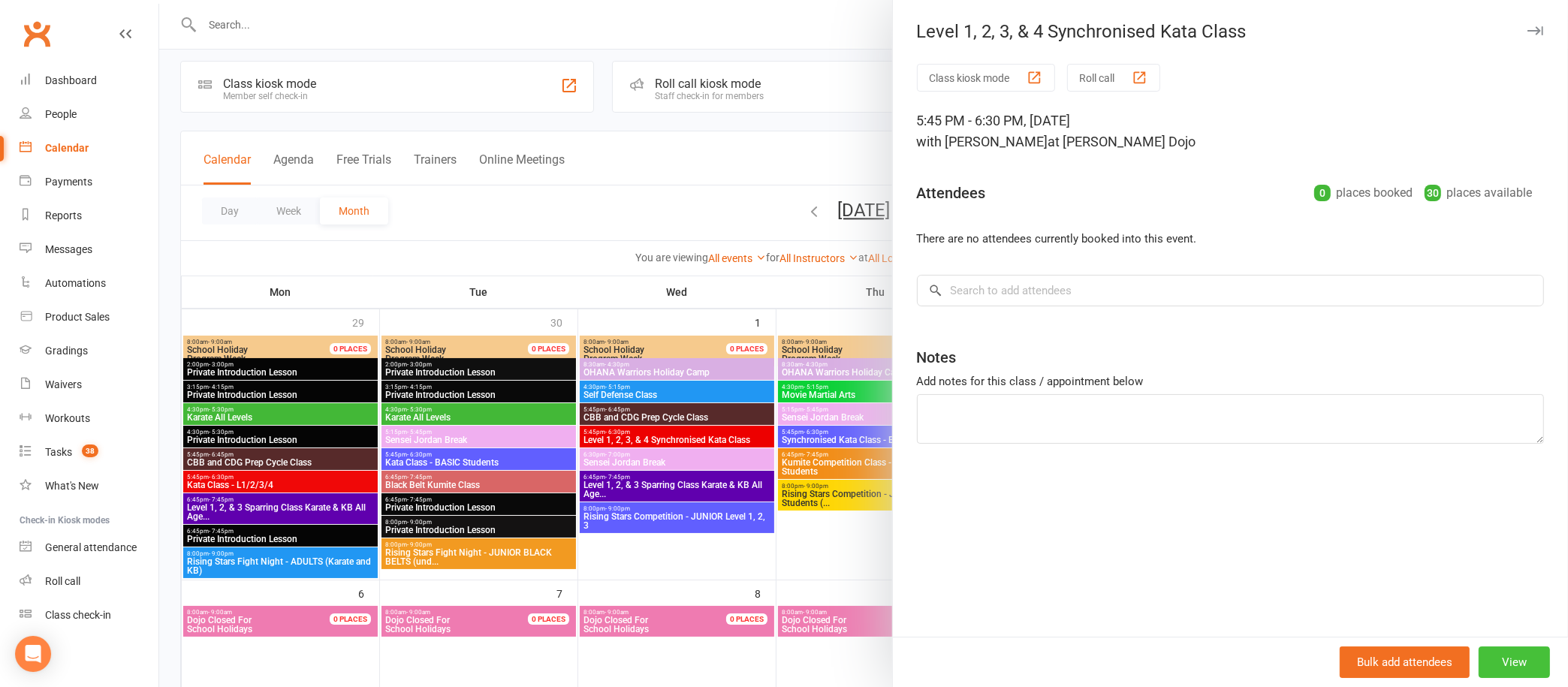
click at [1489, 657] on button "View" at bounding box center [1514, 662] width 71 height 31
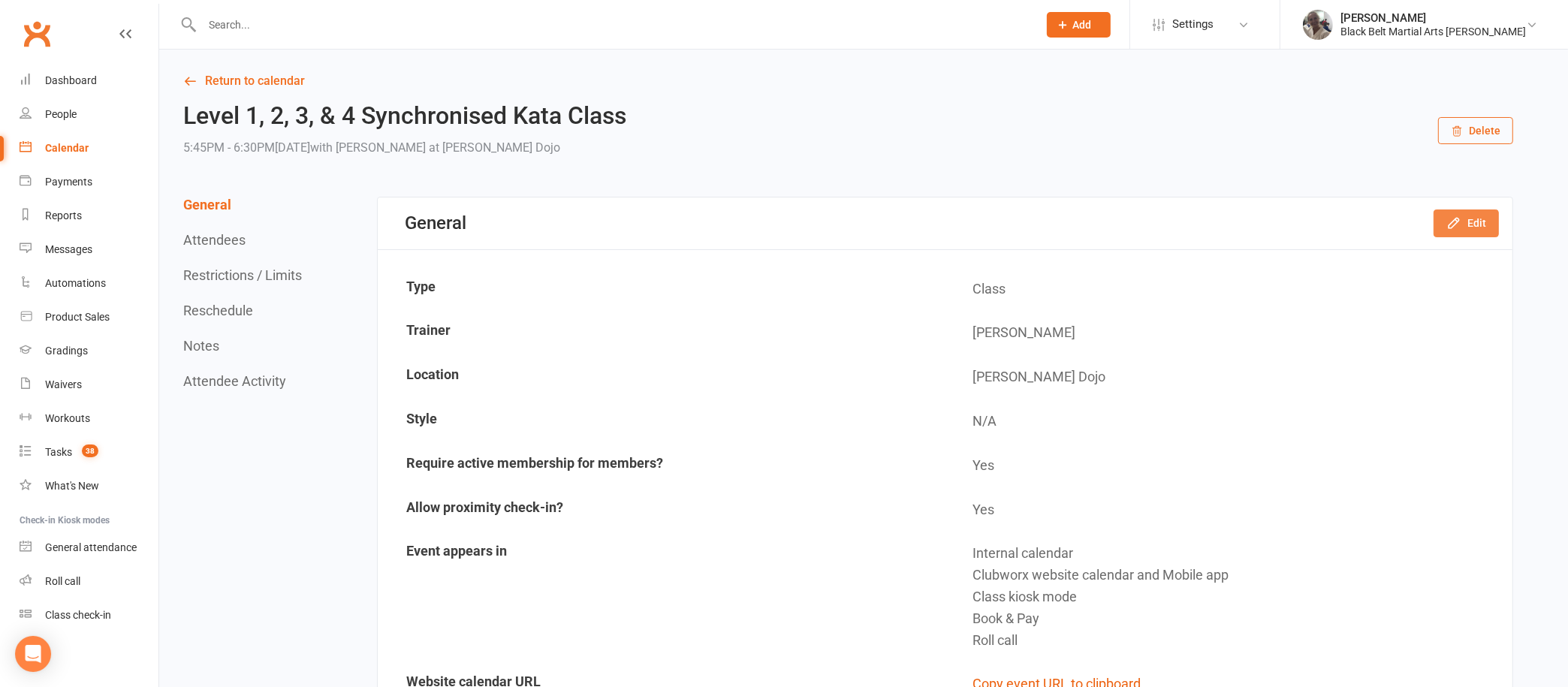
click at [1472, 224] on button "Edit" at bounding box center [1466, 223] width 65 height 27
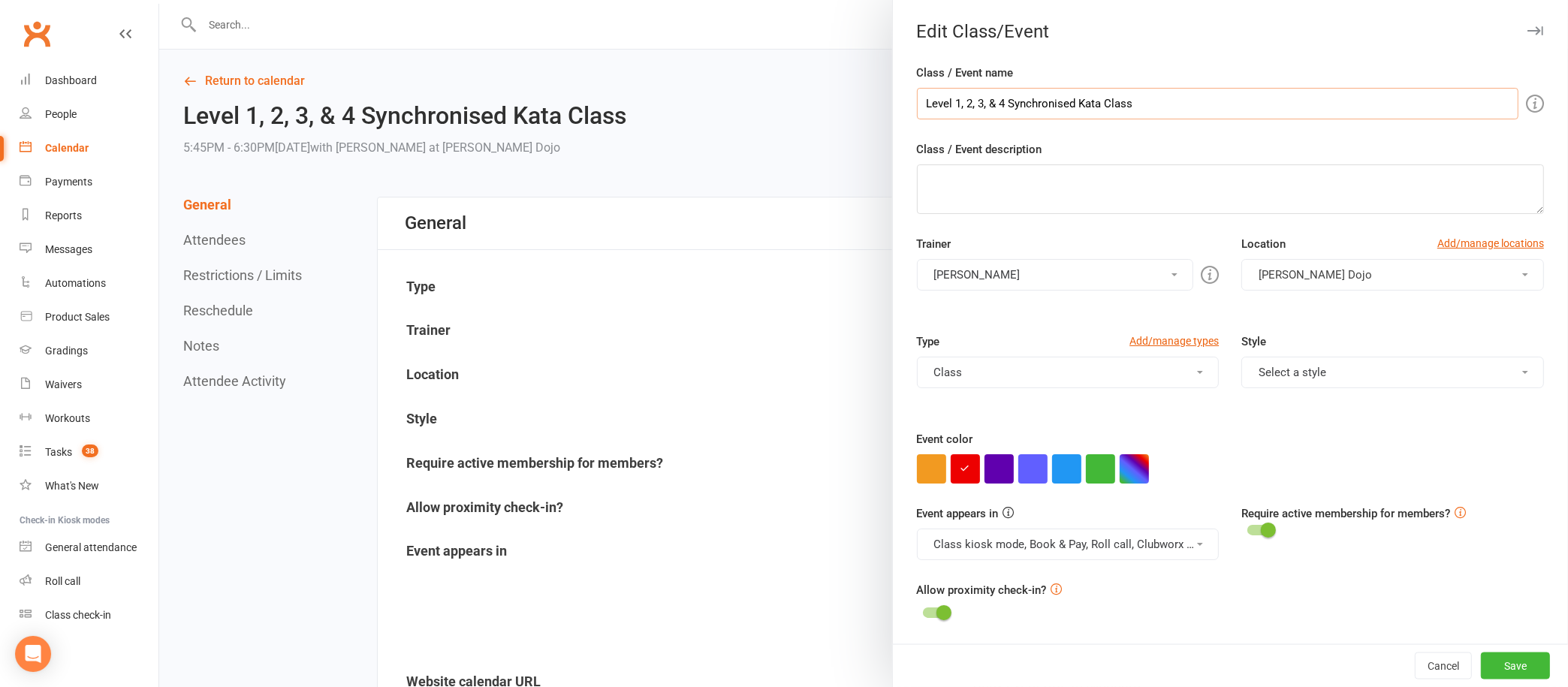
drag, startPoint x: 1063, startPoint y: 103, endPoint x: 800, endPoint y: 100, distance: 263.0
click at [800, 0] on div "Edit Class/Event Class / Event name Level 1, 2, 3, & 4 Synchronised Kata Class …" at bounding box center [864, 0] width 1408 height 0
click at [1038, 92] on input "Kata Class" at bounding box center [1218, 103] width 601 height 31
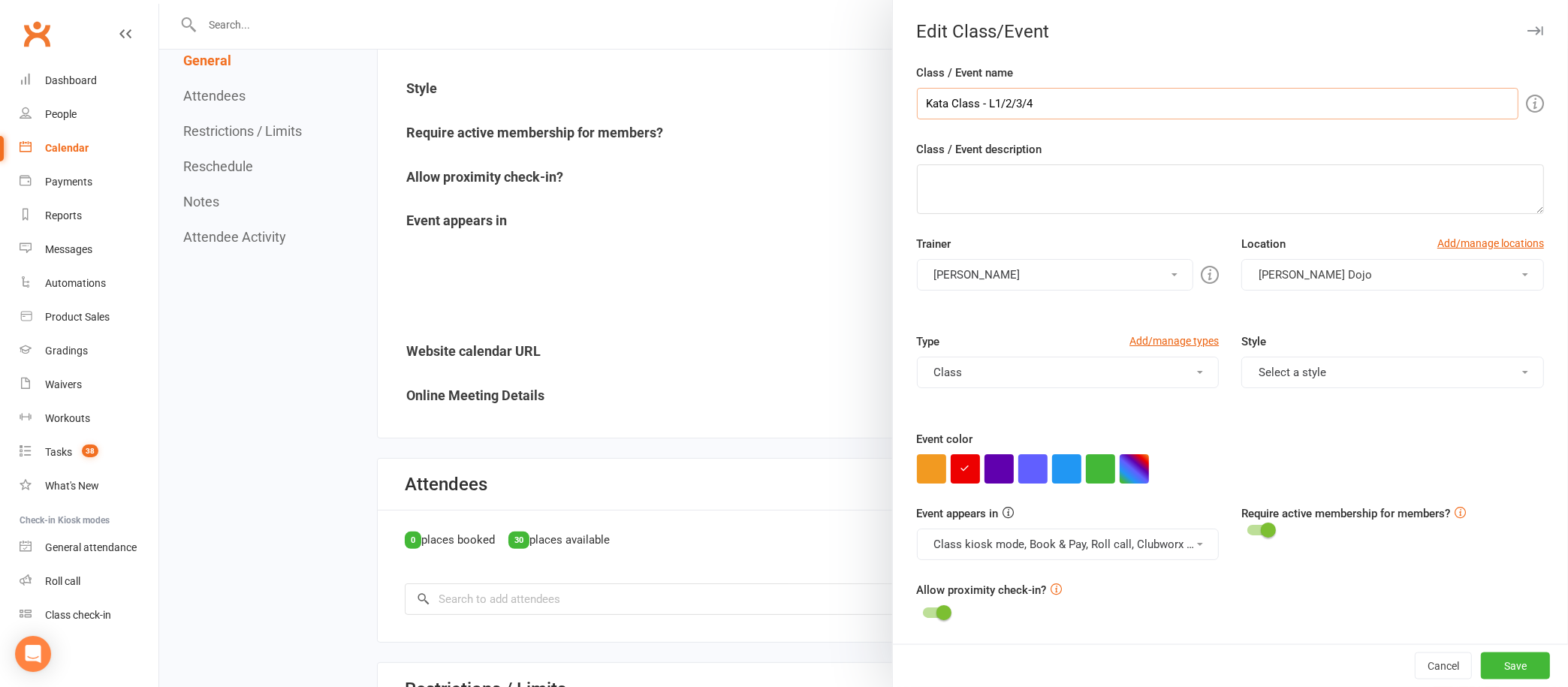
scroll to position [327, 0]
type input "Kata Class - L1/2/3/4"
click at [1500, 663] on button "Save" at bounding box center [1516, 666] width 69 height 27
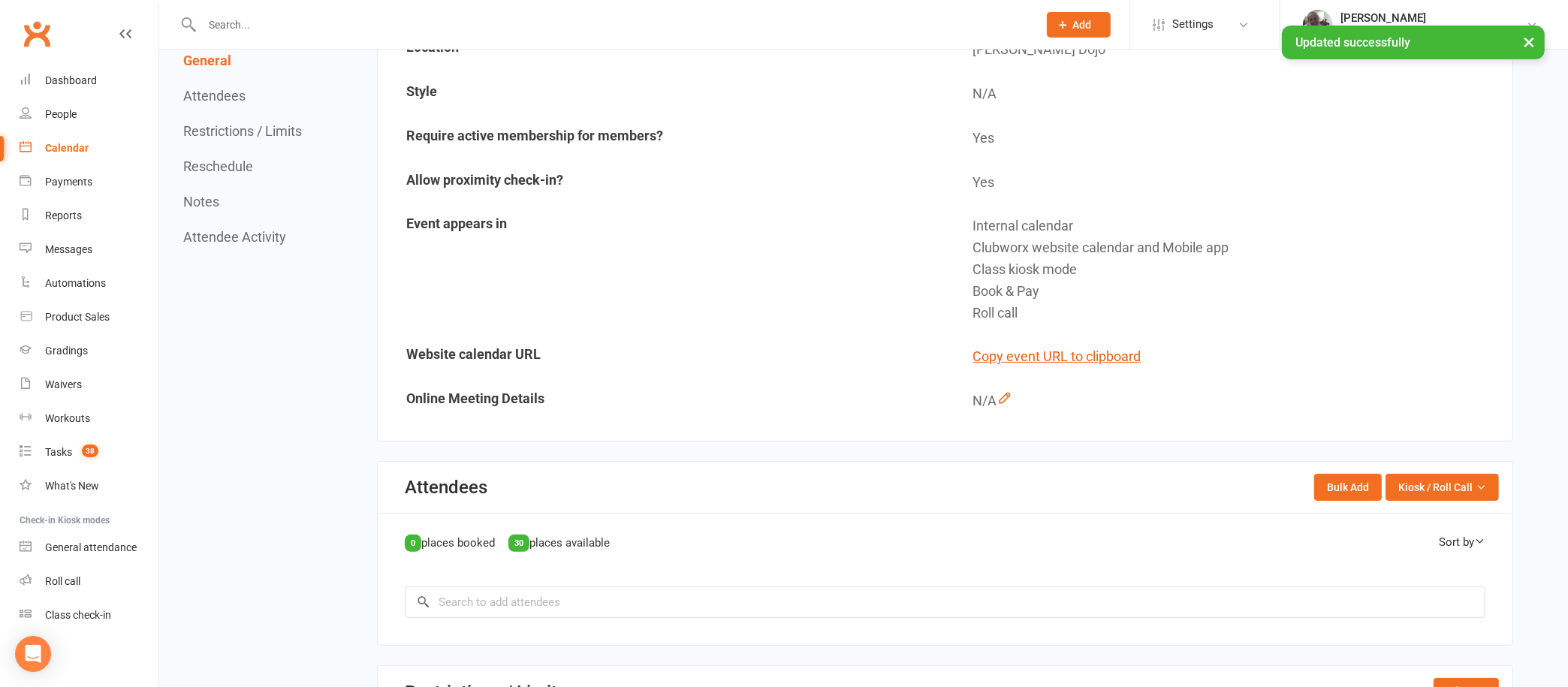
scroll to position [0, 0]
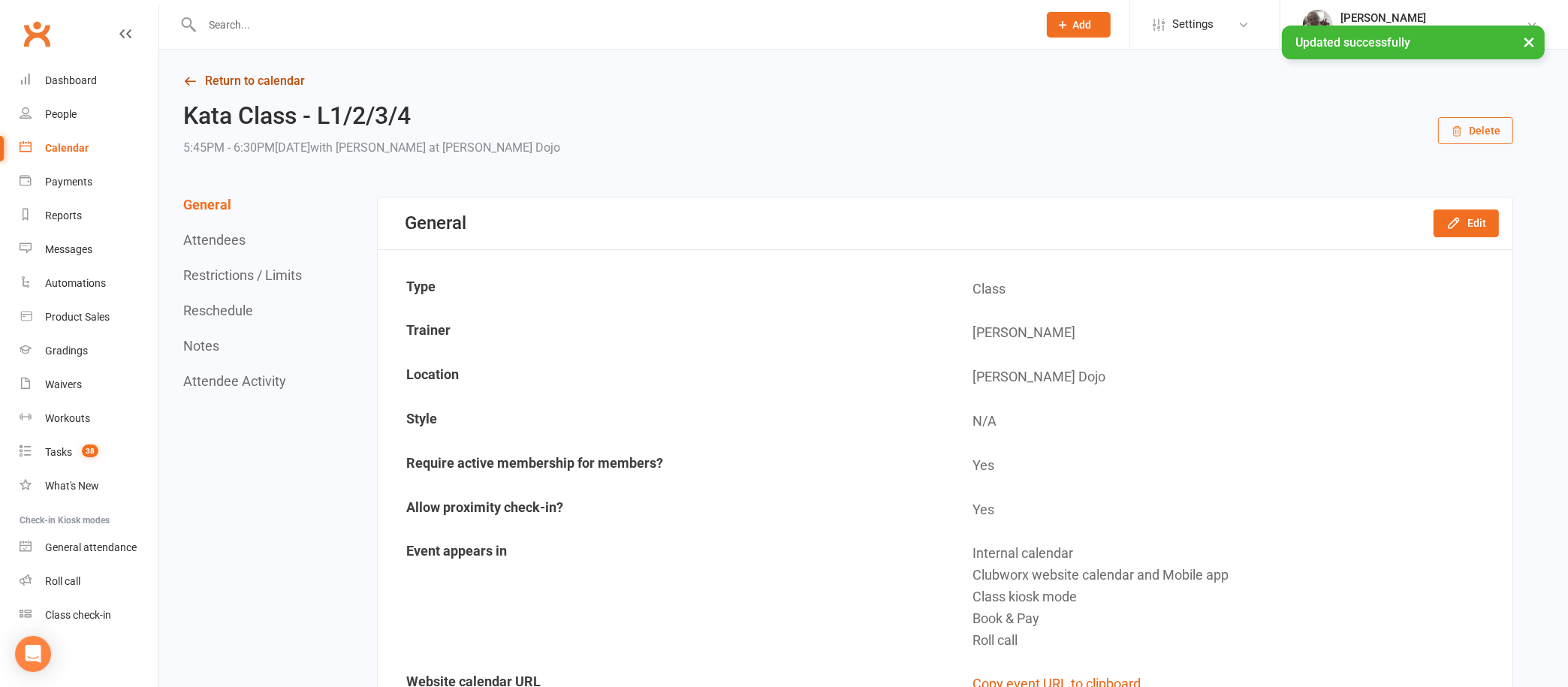
click at [281, 73] on link "Return to calendar" at bounding box center [848, 81] width 1330 height 21
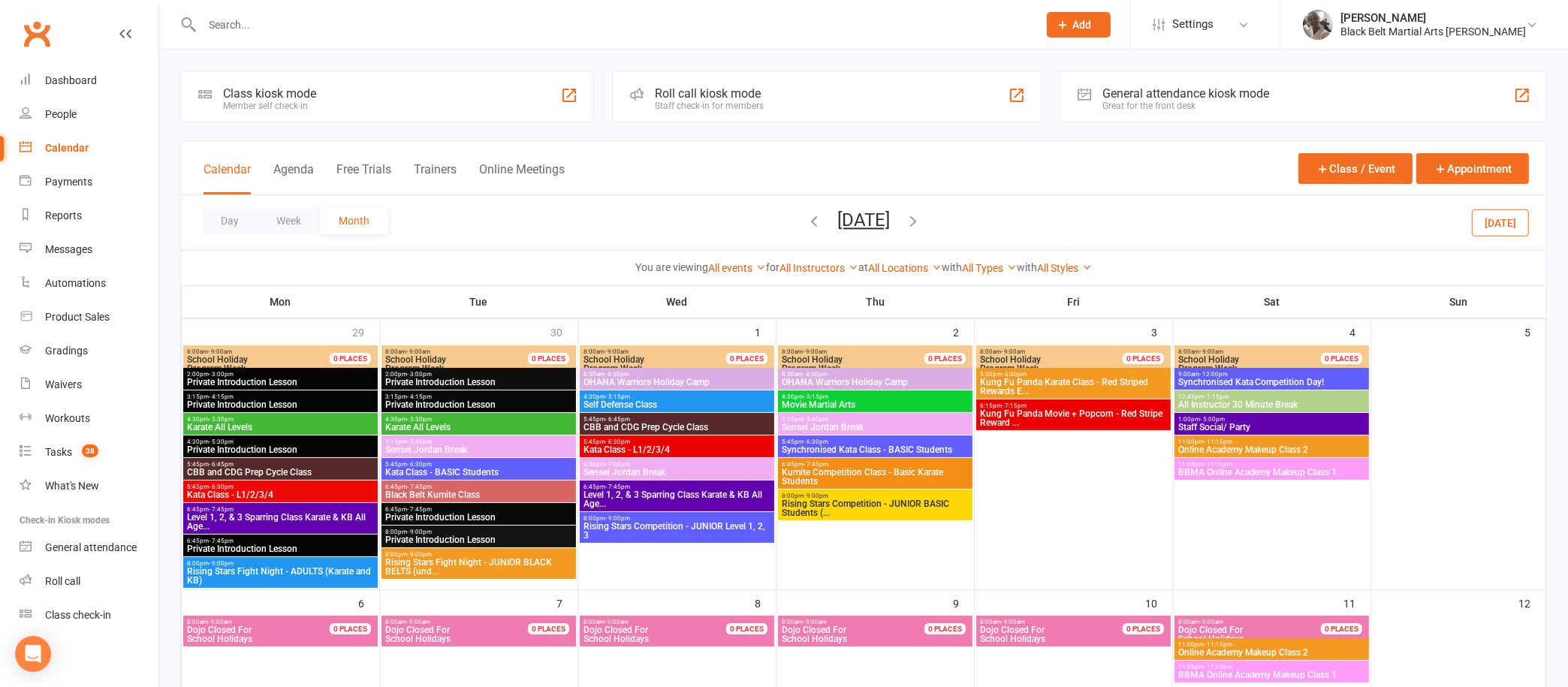
click at [853, 446] on span "Synchronised Kata Class - BASIC Students" at bounding box center [875, 449] width 188 height 9
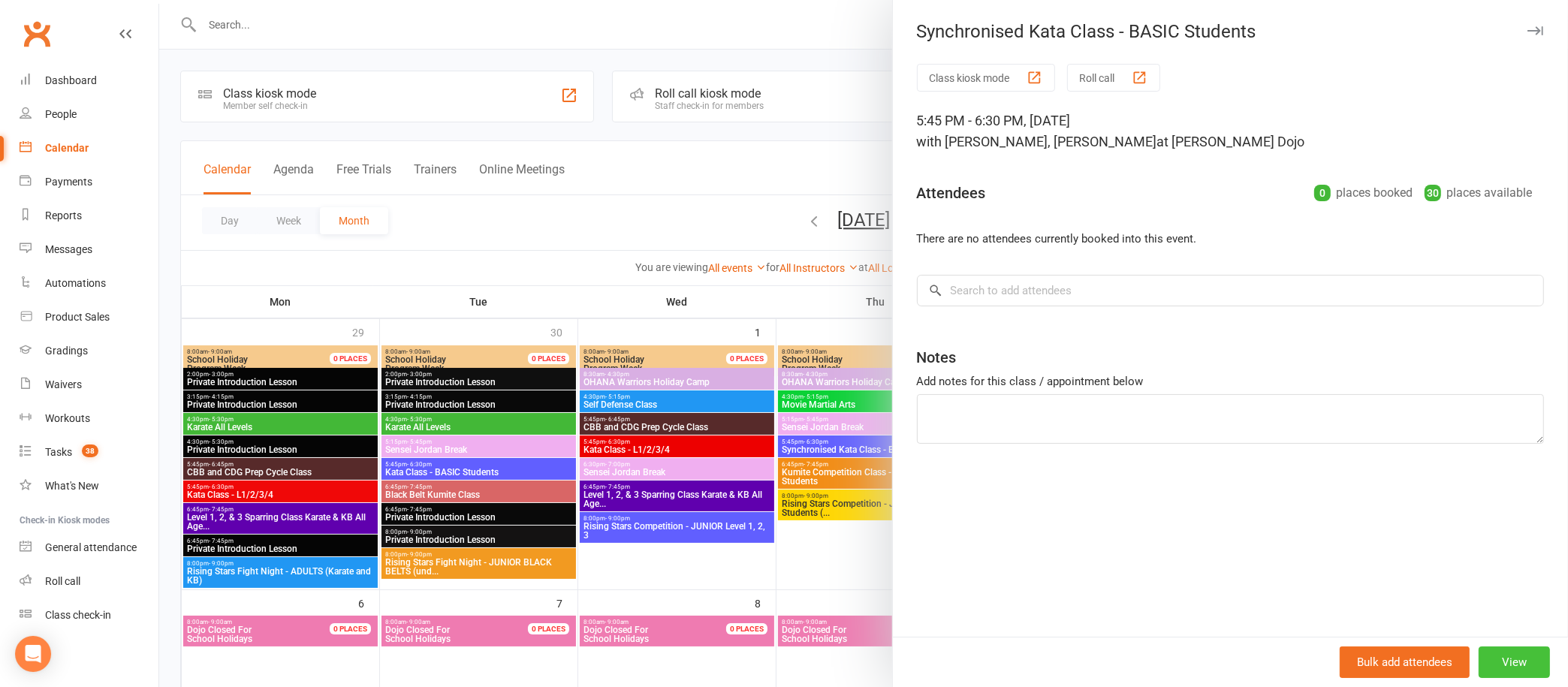
click at [1495, 662] on button "View" at bounding box center [1514, 662] width 71 height 31
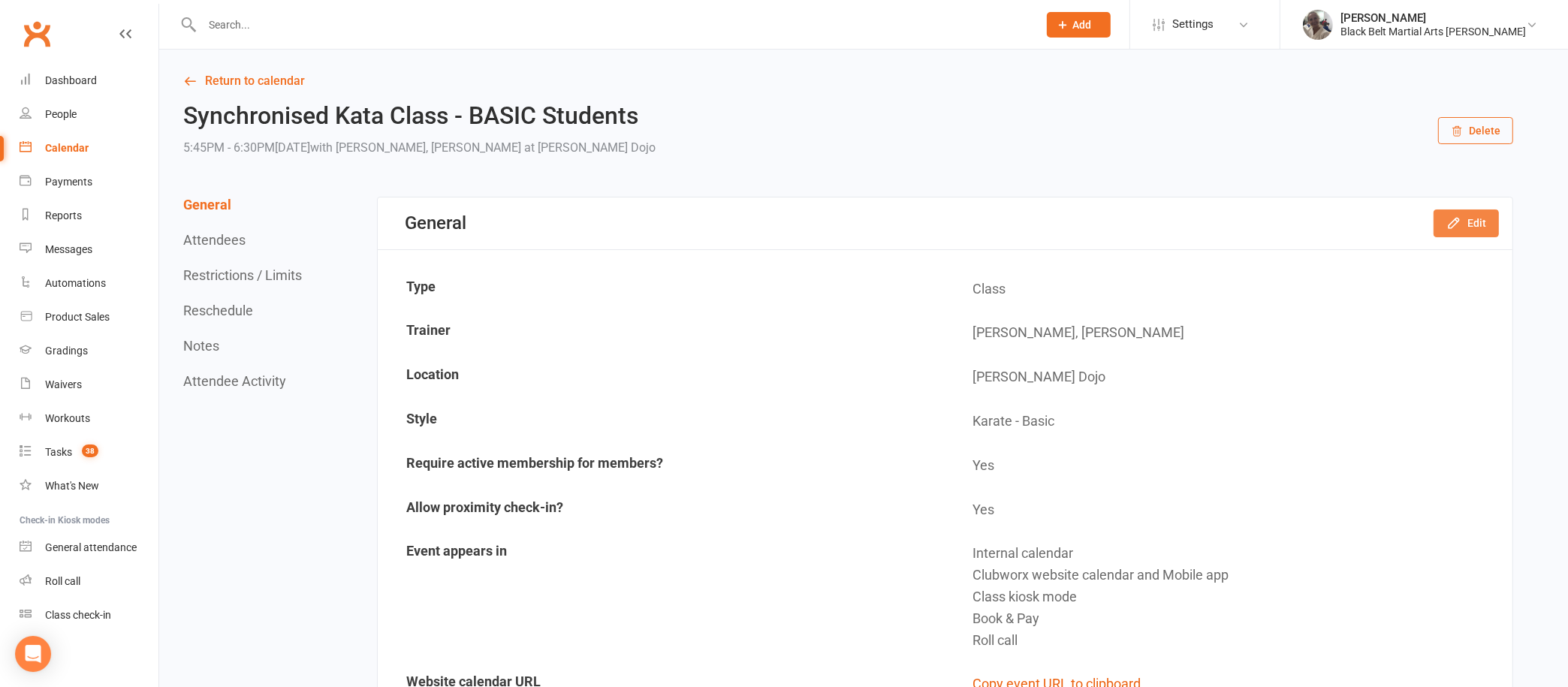
click at [1493, 228] on button "Edit" at bounding box center [1466, 223] width 65 height 27
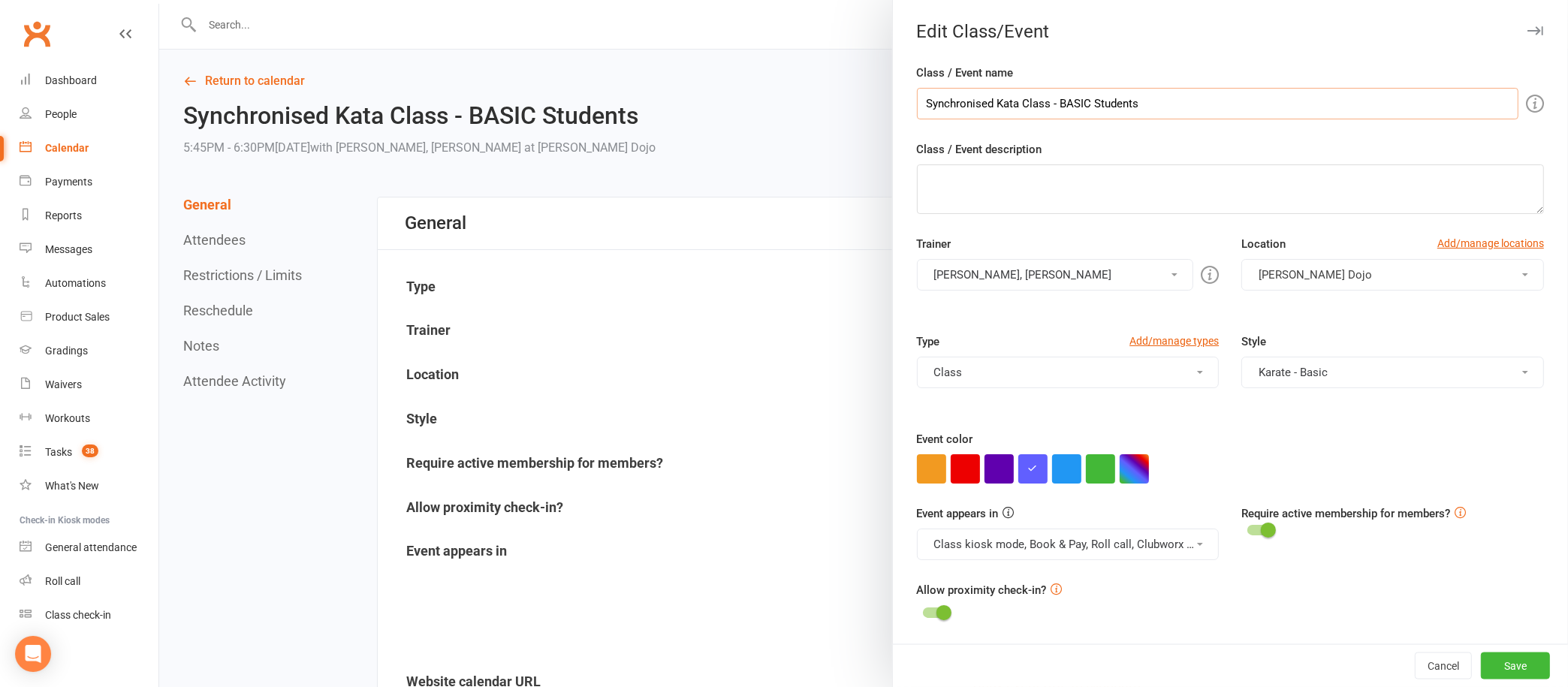
drag, startPoint x: 981, startPoint y: 100, endPoint x: 804, endPoint y: 116, distance: 177.7
click at [804, 0] on div "Edit Class/Event Class / Event name Synchronised Kata Class - BASIC Students Cl…" at bounding box center [864, 0] width 1408 height 0
type input "Kata Class - BASIC Students"
click at [1489, 663] on button "Save" at bounding box center [1516, 666] width 69 height 27
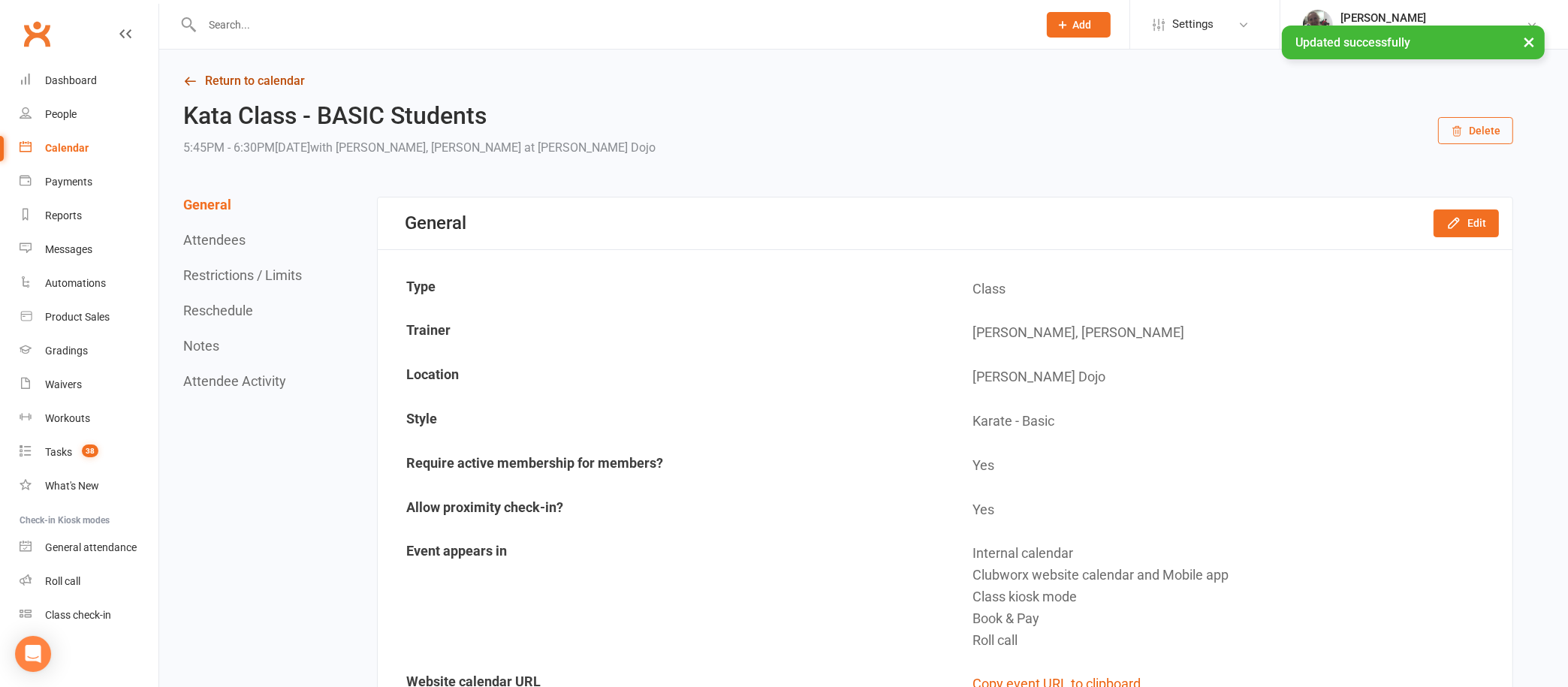
click at [246, 81] on link "Return to calendar" at bounding box center [848, 81] width 1330 height 21
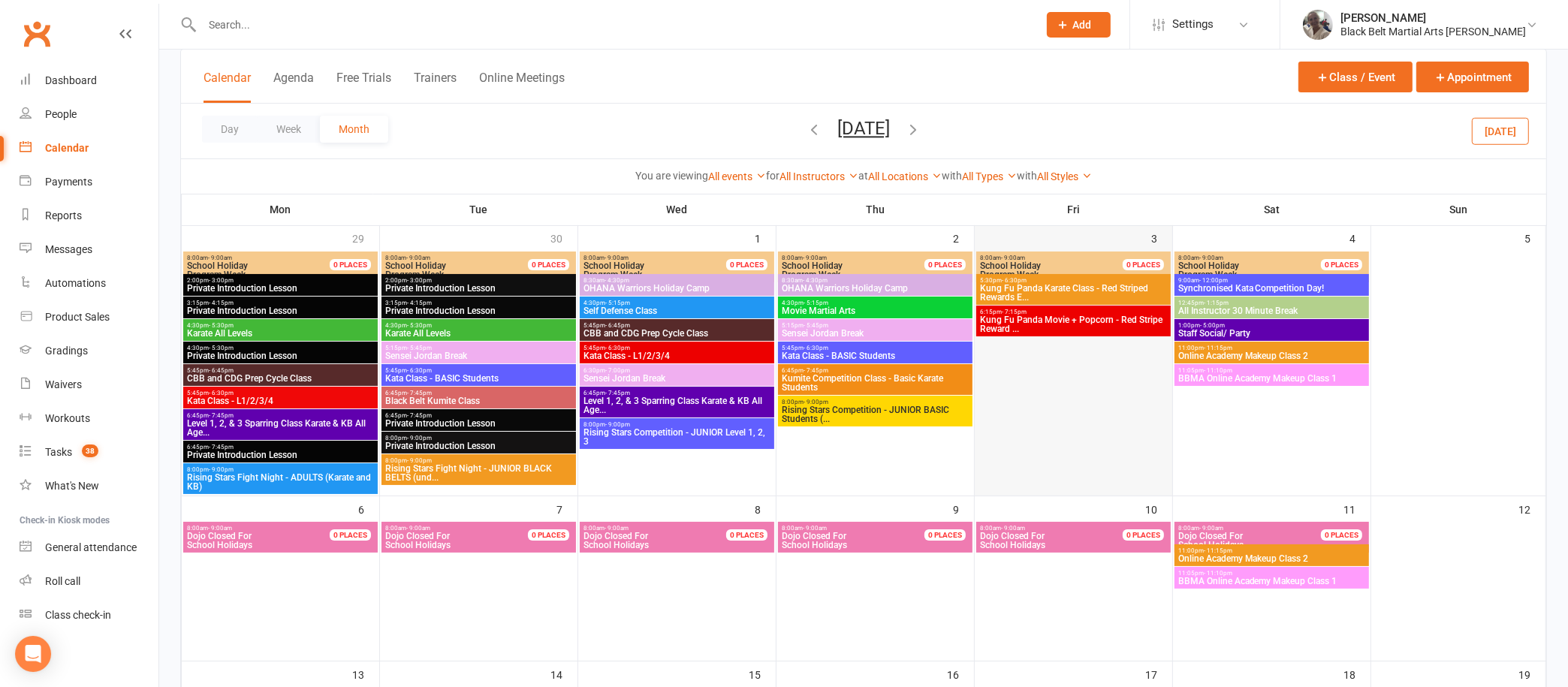
scroll to position [95, 0]
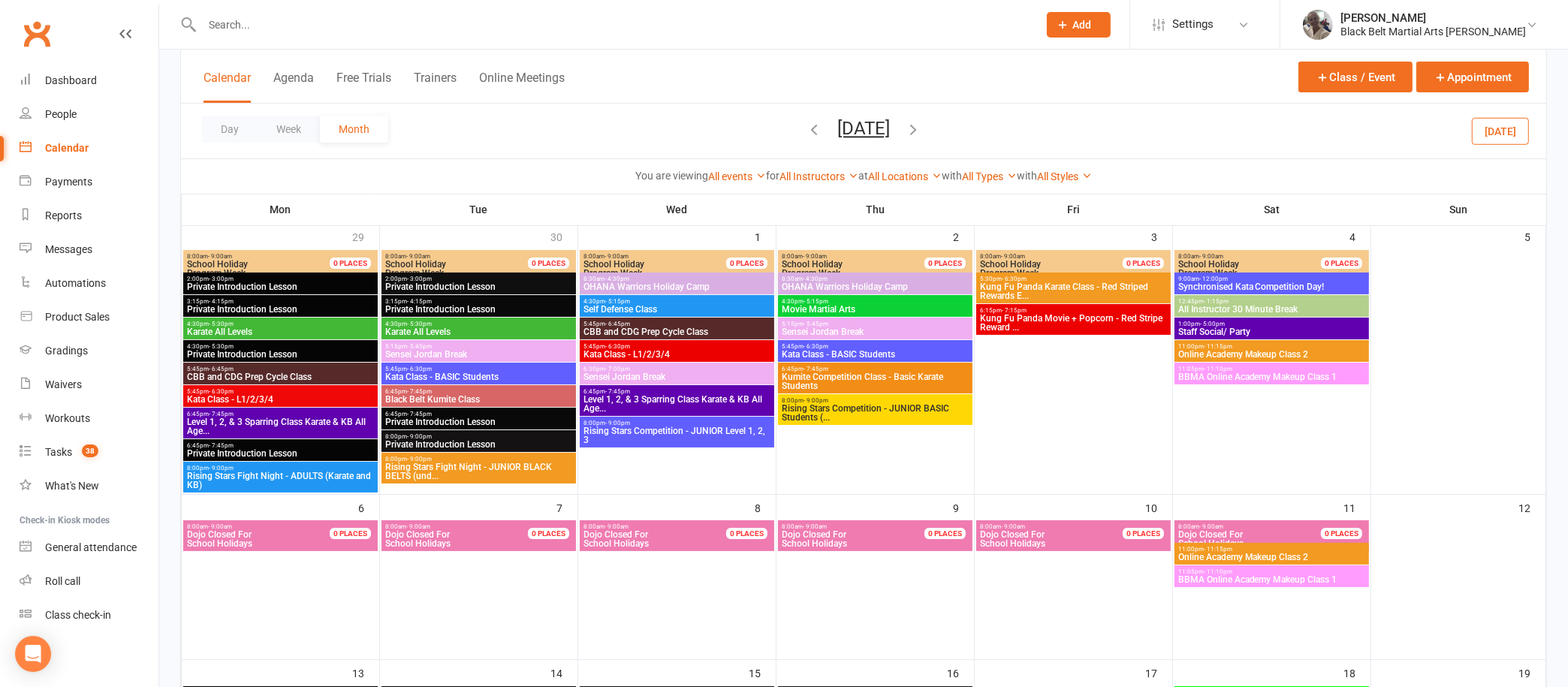
click at [1293, 284] on span "Synchronised Kata Competition Day!" at bounding box center [1271, 286] width 188 height 9
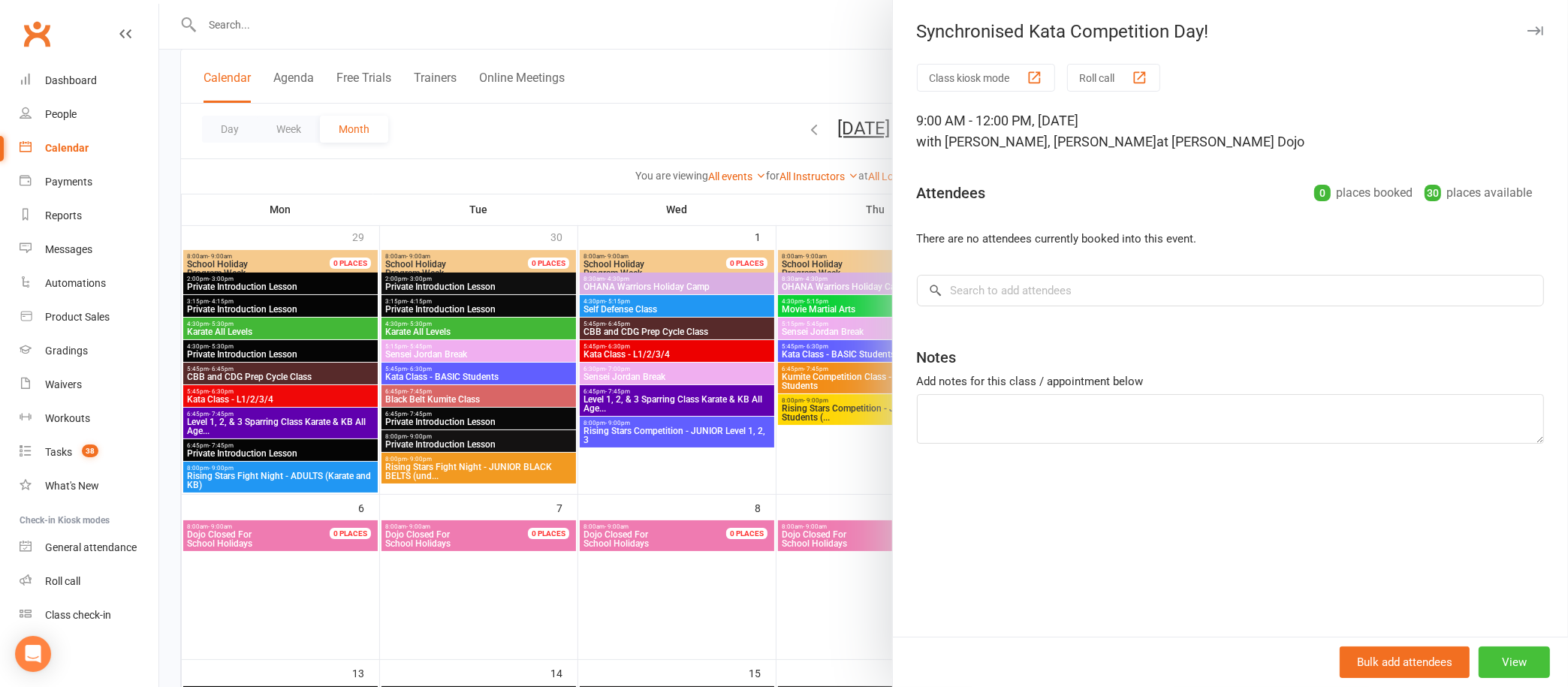
click at [1503, 655] on button "View" at bounding box center [1514, 662] width 71 height 31
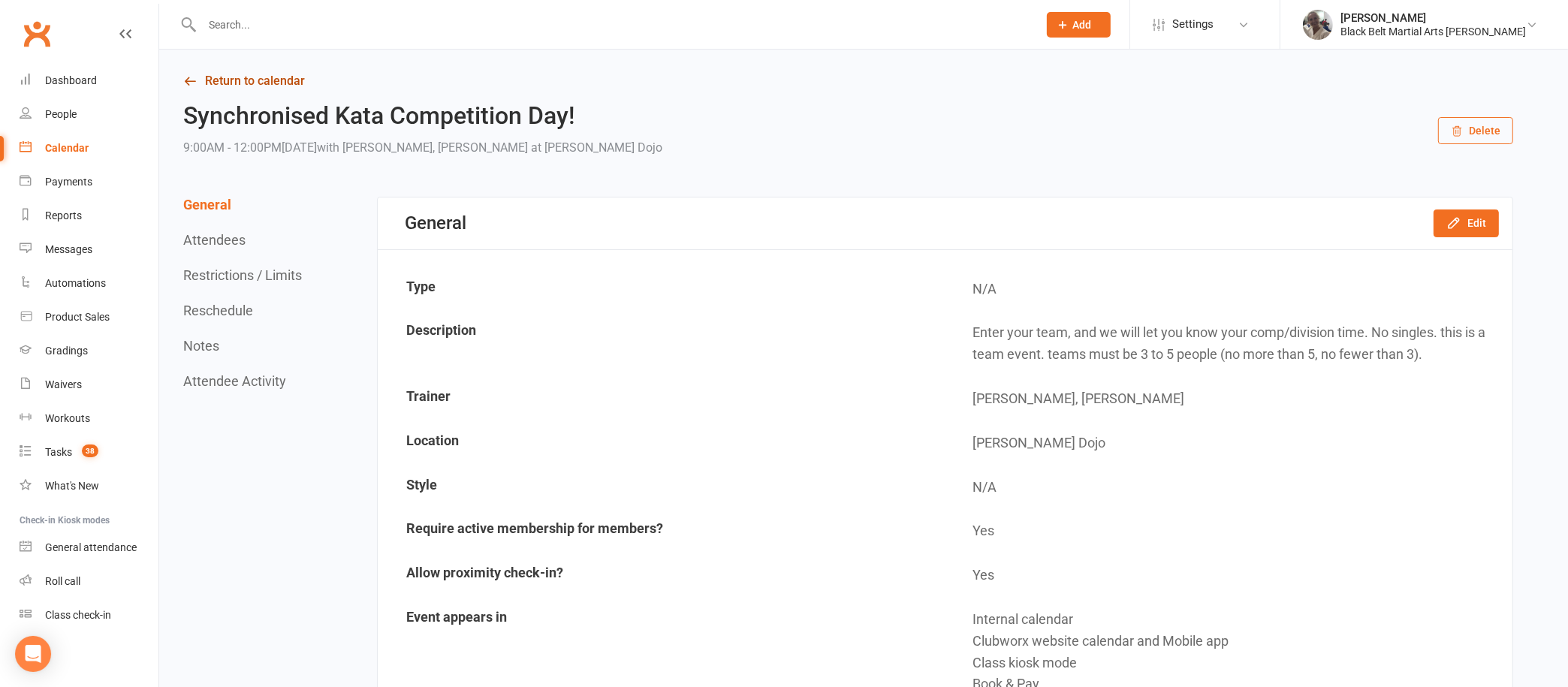
click at [275, 89] on link "Return to calendar" at bounding box center [848, 81] width 1330 height 21
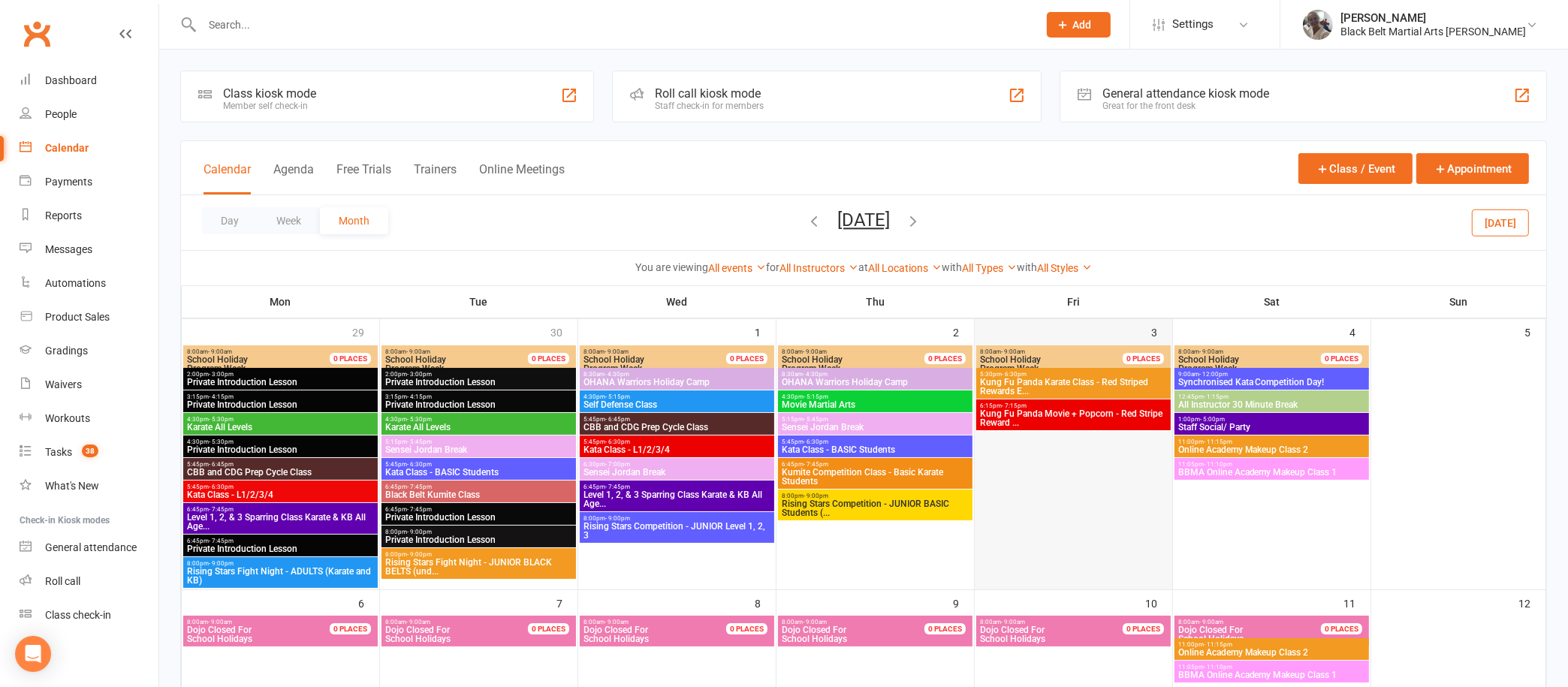
scroll to position [3, 0]
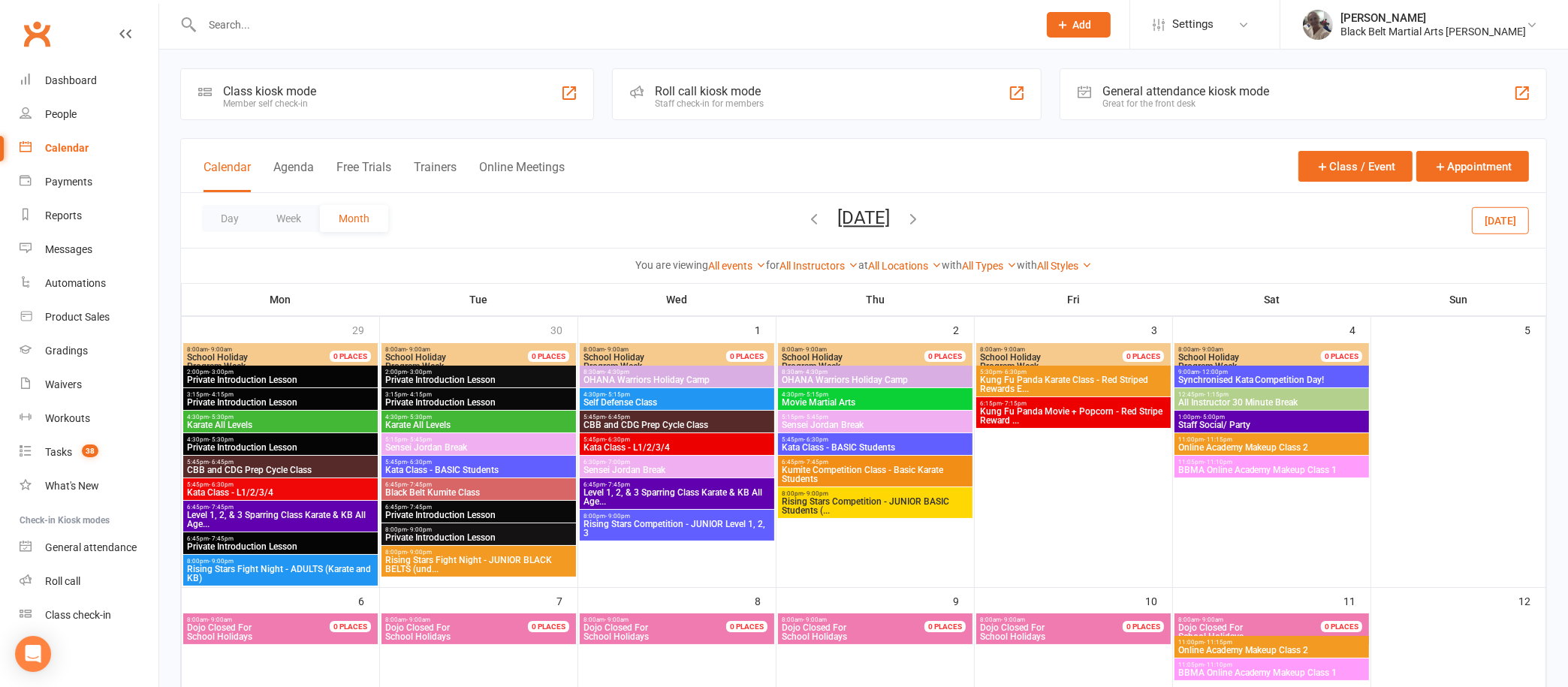
click at [806, 216] on icon "button" at bounding box center [814, 219] width 17 height 17
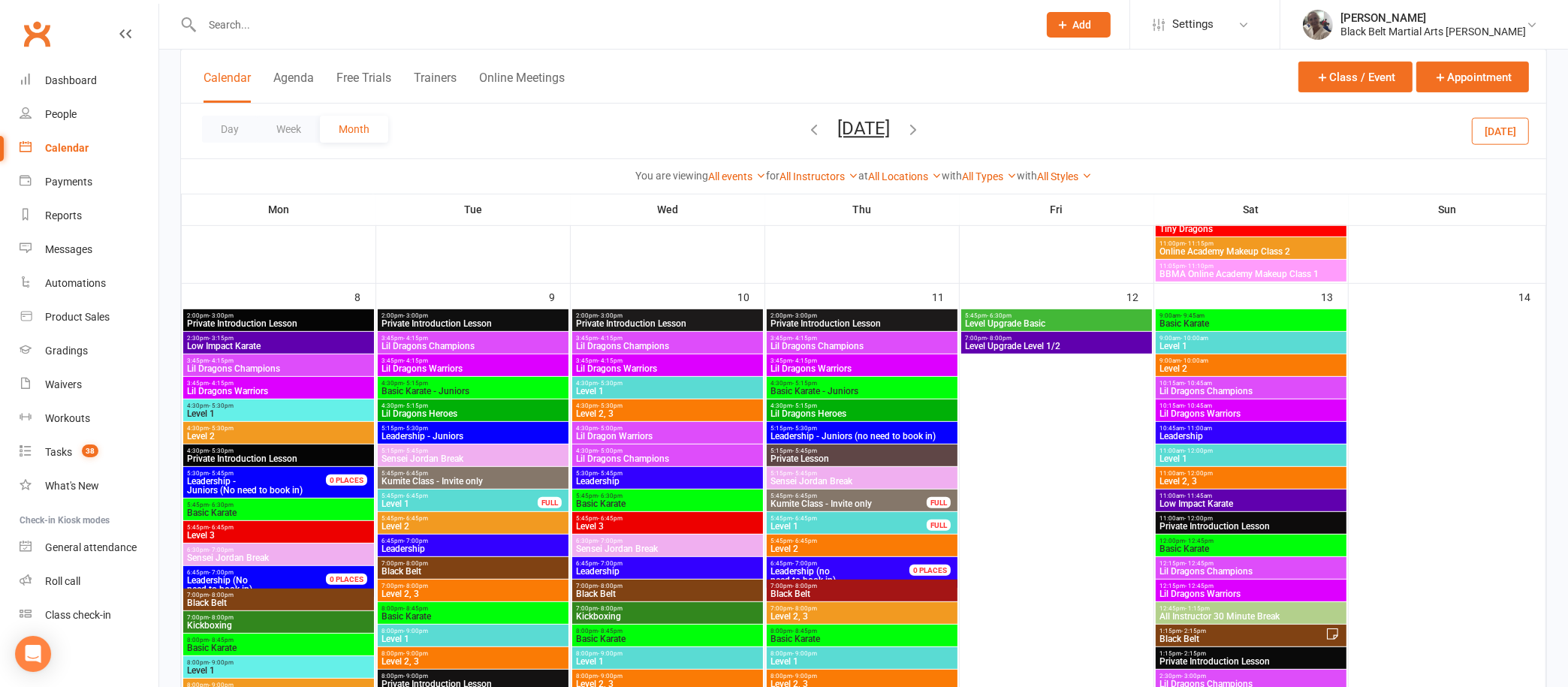
scroll to position [591, 0]
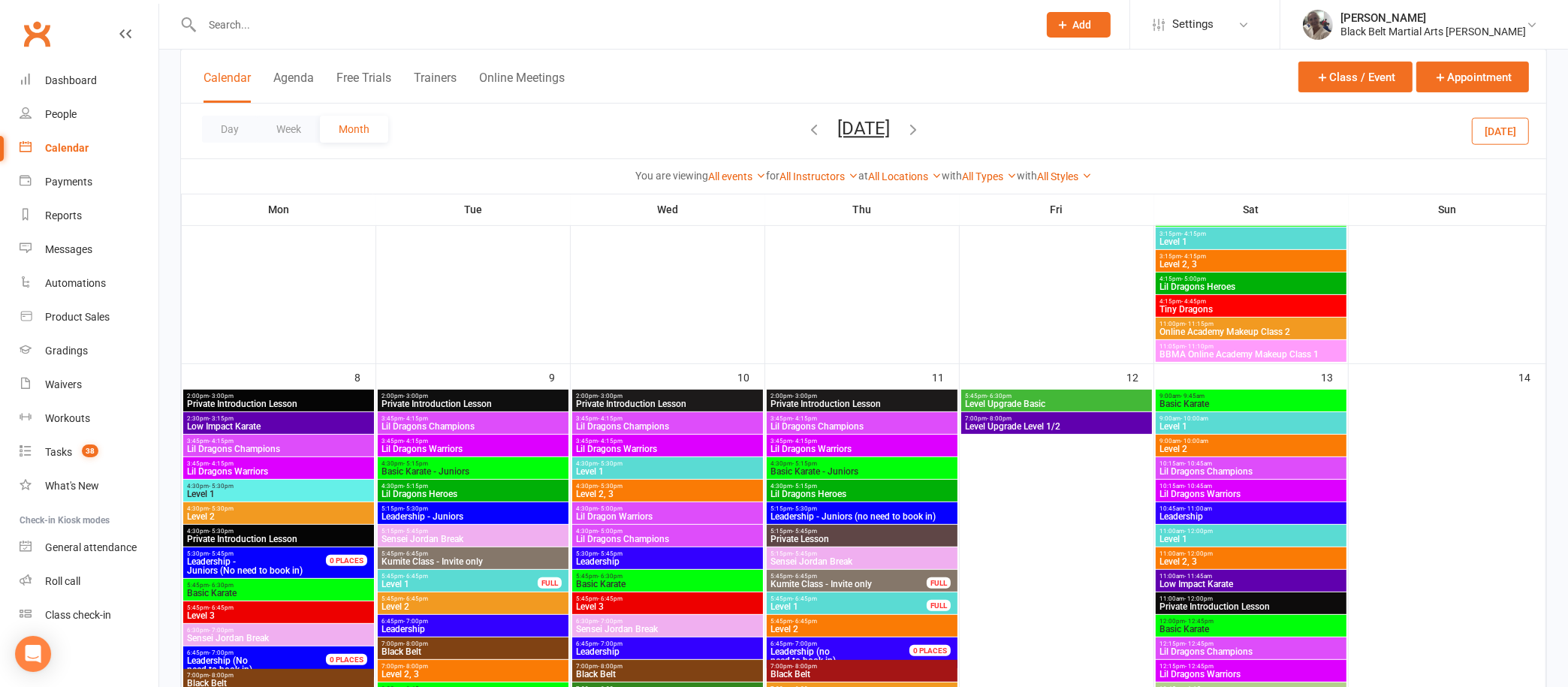
click at [806, 131] on icon "button" at bounding box center [814, 129] width 17 height 17
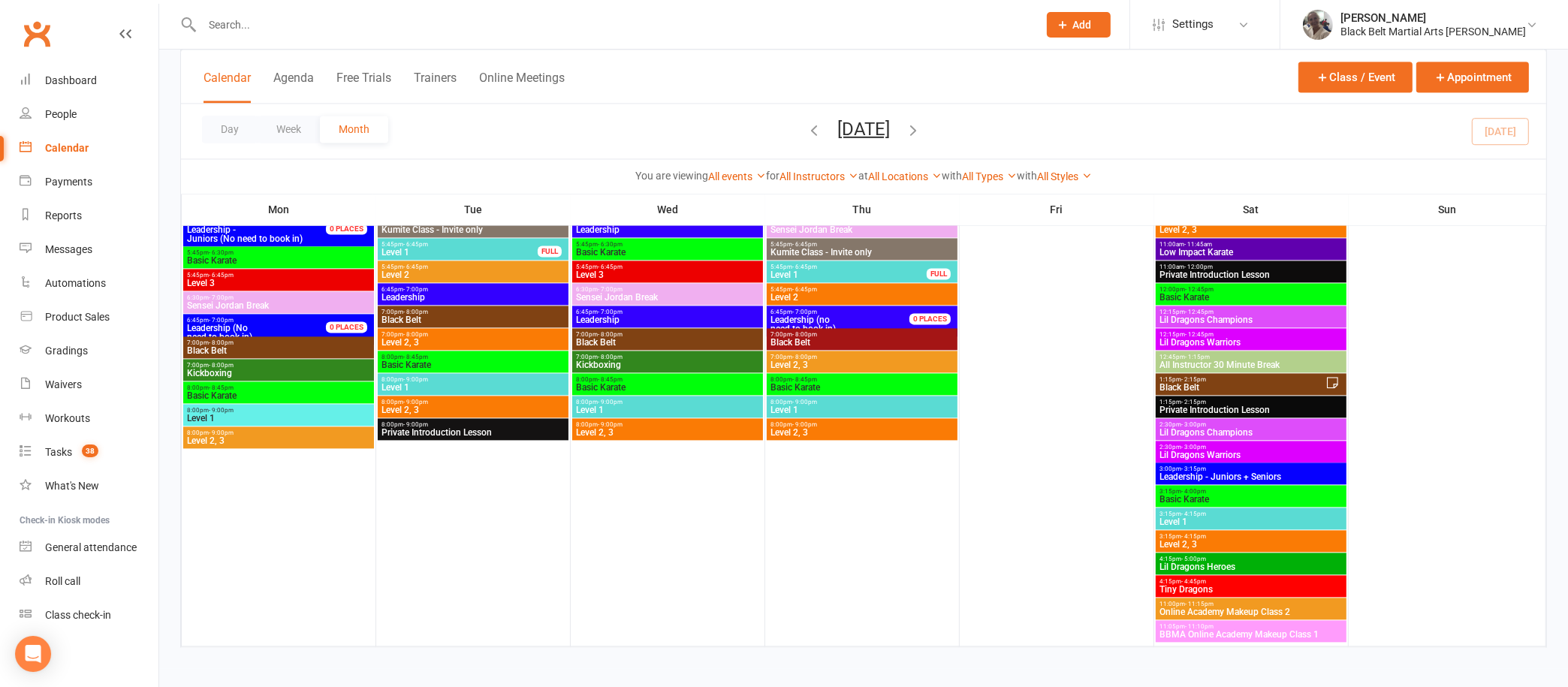
scroll to position [3796, 0]
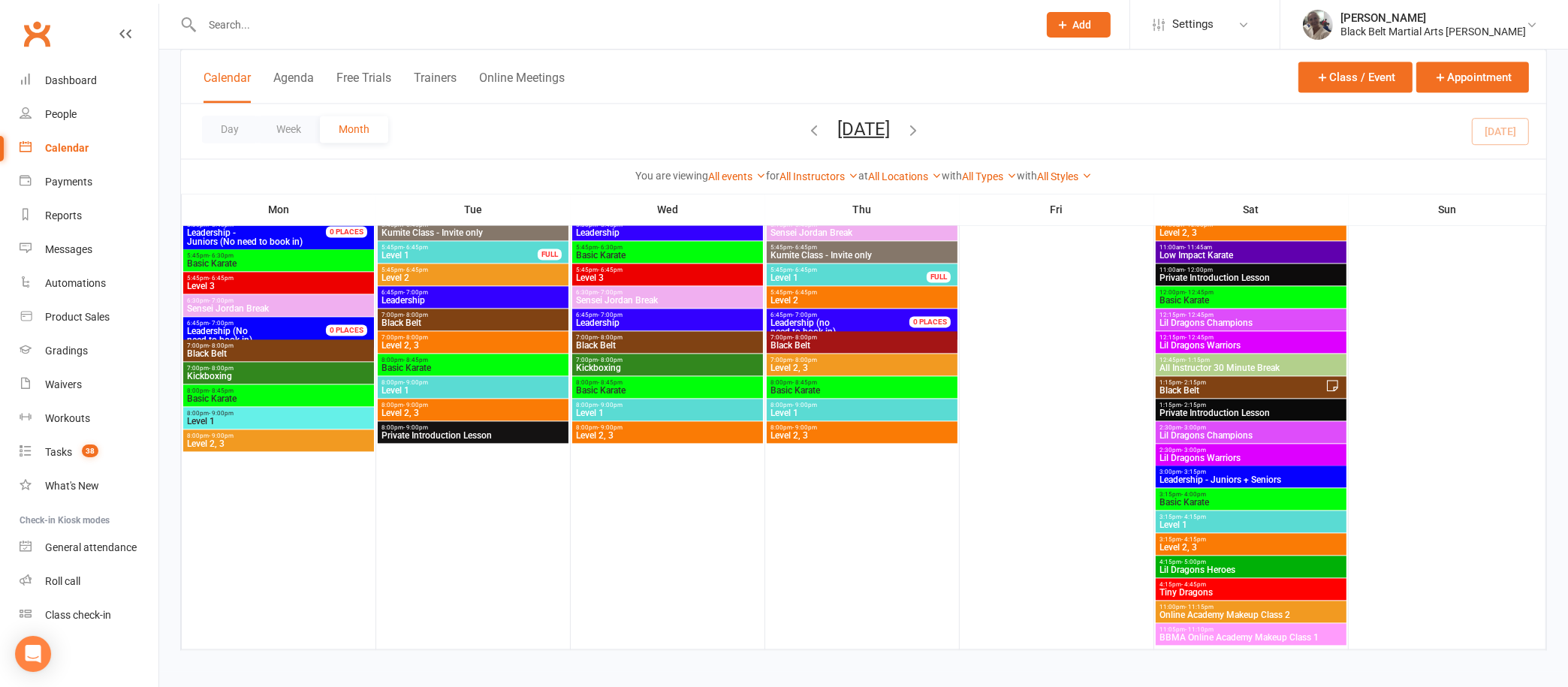
click at [921, 128] on icon "button" at bounding box center [914, 129] width 17 height 17
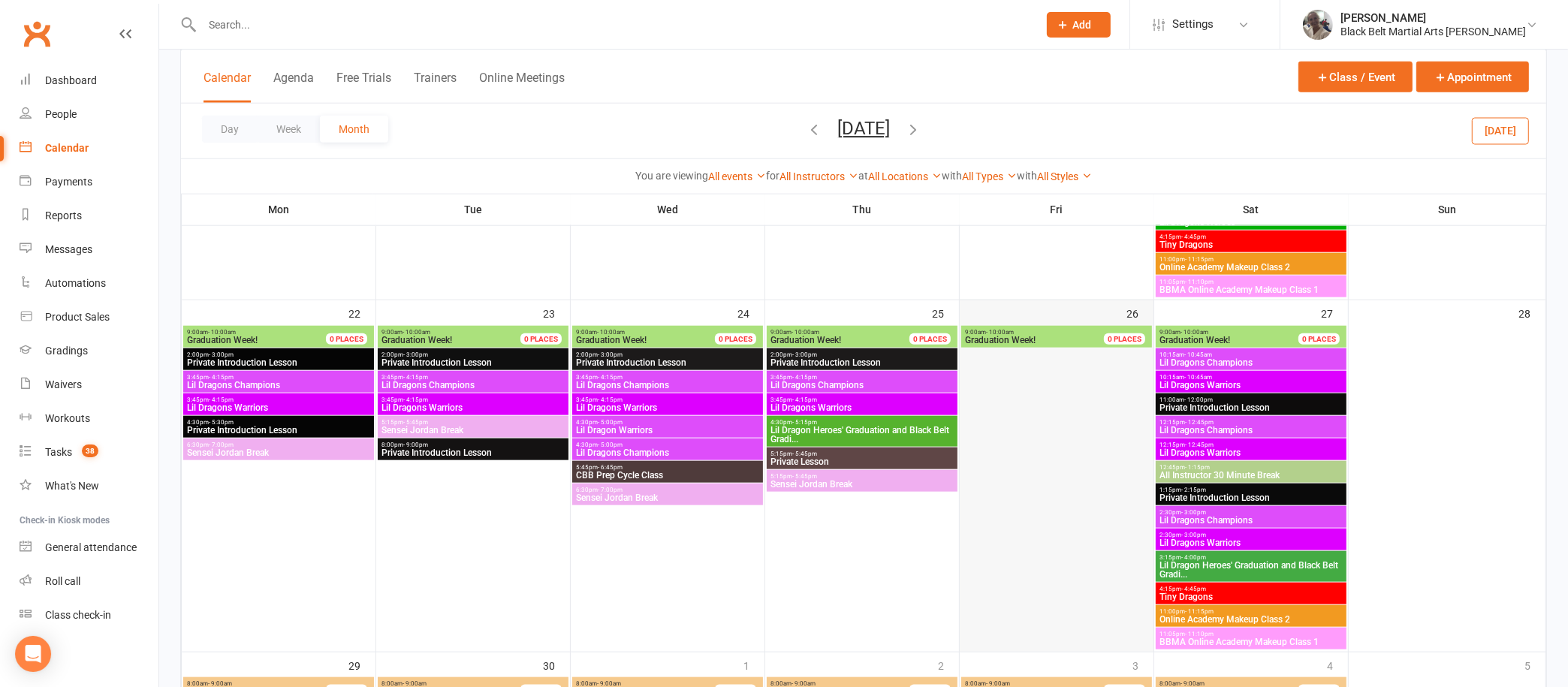
scroll to position [1991, 0]
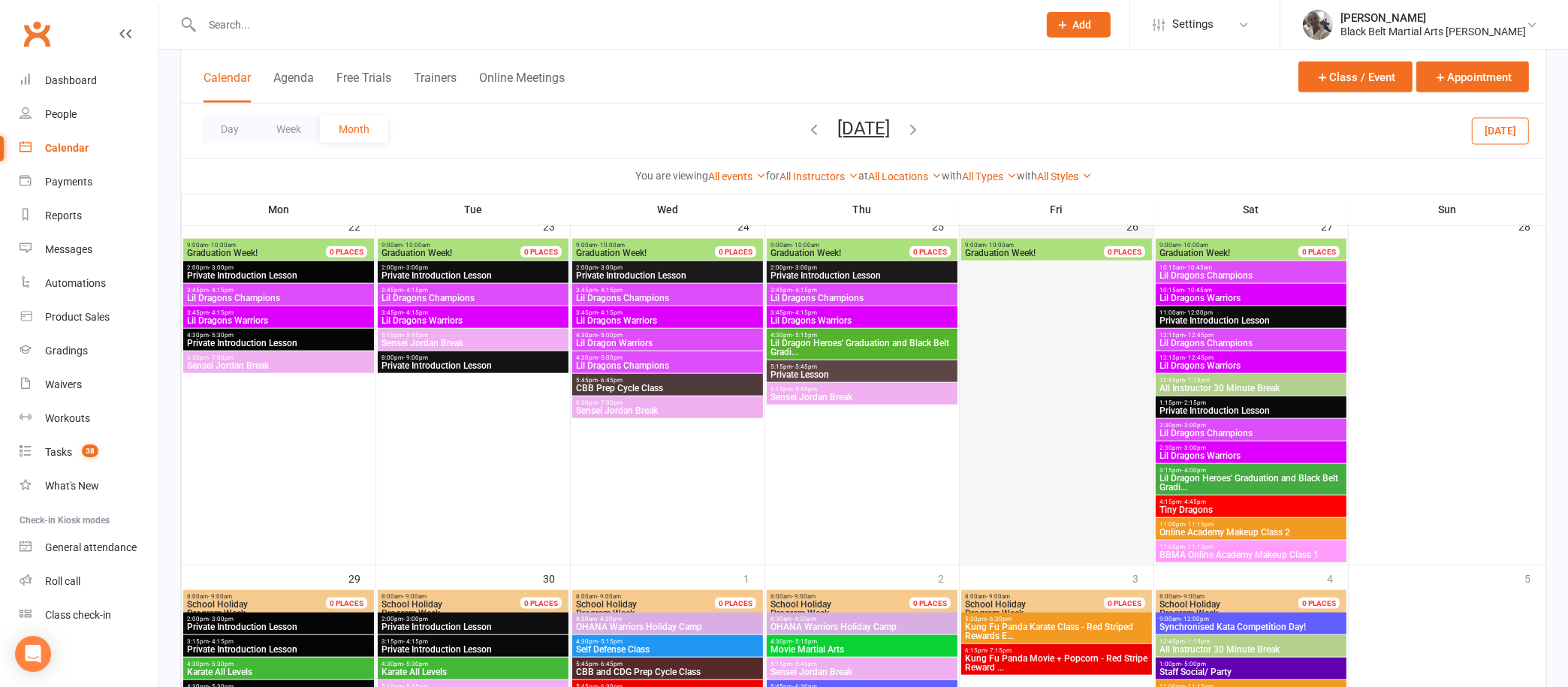
click at [1053, 527] on div at bounding box center [1056, 402] width 191 height 324
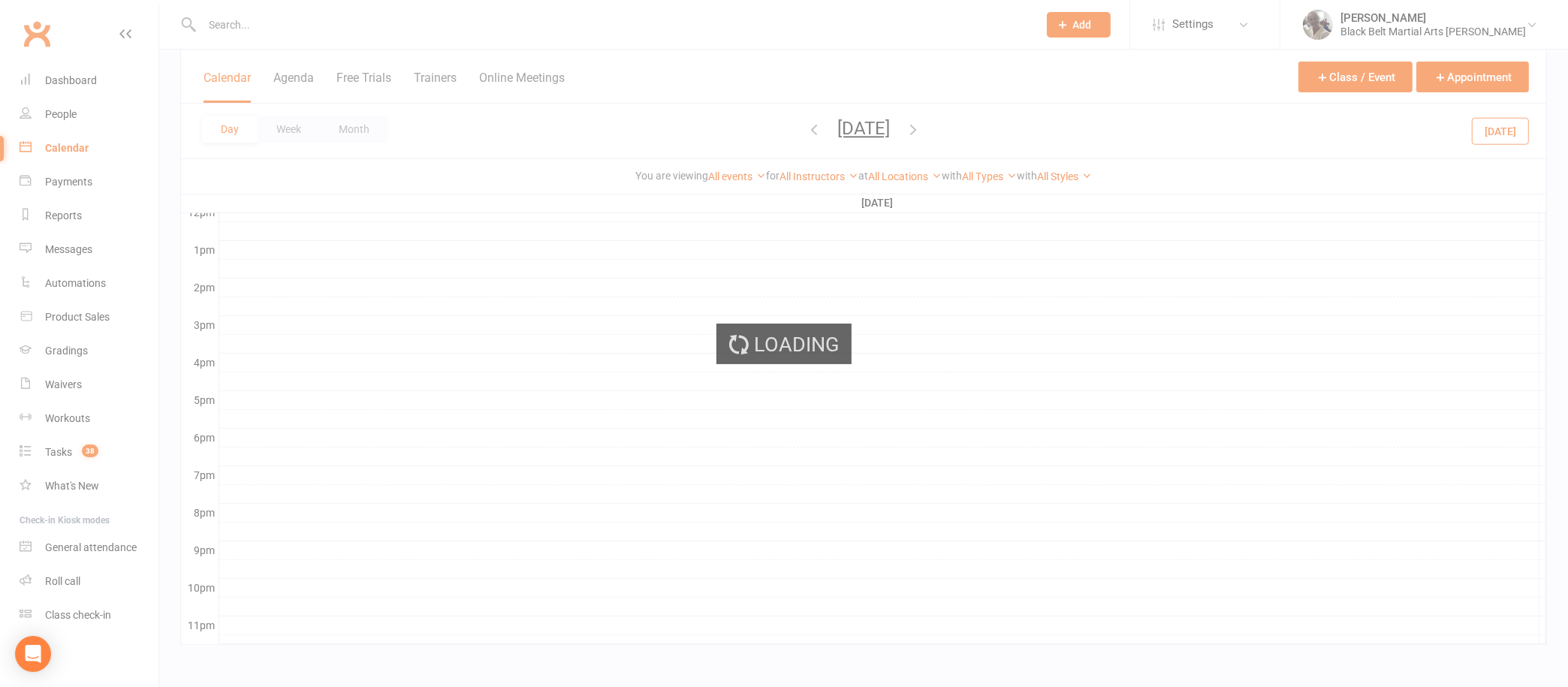
scroll to position [549, 0]
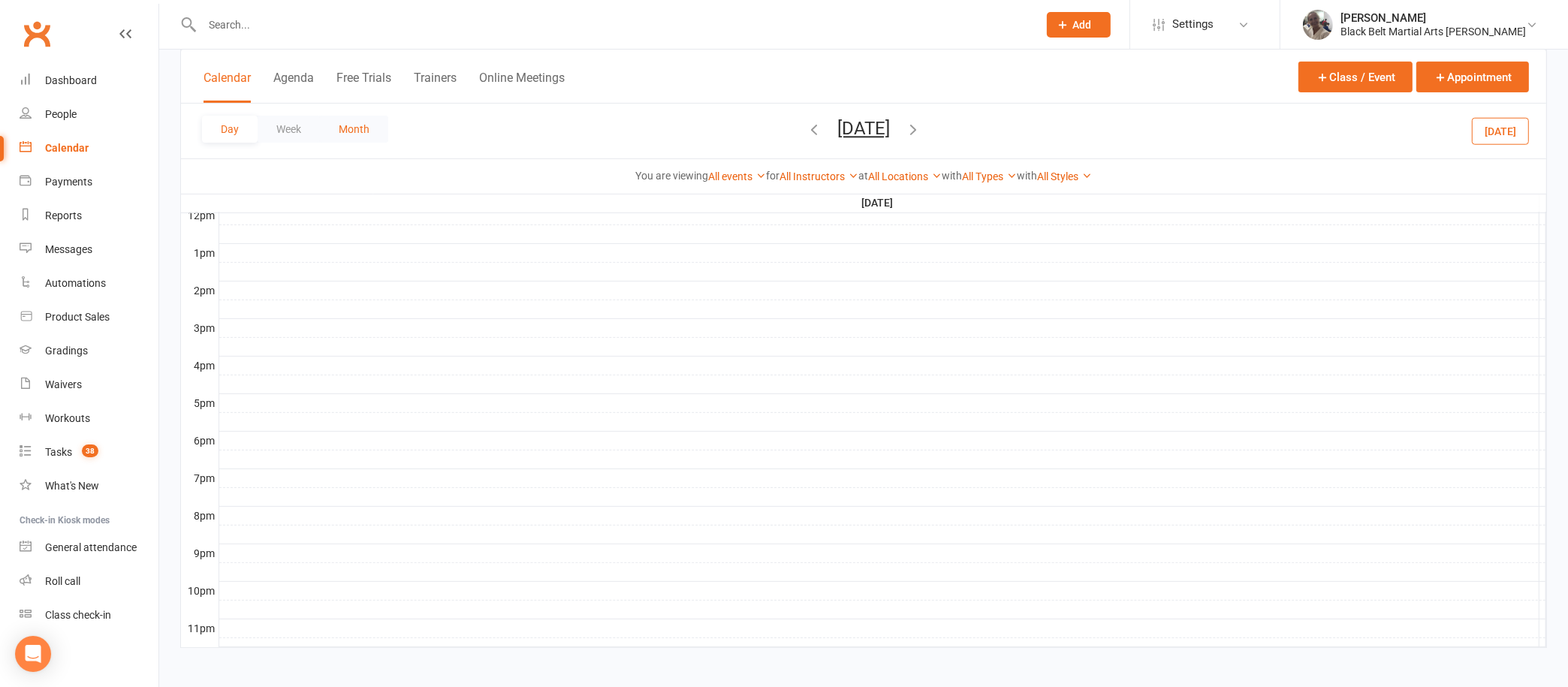
click at [366, 131] on button "Month" at bounding box center [354, 129] width 68 height 27
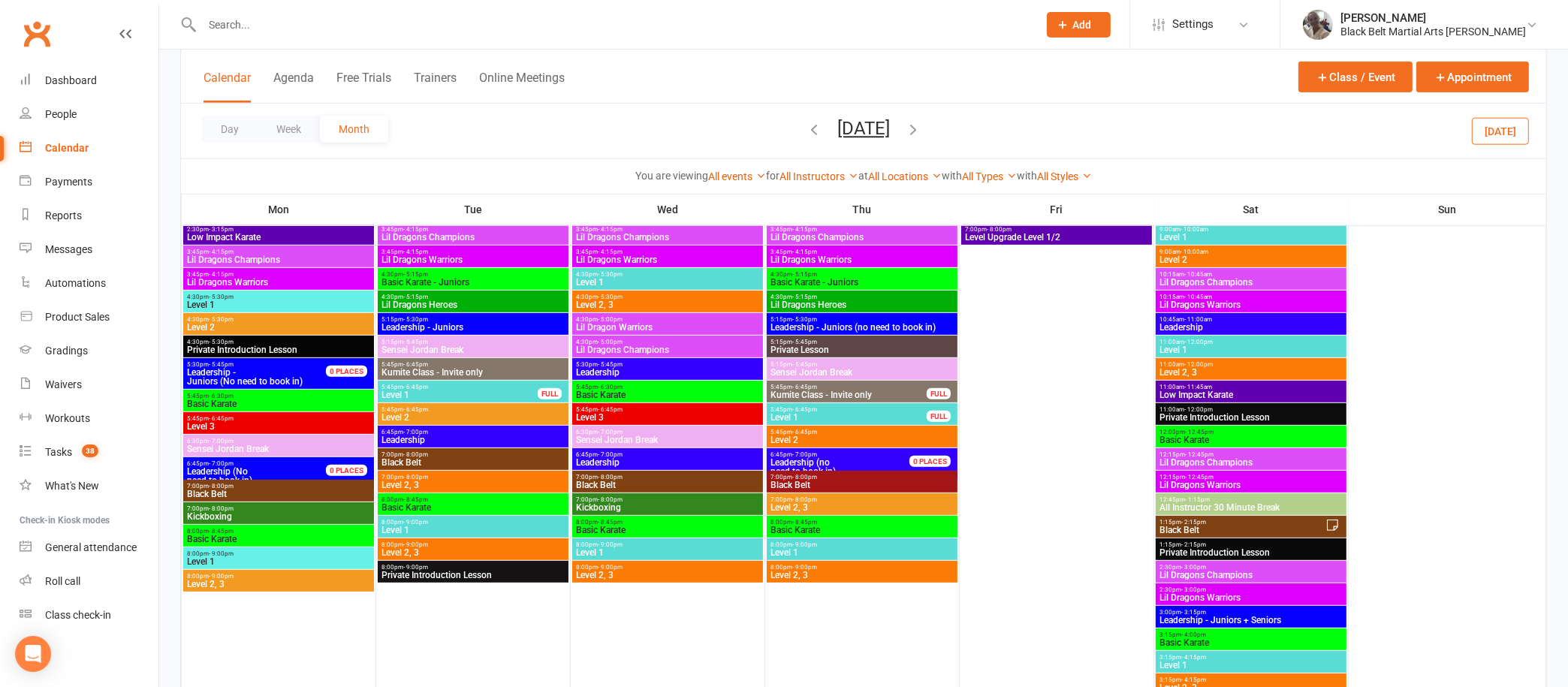
scroll to position [780, 0]
click at [921, 131] on icon "button" at bounding box center [914, 129] width 17 height 17
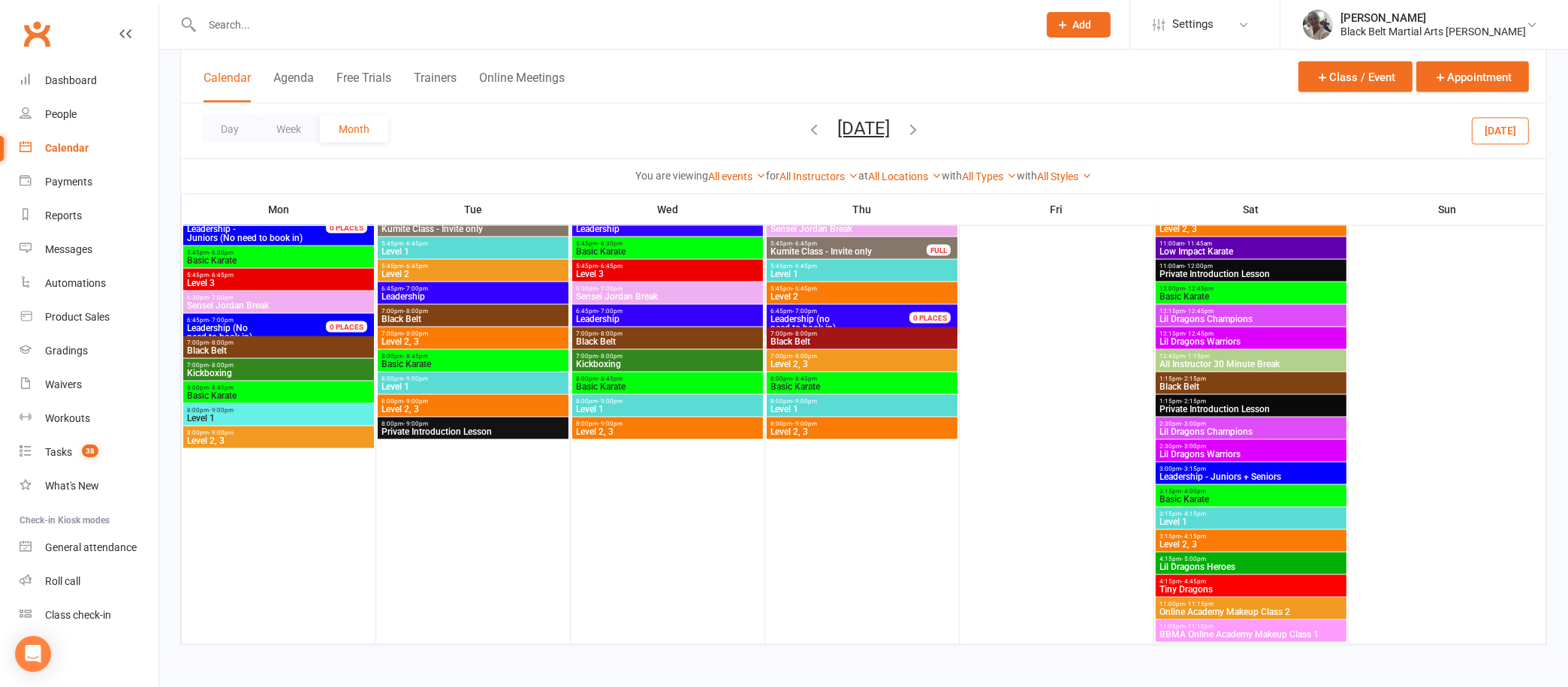
scroll to position [2558, 0]
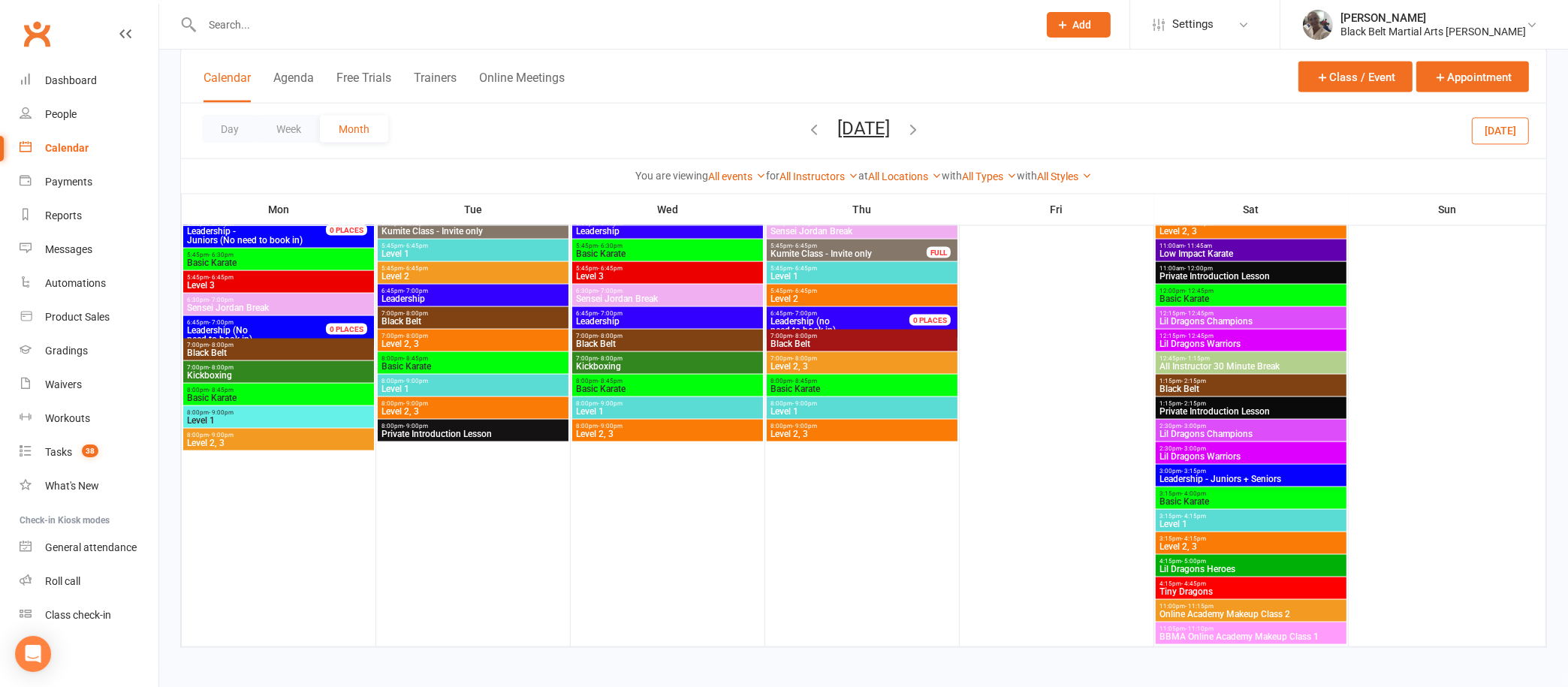
click at [921, 119] on button "button" at bounding box center [914, 131] width 17 height 26
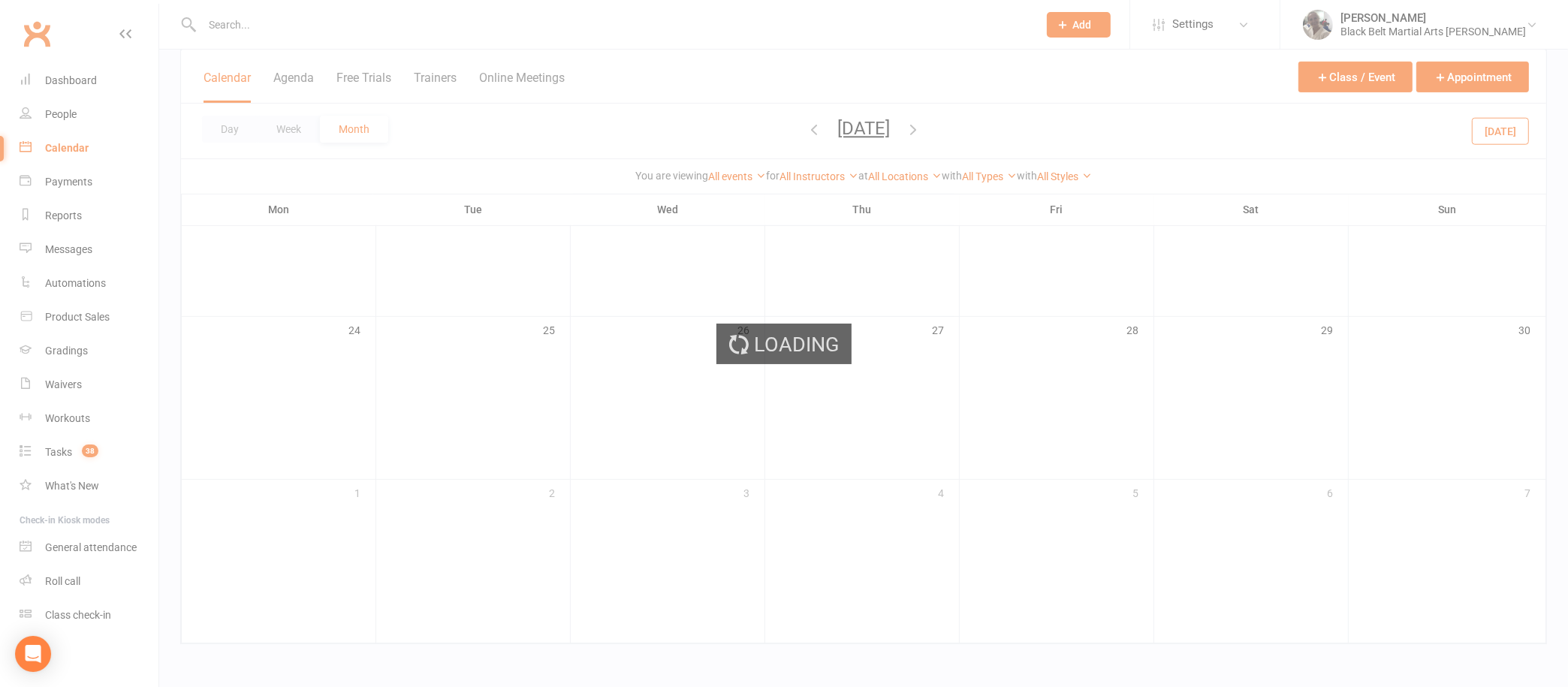
scroll to position [650, 0]
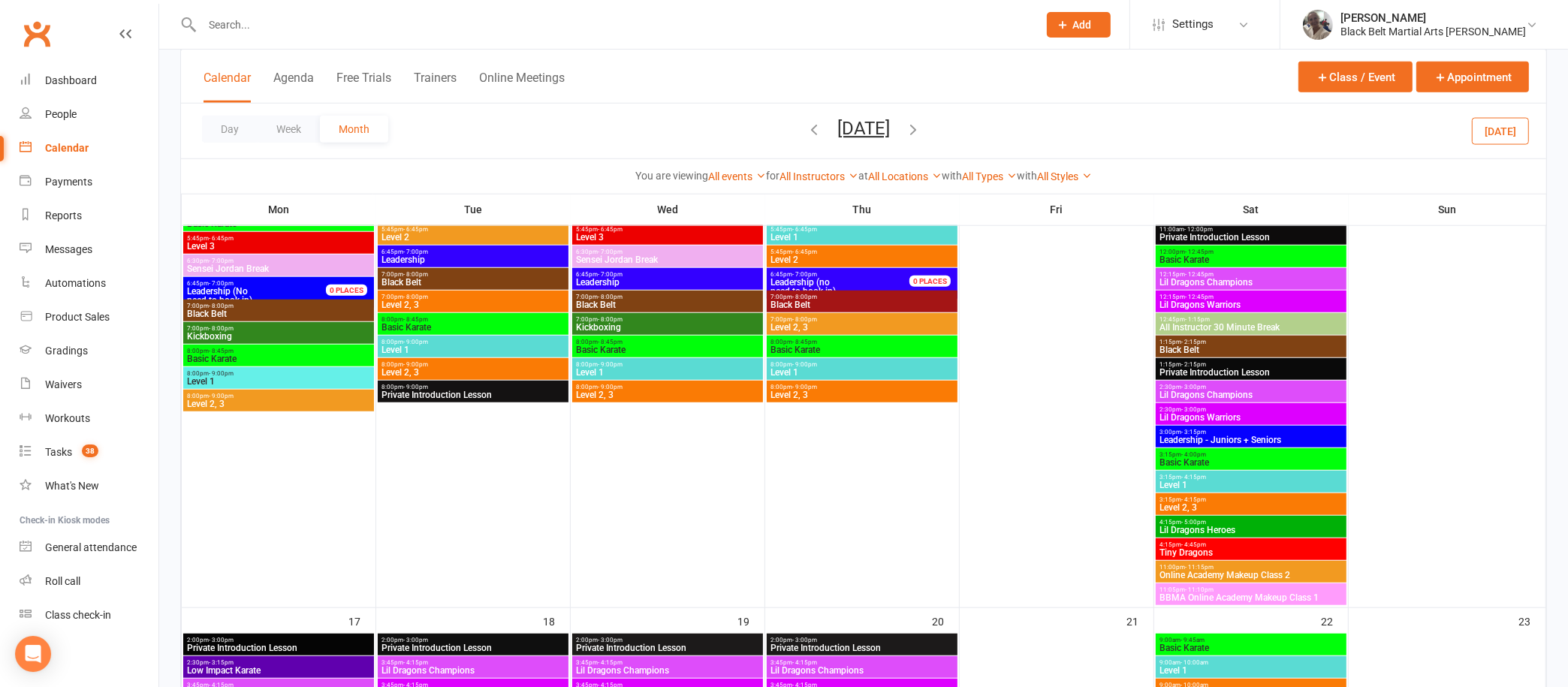
click at [806, 124] on icon "button" at bounding box center [814, 129] width 17 height 17
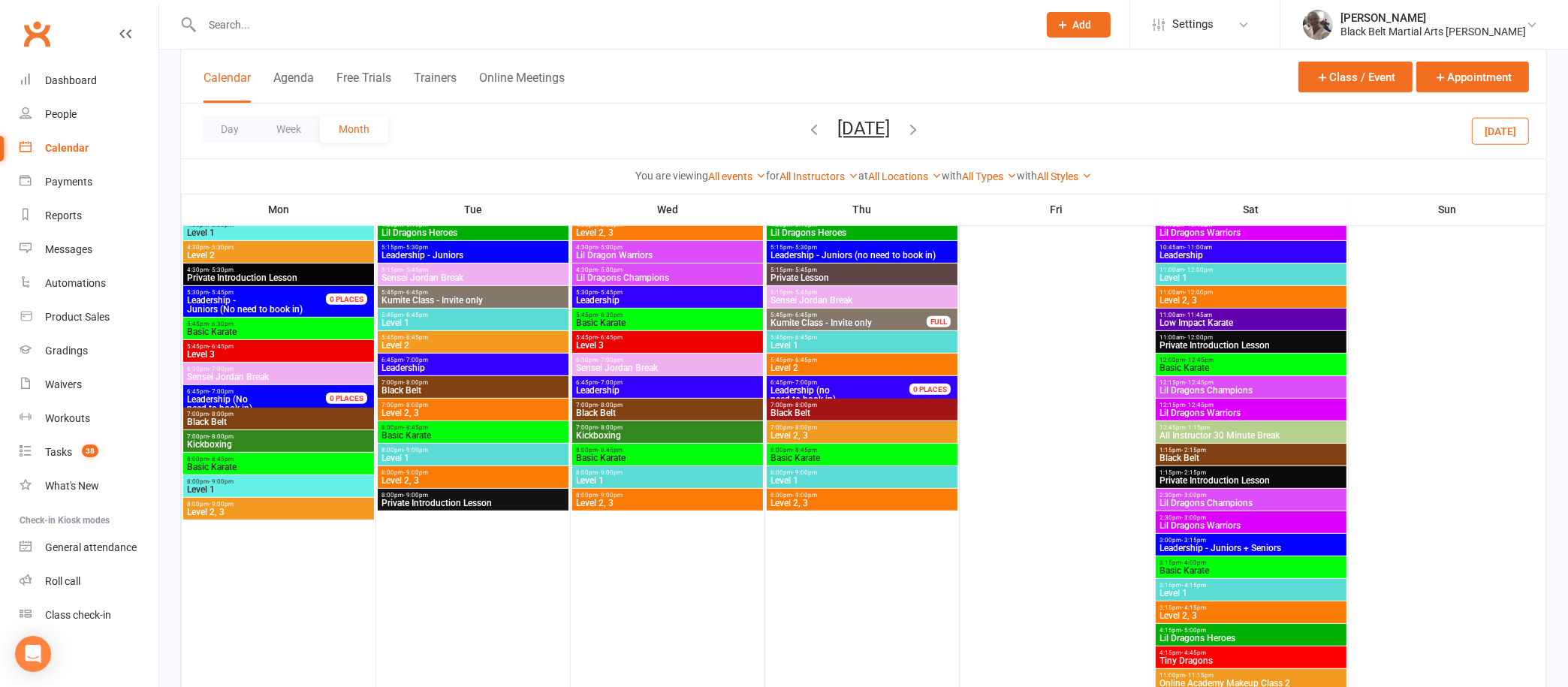
scroll to position [758, 0]
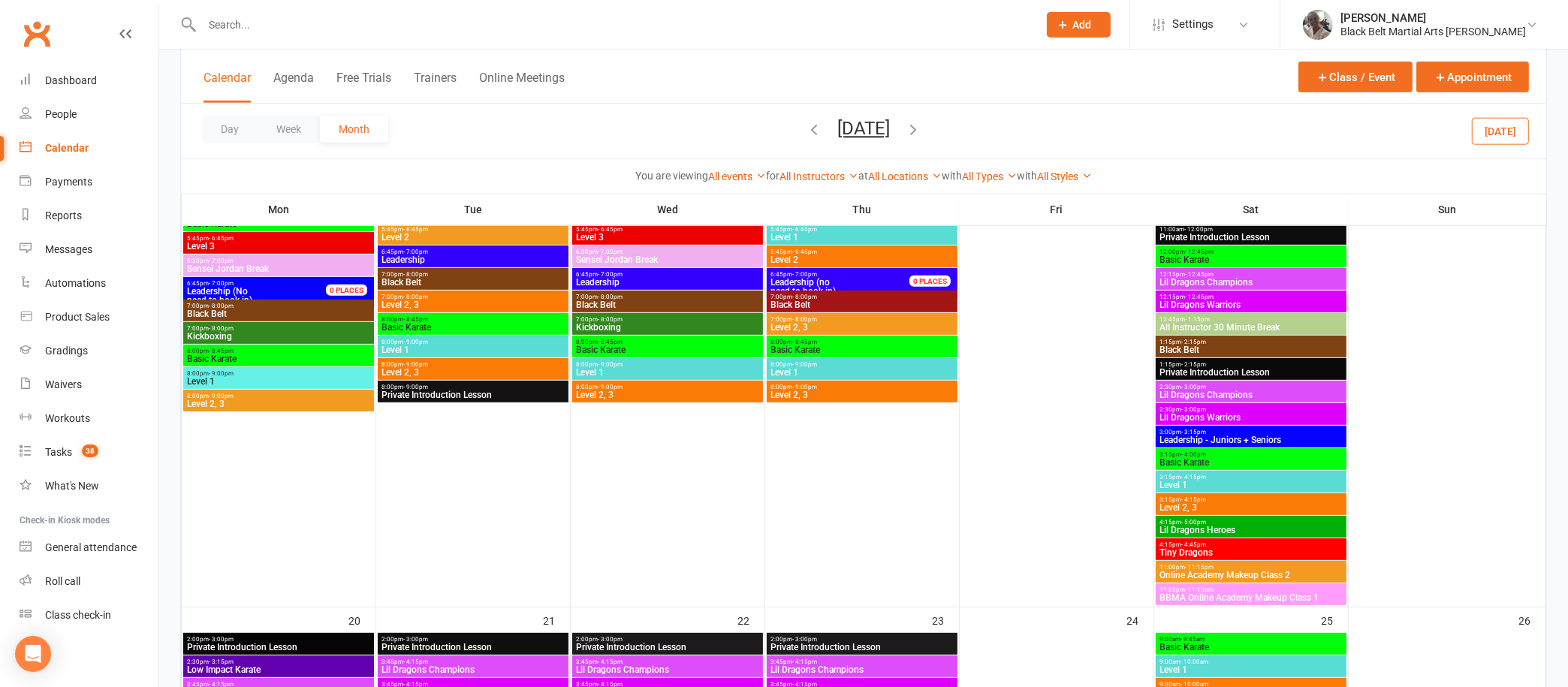
click at [806, 128] on icon "button" at bounding box center [814, 129] width 17 height 17
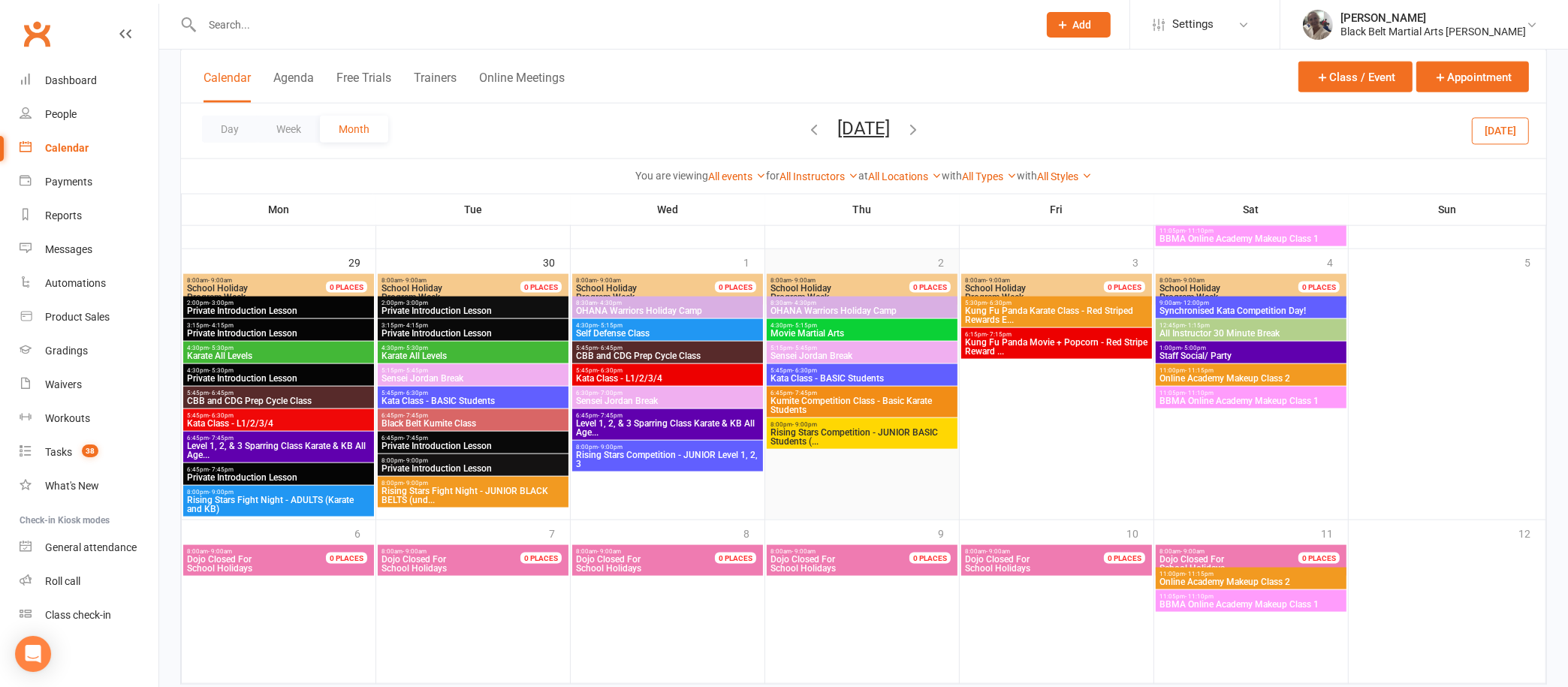
scroll to position [2227, 0]
